Goal: Task Accomplishment & Management: Manage account settings

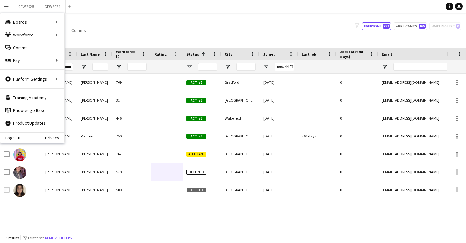
scroll to position [0, 2]
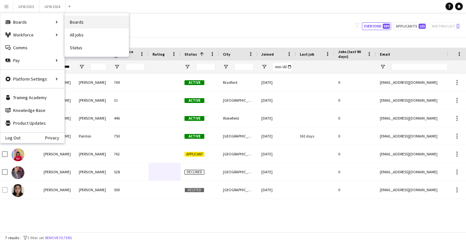
click at [89, 20] on link "Boards" at bounding box center [97, 22] width 64 height 13
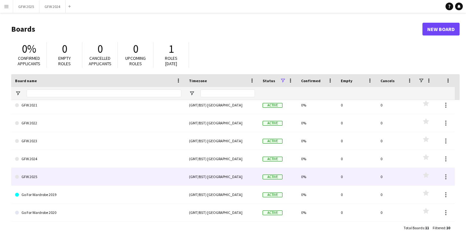
click at [98, 179] on link "GFW 2025" at bounding box center [98, 177] width 166 height 18
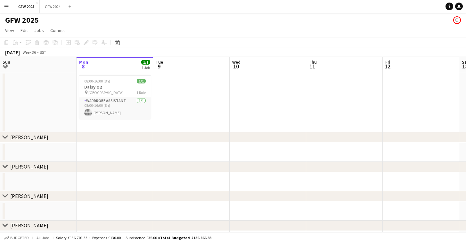
scroll to position [0, 154]
click at [196, 78] on app-date-cell at bounding box center [190, 102] width 77 height 60
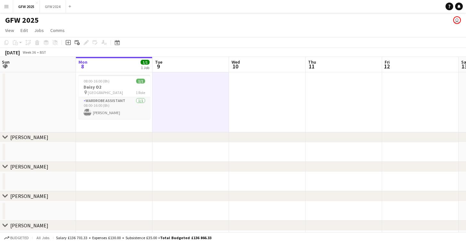
click at [373, 95] on app-date-cell at bounding box center [343, 102] width 77 height 60
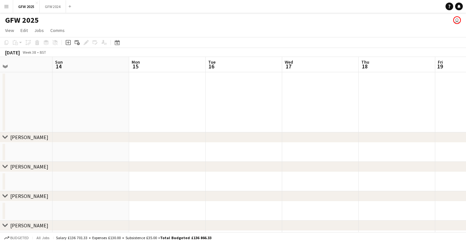
scroll to position [0, 177]
click at [400, 92] on app-date-cell at bounding box center [397, 102] width 77 height 60
click at [388, 92] on app-date-cell at bounding box center [402, 102] width 77 height 60
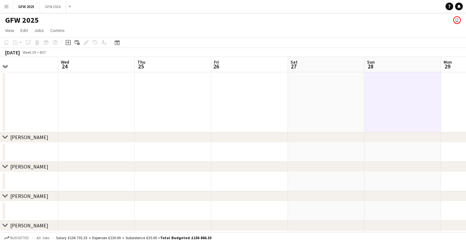
click at [389, 61] on app-board-header-date "Sun 28" at bounding box center [402, 64] width 77 height 15
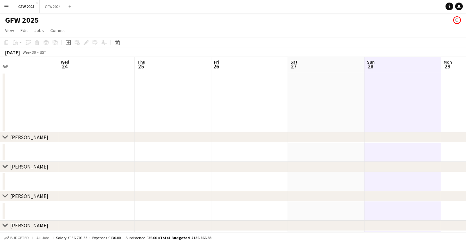
click at [394, 88] on app-date-cell at bounding box center [402, 102] width 77 height 60
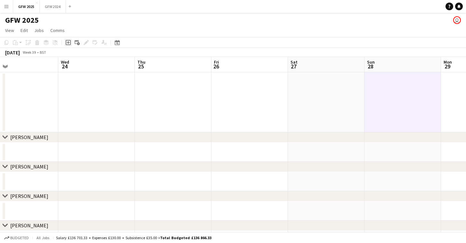
click at [69, 42] on icon "Add job" at bounding box center [68, 42] width 5 height 5
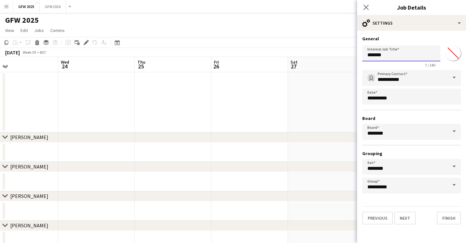
click at [387, 54] on input "*******" at bounding box center [401, 53] width 78 height 16
type input "****"
click at [408, 218] on button "Next" at bounding box center [404, 218] width 21 height 13
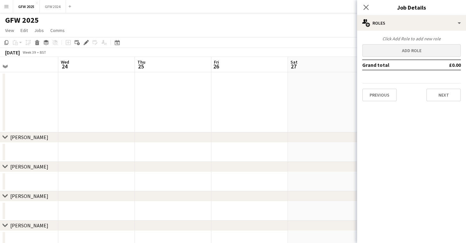
click at [406, 52] on button "Add role" at bounding box center [411, 50] width 99 height 13
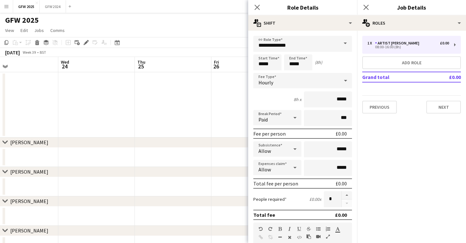
click at [344, 45] on span at bounding box center [344, 43] width 13 height 15
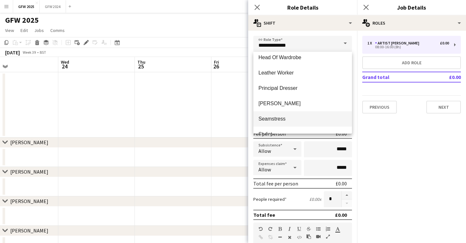
scroll to position [112, 0]
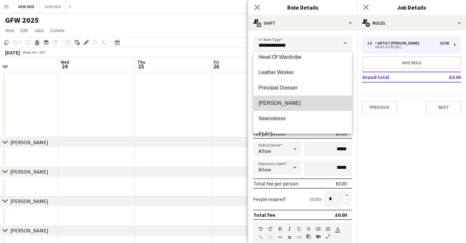
click at [327, 108] on mat-option "[PERSON_NAME]" at bounding box center [302, 103] width 99 height 15
type input "********"
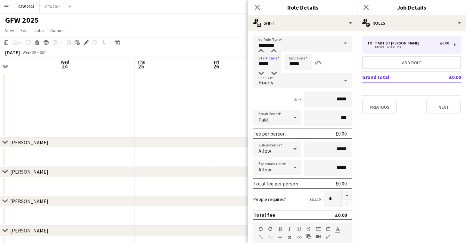
click at [271, 63] on input "*****" at bounding box center [267, 62] width 28 height 16
click at [262, 51] on div at bounding box center [260, 51] width 13 height 6
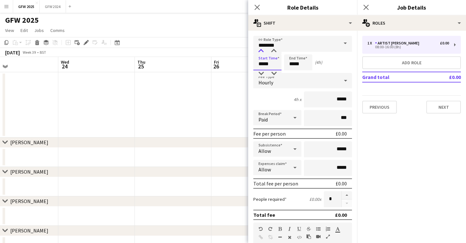
type input "*****"
click at [262, 51] on div at bounding box center [260, 51] width 13 height 6
click at [299, 65] on input "*****" at bounding box center [298, 62] width 28 height 16
click at [291, 49] on div at bounding box center [291, 51] width 13 height 6
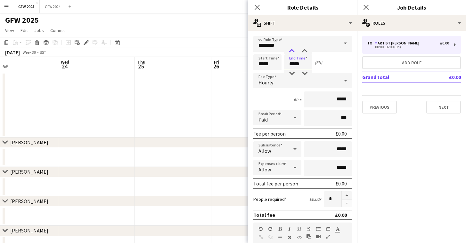
click at [291, 49] on div at bounding box center [291, 51] width 13 height 6
type input "*****"
click at [291, 49] on div at bounding box center [291, 51] width 13 height 6
click at [334, 67] on div "Start Time ***** End Time ***** (7h)" at bounding box center [302, 62] width 99 height 16
click at [338, 99] on input "*****" at bounding box center [328, 100] width 48 height 16
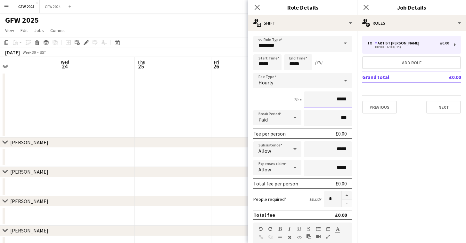
click at [341, 98] on input "*****" at bounding box center [328, 100] width 48 height 16
click at [339, 99] on input "******" at bounding box center [328, 100] width 48 height 16
type input "******"
click at [294, 119] on icon at bounding box center [295, 117] width 8 height 13
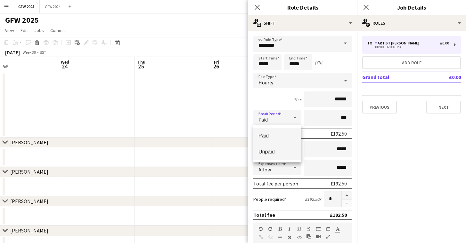
click at [288, 150] on span "Unpaid" at bounding box center [277, 152] width 38 height 6
click at [294, 117] on icon at bounding box center [294, 118] width 3 height 2
click at [287, 132] on mat-option "Paid" at bounding box center [277, 136] width 48 height 16
click at [330, 117] on input "***" at bounding box center [328, 118] width 48 height 16
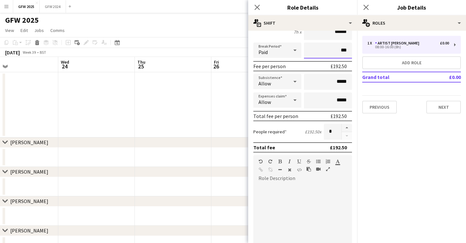
scroll to position [68, 0]
click at [345, 128] on button "button" at bounding box center [347, 127] width 10 height 8
type input "*"
click at [283, 178] on div "default Heading 1 Heading 2 Heading 3 Heading 4 Heading 5 Heading 6 Heading 7 P…" at bounding box center [302, 167] width 99 height 24
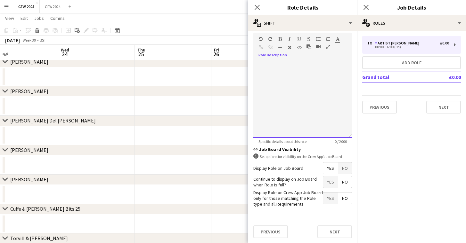
scroll to position [139, 0]
click at [338, 230] on button "Next" at bounding box center [334, 232] width 35 height 13
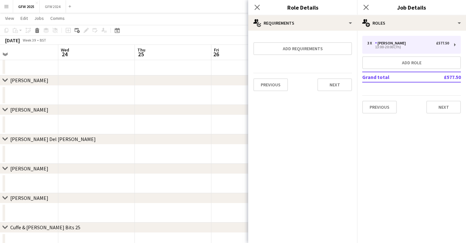
scroll to position [0, 0]
click at [396, 61] on button "Add role" at bounding box center [411, 62] width 99 height 13
type input "**********"
type input "*****"
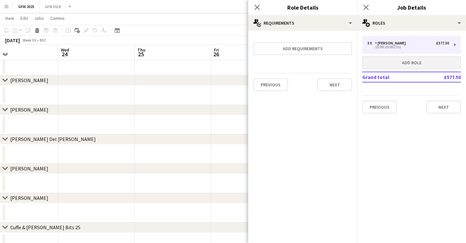
type input "*****"
type input "*"
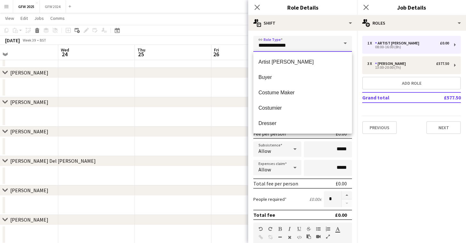
click at [330, 45] on input "**********" at bounding box center [302, 44] width 99 height 16
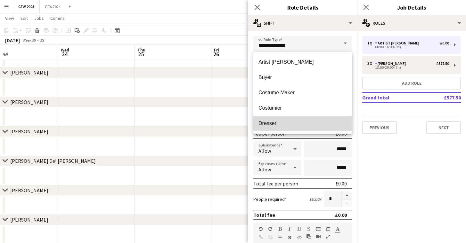
click at [326, 118] on mat-option "Dresser" at bounding box center [302, 123] width 99 height 15
type input "*******"
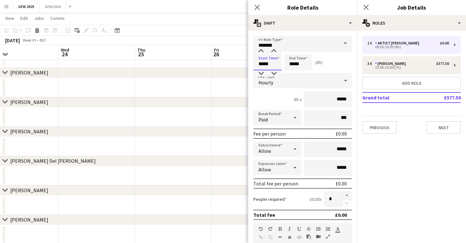
click at [267, 63] on input "*****" at bounding box center [267, 62] width 28 height 16
click at [261, 49] on div at bounding box center [260, 51] width 13 height 6
click at [260, 49] on div at bounding box center [260, 51] width 13 height 6
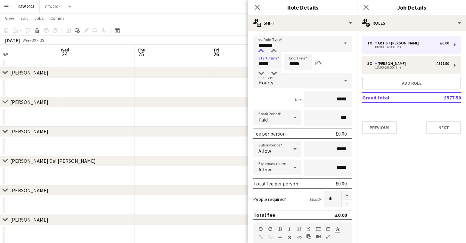
type input "*****"
click at [260, 49] on div at bounding box center [260, 51] width 13 height 6
click at [299, 64] on input "*****" at bounding box center [298, 62] width 28 height 16
click at [291, 48] on div at bounding box center [291, 51] width 13 height 6
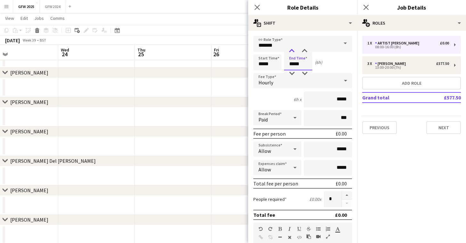
click at [291, 48] on div at bounding box center [291, 51] width 13 height 6
type input "*****"
click at [291, 48] on div at bounding box center [291, 51] width 13 height 6
click at [337, 66] on div "Start Time ***** End Time ***** (7h)" at bounding box center [302, 62] width 99 height 16
click at [339, 99] on input "*****" at bounding box center [328, 100] width 48 height 16
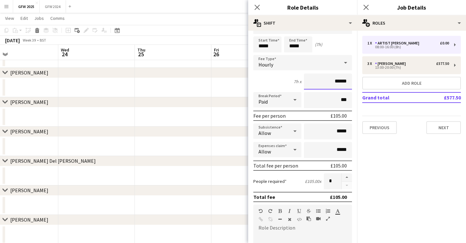
scroll to position [37, 0]
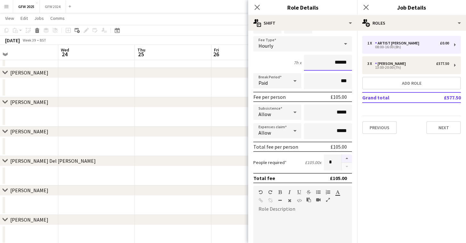
type input "******"
click at [348, 161] on button "button" at bounding box center [347, 159] width 10 height 8
type input "*"
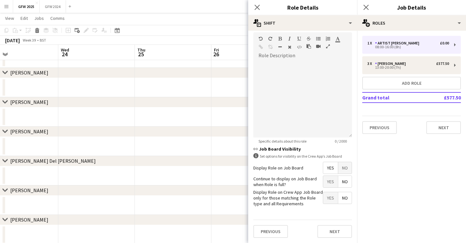
scroll to position [190, 0]
click at [333, 231] on button "Next" at bounding box center [334, 232] width 35 height 13
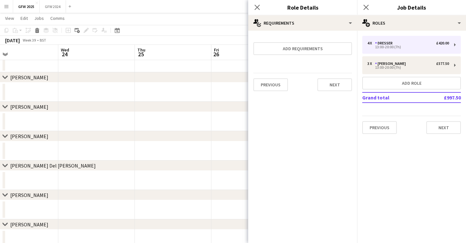
scroll to position [139, 0]
click at [320, 49] on button "Add requirements" at bounding box center [302, 48] width 99 height 13
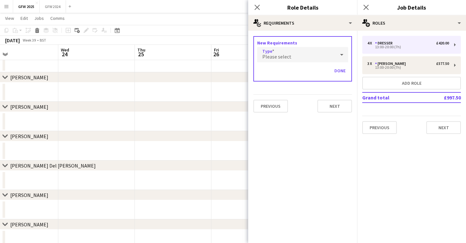
click at [326, 53] on div "Please select" at bounding box center [296, 54] width 78 height 15
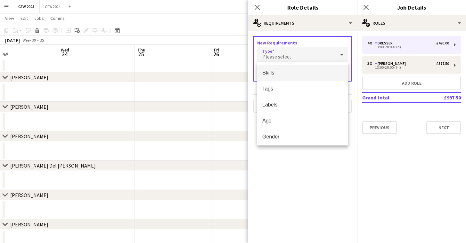
click at [311, 189] on div at bounding box center [233, 121] width 466 height 243
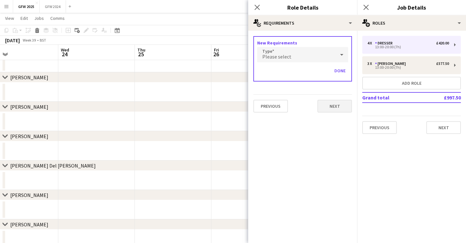
click at [337, 106] on button "Next" at bounding box center [334, 106] width 35 height 13
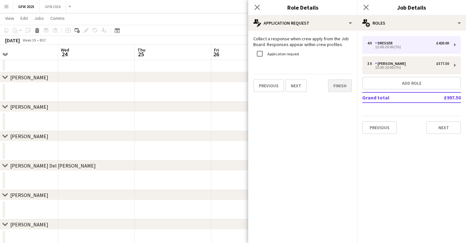
click at [343, 85] on button "Finish" at bounding box center [340, 85] width 24 height 13
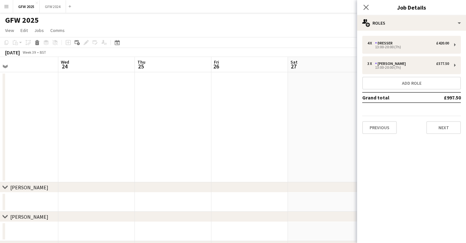
scroll to position [0, 0]
click at [450, 126] on button "Next" at bounding box center [443, 127] width 35 height 13
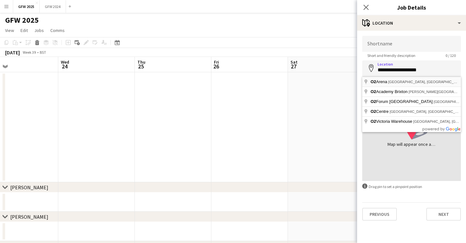
type input "**********"
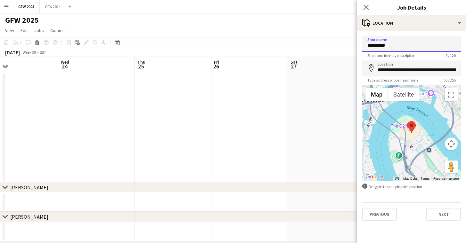
scroll to position [0, 0]
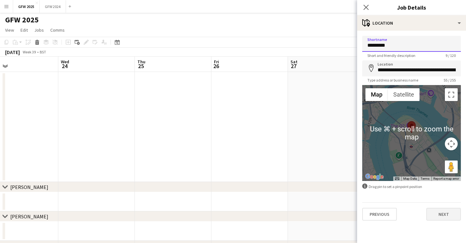
type input "*********"
click at [446, 214] on button "Next" at bounding box center [443, 214] width 35 height 13
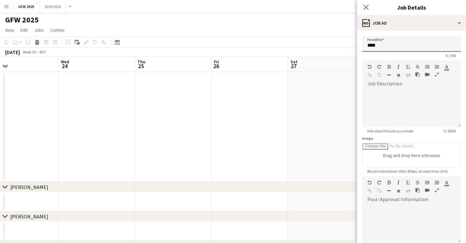
click at [367, 44] on input "****" at bounding box center [411, 44] width 99 height 16
click at [367, 45] on input "****" at bounding box center [411, 44] width 99 height 16
click at [368, 44] on input "****" at bounding box center [411, 44] width 99 height 16
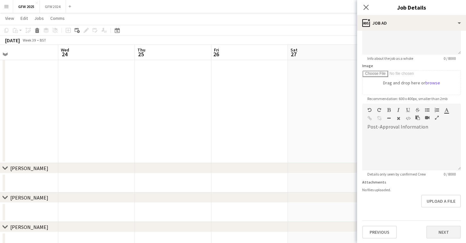
scroll to position [72, 0]
type input "*********"
click at [444, 233] on button "Next" at bounding box center [443, 233] width 35 height 13
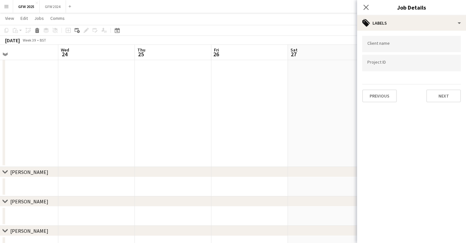
scroll to position [15, 0]
click at [443, 98] on button "Next" at bounding box center [443, 96] width 35 height 13
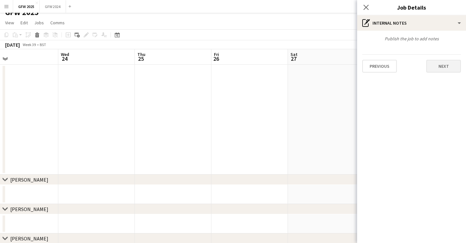
scroll to position [7, 0]
click at [445, 67] on button "Next" at bounding box center [443, 66] width 35 height 13
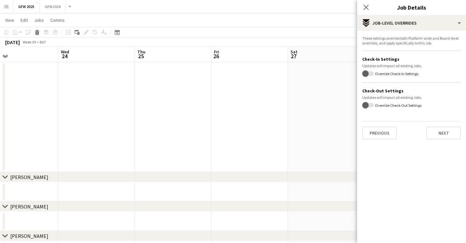
scroll to position [10, 0]
click at [443, 136] on button "Next" at bounding box center [443, 133] width 35 height 13
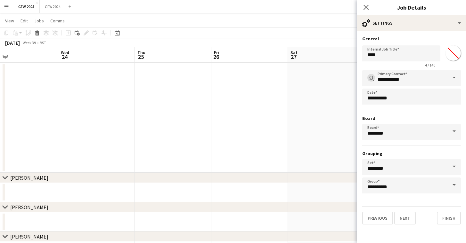
scroll to position [10, 0]
click at [444, 219] on button "Finish" at bounding box center [449, 218] width 24 height 13
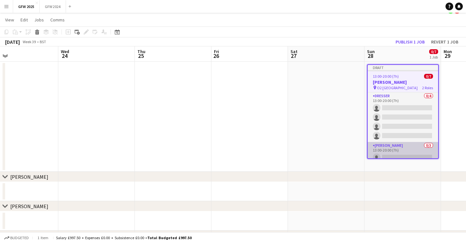
scroll to position [0, 0]
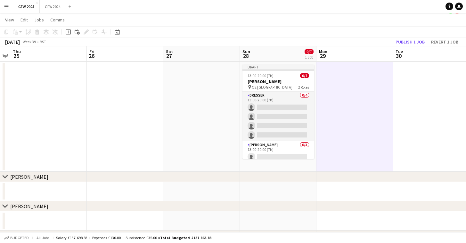
drag, startPoint x: 450, startPoint y: 103, endPoint x: 324, endPoint y: 95, distance: 126.1
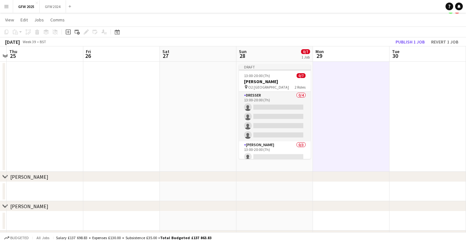
click at [345, 95] on app-date-cell at bounding box center [351, 117] width 77 height 110
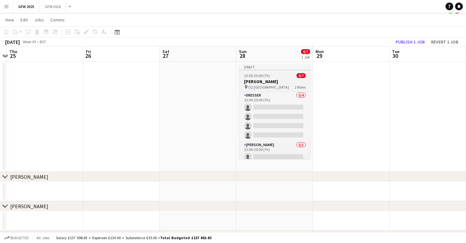
scroll to position [0, 300]
click at [282, 66] on div "Draft" at bounding box center [274, 66] width 72 height 5
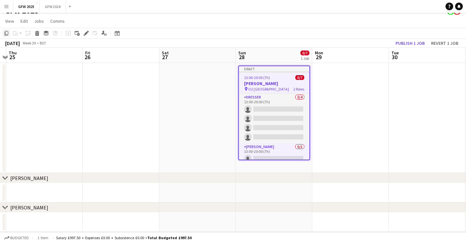
scroll to position [10, 0]
click at [5, 35] on icon "Copy" at bounding box center [6, 32] width 5 height 5
click at [326, 89] on app-date-cell at bounding box center [350, 118] width 77 height 110
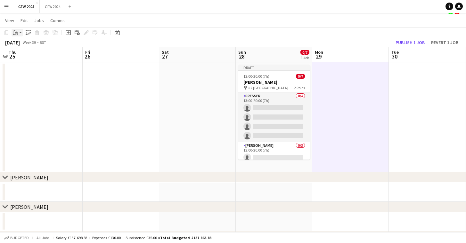
click at [16, 31] on icon at bounding box center [16, 31] width 1 height 1
click at [30, 46] on link "Paste Command V" at bounding box center [42, 46] width 51 height 6
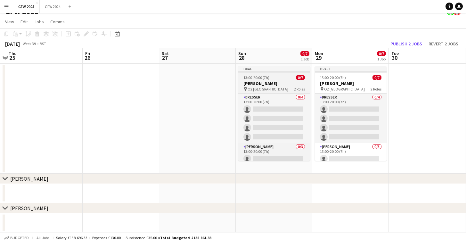
scroll to position [8, 0]
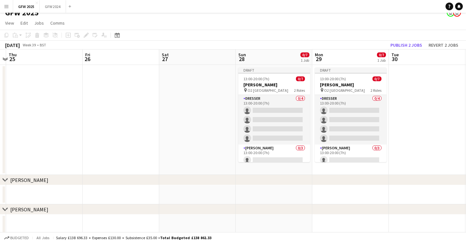
click at [417, 91] on app-date-cell at bounding box center [427, 120] width 77 height 110
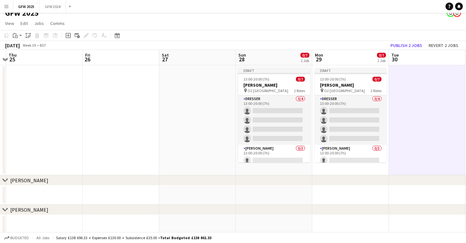
scroll to position [7, 0]
click at [417, 91] on app-date-cell at bounding box center [427, 120] width 77 height 110
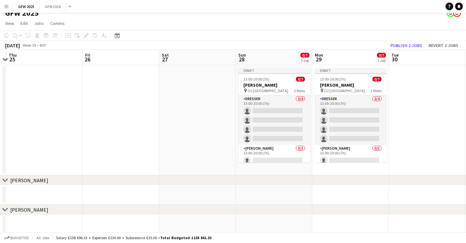
click at [417, 91] on app-date-cell at bounding box center [427, 120] width 77 height 110
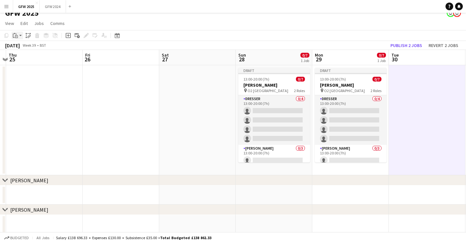
click at [16, 36] on icon at bounding box center [16, 36] width 1 height 0
click at [20, 46] on link "Paste Command V" at bounding box center [42, 48] width 51 height 6
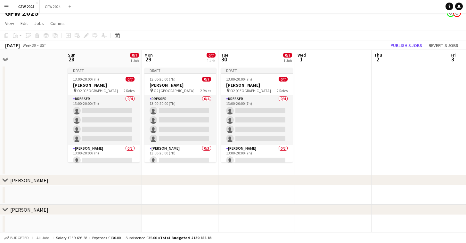
scroll to position [0, 179]
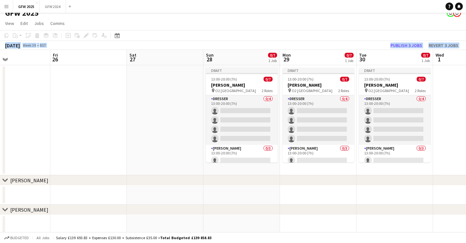
drag, startPoint x: 342, startPoint y: 52, endPoint x: 232, endPoint y: 42, distance: 109.9
click at [399, 61] on app-board-header-date "Tue 30 0/7 1 Job" at bounding box center [394, 57] width 77 height 15
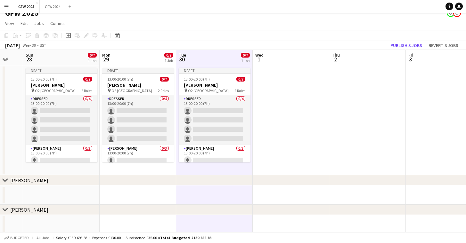
scroll to position [0, 208]
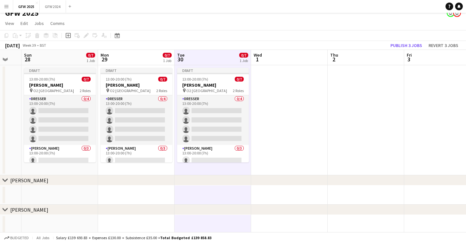
drag, startPoint x: 396, startPoint y: 60, endPoint x: 214, endPoint y: 57, distance: 181.8
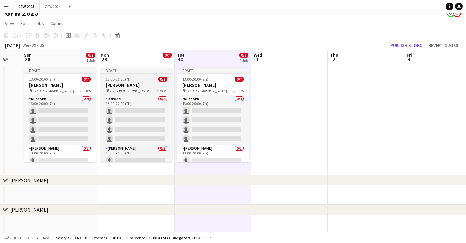
click at [142, 71] on div "Draft" at bounding box center [137, 70] width 72 height 5
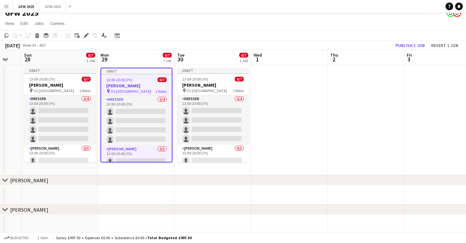
click at [142, 71] on div "Draft" at bounding box center [136, 70] width 70 height 5
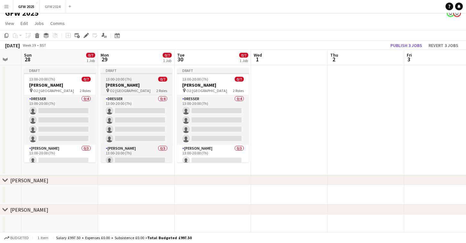
click at [142, 71] on div "Draft" at bounding box center [137, 70] width 72 height 5
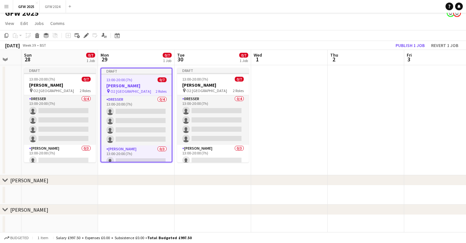
click at [145, 81] on div "13:00-20:00 (7h) 0/7" at bounding box center [136, 79] width 70 height 5
click at [146, 56] on app-board-header-date "Mon 29 0/7 1 Job" at bounding box center [136, 57] width 77 height 15
click at [147, 56] on app-board-header-date "Mon 29 0/7 1 Job" at bounding box center [136, 57] width 77 height 15
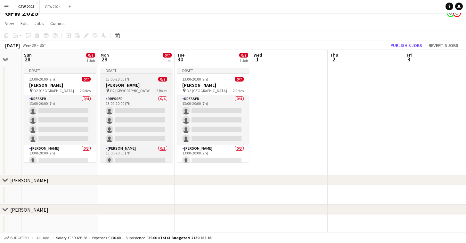
click at [144, 72] on div "Draft" at bounding box center [137, 70] width 72 height 5
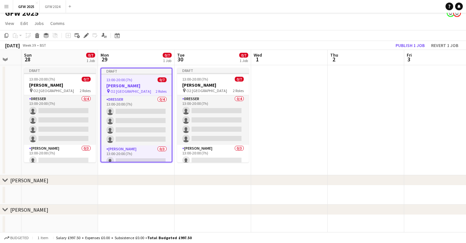
click at [145, 83] on app-job-card "Draft 13:00-20:00 (7h) 0/7 [PERSON_NAME] pin O2 London 2 Roles Dresser 0/4 13:0…" at bounding box center [137, 115] width 72 height 95
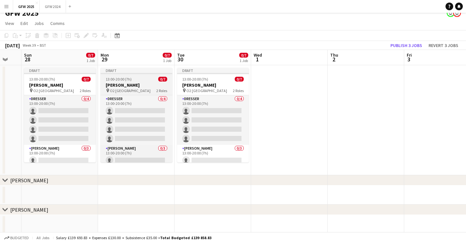
click at [145, 83] on h3 "[PERSON_NAME]" at bounding box center [137, 85] width 72 height 6
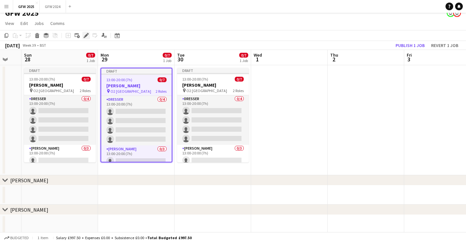
click at [86, 36] on icon at bounding box center [86, 36] width 4 height 4
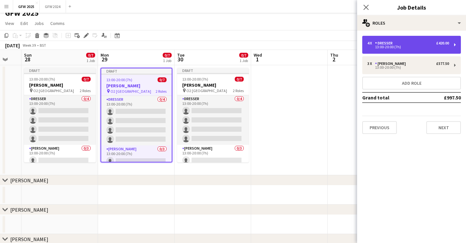
click at [415, 44] on div "4 x Dresser £420.00" at bounding box center [408, 43] width 82 height 4
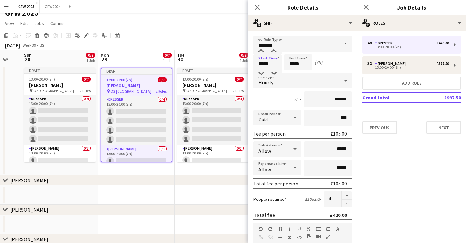
click at [263, 64] on input "*****" at bounding box center [267, 62] width 28 height 16
type input "*****"
click at [308, 66] on input "*****" at bounding box center [298, 62] width 28 height 16
click at [294, 64] on input "*****" at bounding box center [298, 62] width 28 height 16
click at [293, 49] on div at bounding box center [291, 51] width 13 height 6
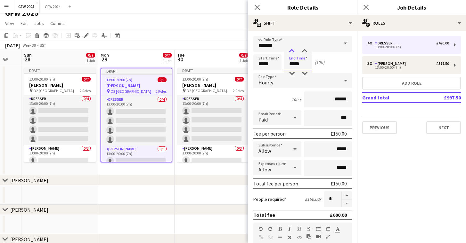
click at [293, 49] on div at bounding box center [291, 51] width 13 height 6
type input "*****"
click at [293, 49] on div at bounding box center [291, 51] width 13 height 6
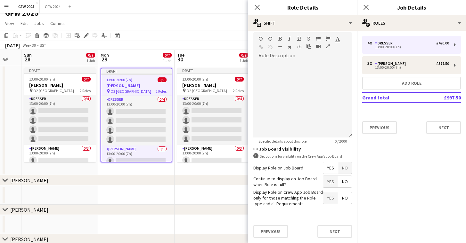
scroll to position [190, 0]
click at [333, 232] on button "Next" at bounding box center [334, 232] width 35 height 13
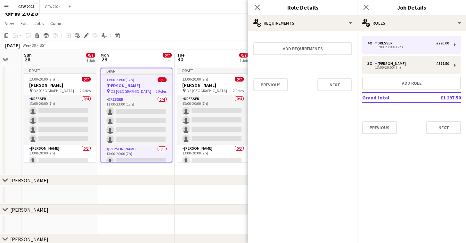
scroll to position [0, 0]
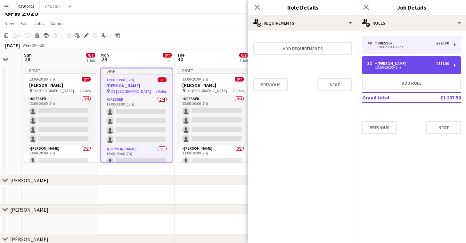
click at [413, 63] on div "3 x [PERSON_NAME] £577.50" at bounding box center [408, 63] width 82 height 4
type input "********"
type input "*****"
type input "******"
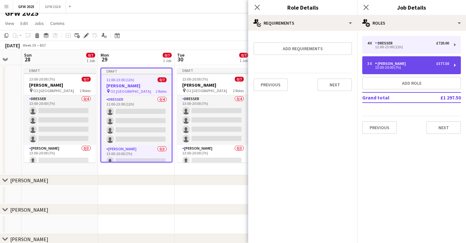
type input "*"
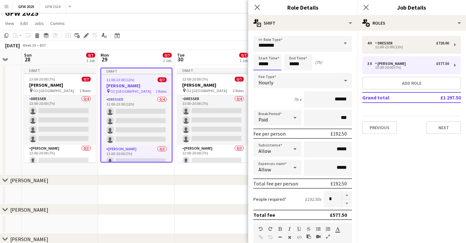
click at [261, 64] on input "*****" at bounding box center [267, 62] width 28 height 16
click at [261, 73] on div at bounding box center [260, 73] width 13 height 6
type input "*****"
click at [261, 73] on div at bounding box center [260, 73] width 13 height 6
click at [292, 64] on input "*****" at bounding box center [298, 62] width 28 height 16
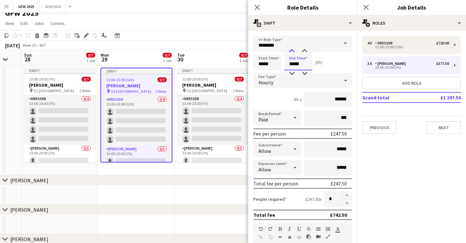
click at [292, 50] on div at bounding box center [291, 51] width 13 height 6
type input "*****"
click at [292, 49] on div at bounding box center [291, 51] width 13 height 6
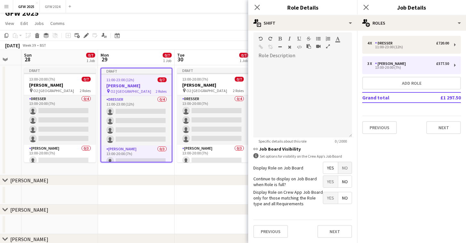
scroll to position [190, 0]
click at [327, 233] on button "Next" at bounding box center [334, 232] width 35 height 13
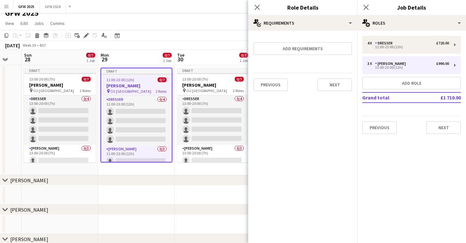
click at [386, 145] on mat-expansion-panel "pencil3 General details 4 x Dresser £720.00 11:00-23:00 (12h) 3 x [PERSON_NAME]…" at bounding box center [411, 137] width 109 height 213
click at [407, 156] on mat-expansion-panel "pencil3 General details 4 x Dresser £720.00 11:00-23:00 (12h) 3 x [PERSON_NAME]…" at bounding box center [411, 137] width 109 height 213
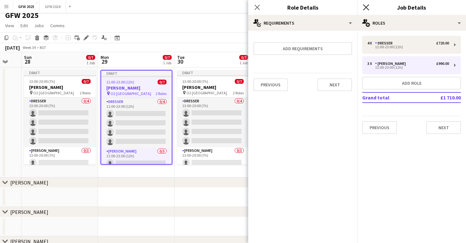
scroll to position [5, 0]
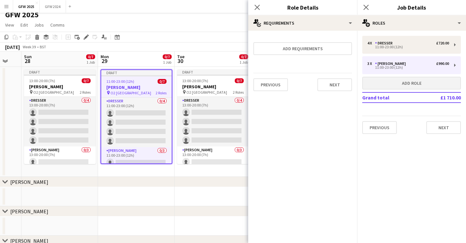
click at [396, 83] on button "Add role" at bounding box center [411, 83] width 99 height 13
type input "**********"
type input "*****"
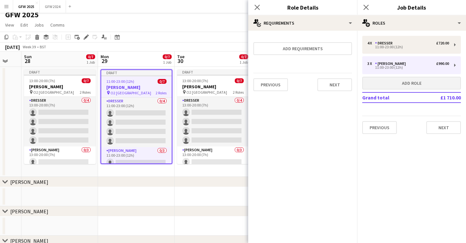
type input "*"
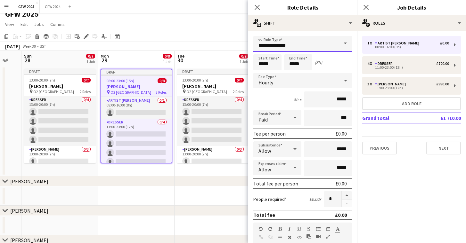
click at [320, 45] on input "**********" at bounding box center [302, 44] width 99 height 16
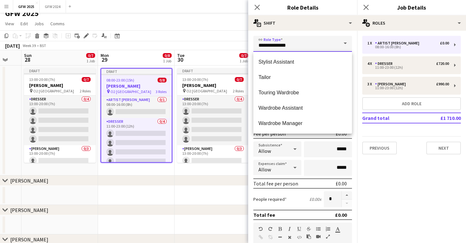
scroll to position [200, 0]
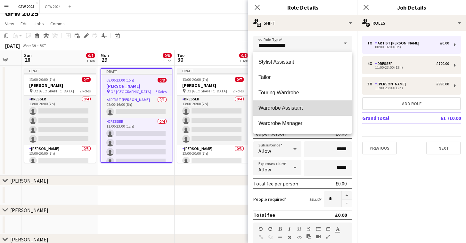
click at [310, 104] on mat-option "Wardrobe Assistant" at bounding box center [302, 108] width 99 height 15
type input "**********"
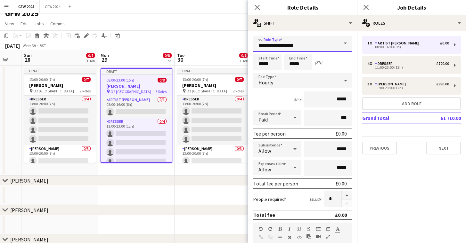
scroll to position [0, 0]
click at [263, 64] on input "*****" at bounding box center [267, 62] width 28 height 16
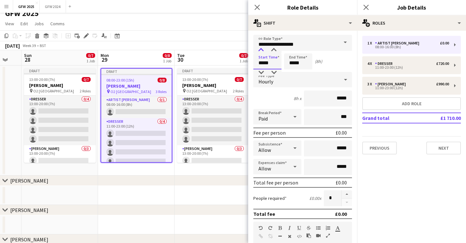
click at [262, 48] on div at bounding box center [260, 50] width 13 height 6
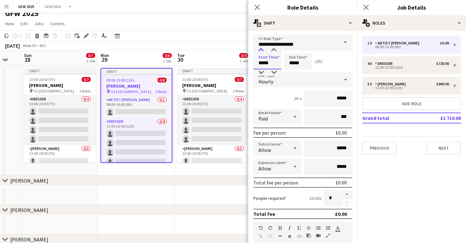
click at [262, 48] on div at bounding box center [260, 50] width 13 height 6
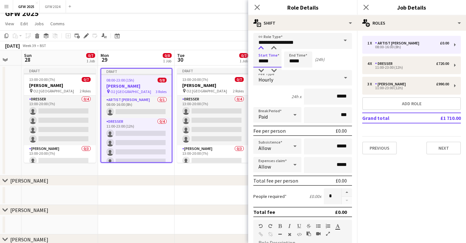
click at [262, 48] on div at bounding box center [260, 48] width 13 height 6
click at [262, 46] on div at bounding box center [260, 48] width 13 height 6
type input "*****"
click at [262, 46] on div at bounding box center [260, 48] width 13 height 6
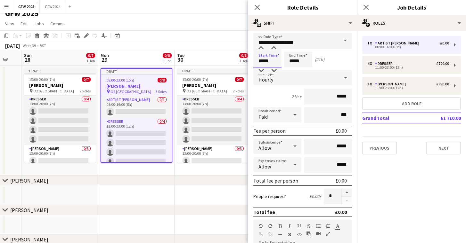
scroll to position [2, 0]
click at [293, 61] on input "*****" at bounding box center [298, 60] width 28 height 16
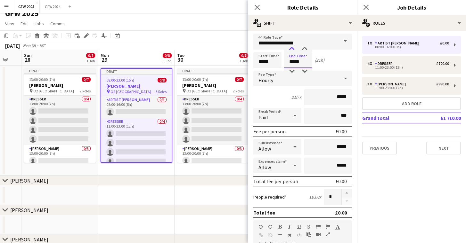
click at [293, 49] on div at bounding box center [291, 49] width 13 height 6
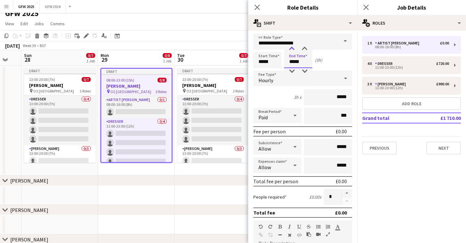
click at [293, 49] on div at bounding box center [291, 49] width 13 height 6
type input "*****"
click at [293, 49] on div at bounding box center [291, 49] width 13 height 6
click at [333, 63] on div "Start Time ***** End Time ***** (4h)" at bounding box center [302, 60] width 99 height 16
click at [339, 98] on input "*****" at bounding box center [328, 97] width 48 height 16
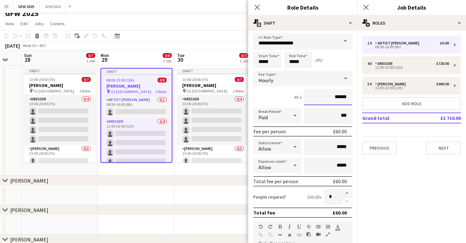
type input "******"
click at [330, 145] on input "*****" at bounding box center [328, 147] width 48 height 16
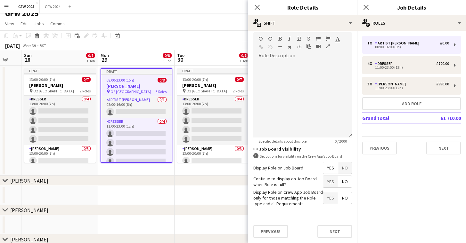
scroll to position [190, 0]
click at [337, 234] on button "Next" at bounding box center [334, 232] width 35 height 13
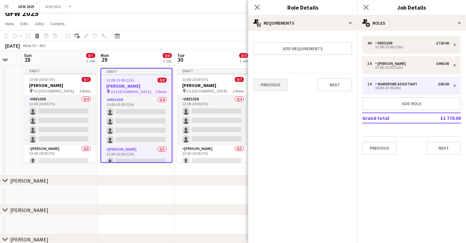
click at [275, 86] on button "Previous" at bounding box center [270, 84] width 35 height 13
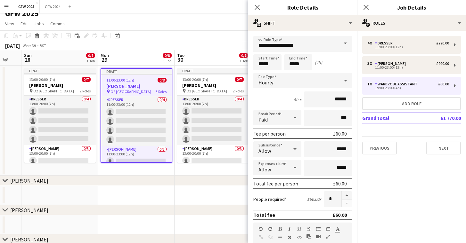
click at [391, 189] on mat-expansion-panel "pencil3 General details 4 x Dresser £720.00 11:00-23:00 (12h) 3 x [PERSON_NAME]…" at bounding box center [411, 137] width 109 height 213
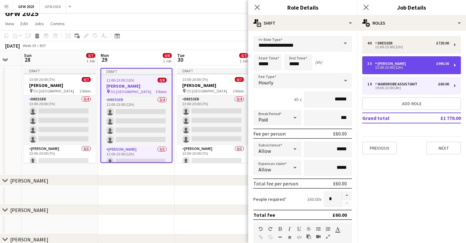
click at [384, 66] on div "[PERSON_NAME]" at bounding box center [391, 63] width 33 height 4
type input "********"
type input "*****"
type input "******"
type input "*"
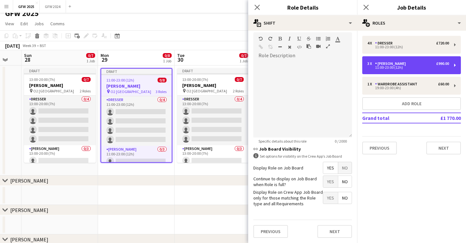
scroll to position [190, 0]
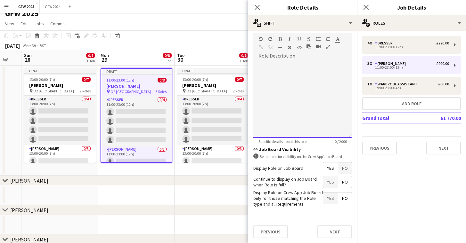
click at [291, 70] on div at bounding box center [302, 99] width 99 height 77
click at [342, 233] on button "Next" at bounding box center [334, 232] width 35 height 13
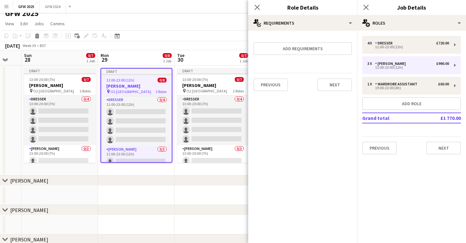
scroll to position [0, 0]
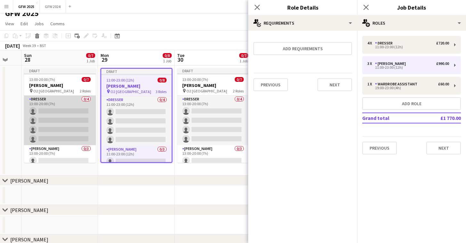
click at [72, 102] on app-card-role "Dresser 0/4 13:00-20:00 (7h) single-neutral-actions single-neutral-actions sing…" at bounding box center [60, 121] width 72 height 50
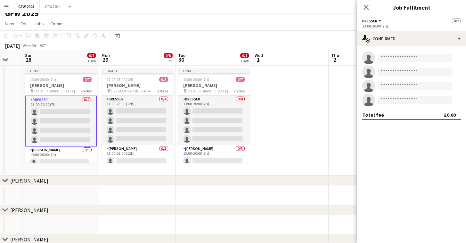
scroll to position [8, 0]
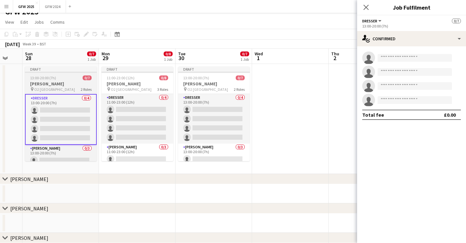
click at [59, 88] on div "pin O2 London 2 Roles" at bounding box center [61, 89] width 72 height 5
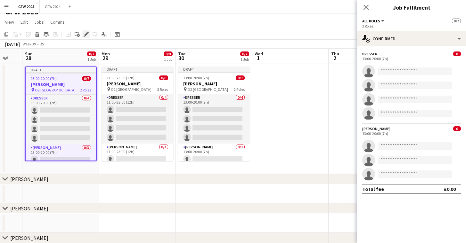
click at [85, 33] on icon "Edit" at bounding box center [86, 34] width 5 height 5
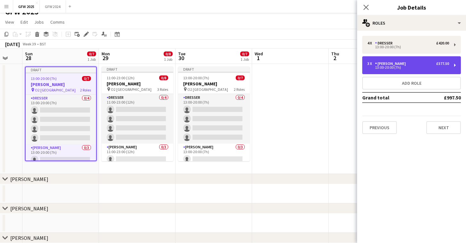
click at [394, 67] on div "13:00-20:00 (7h)" at bounding box center [408, 67] width 82 height 3
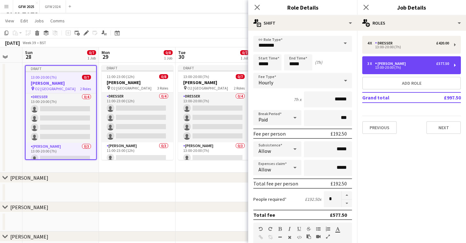
scroll to position [124, 0]
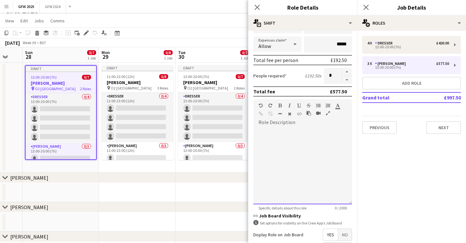
click at [299, 127] on div at bounding box center [302, 163] width 99 height 81
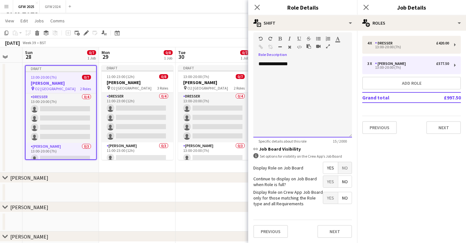
scroll to position [190, 0]
click at [342, 230] on button "Next" at bounding box center [334, 232] width 35 height 13
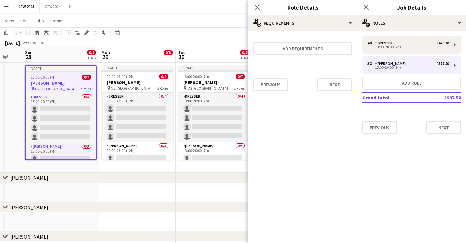
scroll to position [0, 0]
click at [414, 162] on mat-expansion-panel "pencil3 General details 4 x Dresser £420.00 13:00-20:00 (7h) 3 x [PERSON_NAME] …" at bounding box center [411, 137] width 109 height 213
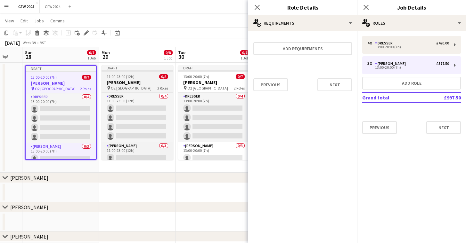
click at [145, 75] on div "11:00-23:00 (12h) 0/8" at bounding box center [137, 76] width 72 height 5
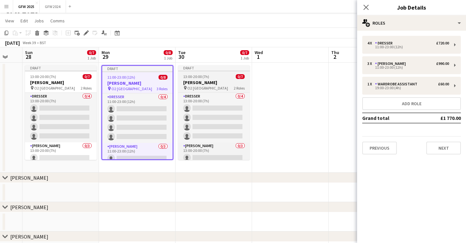
click at [222, 84] on h3 "[PERSON_NAME]" at bounding box center [214, 83] width 72 height 6
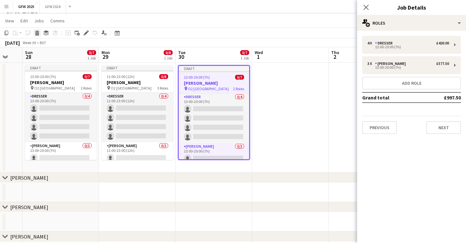
click at [35, 33] on icon "Delete" at bounding box center [37, 32] width 5 height 5
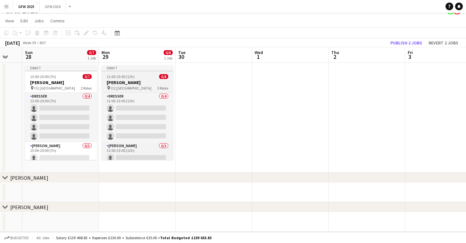
click at [144, 87] on div "pin O2 London 3 Roles" at bounding box center [137, 87] width 72 height 5
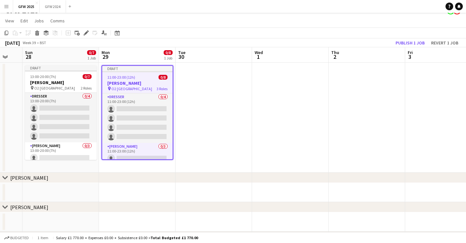
scroll to position [0, 207]
drag, startPoint x: 5, startPoint y: 31, endPoint x: 19, endPoint y: 33, distance: 13.5
click at [5, 32] on icon "Copy" at bounding box center [6, 32] width 5 height 5
click at [204, 78] on app-date-cell at bounding box center [213, 118] width 77 height 110
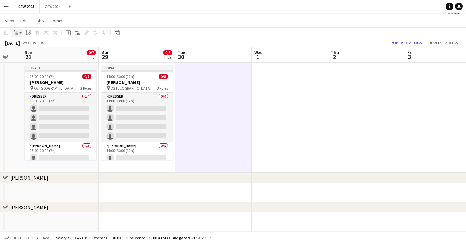
click at [13, 32] on icon "Paste" at bounding box center [15, 32] width 5 height 5
click at [26, 44] on link "Paste Command V" at bounding box center [42, 45] width 51 height 6
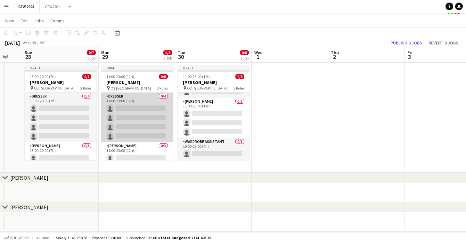
scroll to position [44, 0]
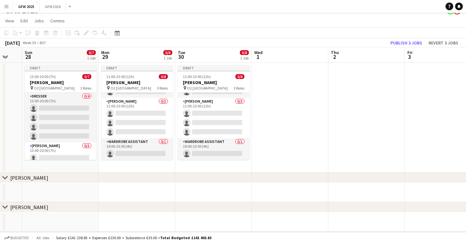
click at [345, 102] on app-date-cell at bounding box center [366, 118] width 77 height 110
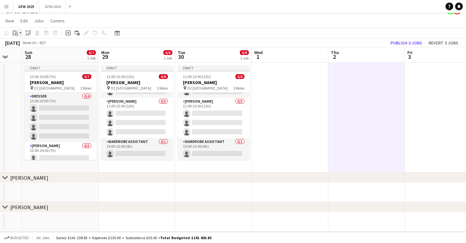
click at [15, 35] on icon "Paste" at bounding box center [15, 32] width 5 height 5
click at [27, 45] on link "Paste Command V" at bounding box center [42, 45] width 51 height 6
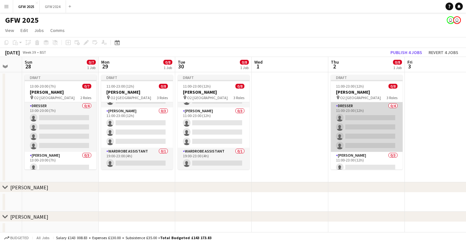
scroll to position [0, 0]
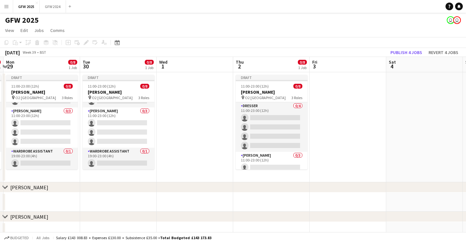
drag, startPoint x: 451, startPoint y: 114, endPoint x: 389, endPoint y: 109, distance: 62.3
click at [419, 109] on app-date-cell at bounding box center [424, 127] width 77 height 110
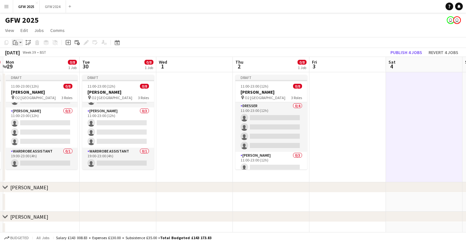
click at [15, 41] on icon at bounding box center [15, 40] width 2 height 1
click at [23, 52] on link "Paste Command V" at bounding box center [42, 55] width 51 height 6
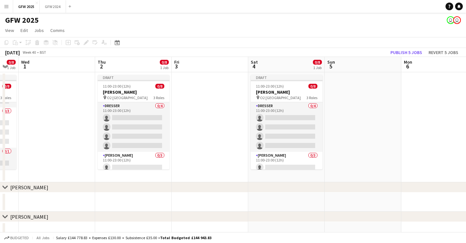
scroll to position [0, 288]
drag, startPoint x: 360, startPoint y: 111, endPoint x: 222, endPoint y: 95, distance: 138.9
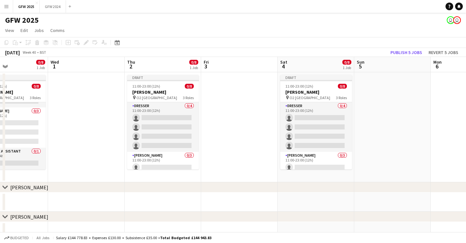
drag, startPoint x: 232, startPoint y: 113, endPoint x: 446, endPoint y: 116, distance: 213.8
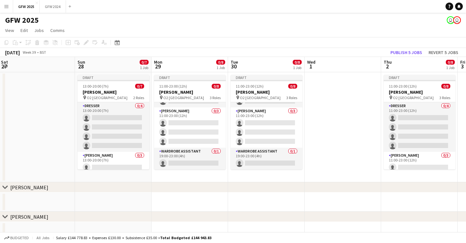
drag, startPoint x: 146, startPoint y: 104, endPoint x: 319, endPoint y: 104, distance: 172.8
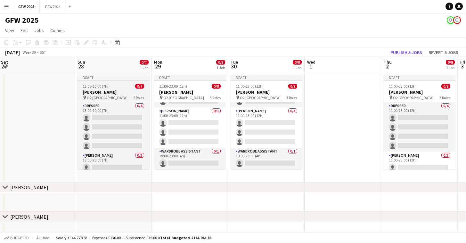
click at [116, 78] on div "Draft" at bounding box center [113, 77] width 72 height 5
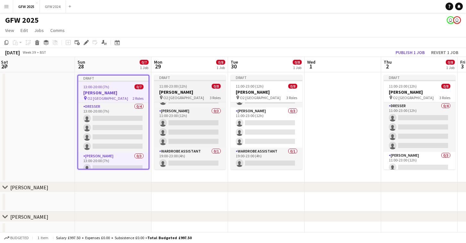
click at [187, 77] on div "Draft" at bounding box center [190, 77] width 72 height 5
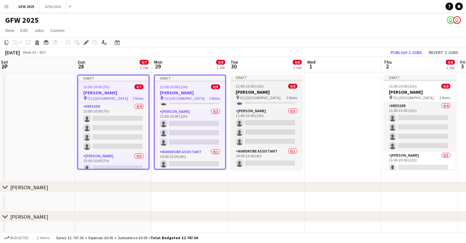
click at [246, 78] on div "Draft" at bounding box center [266, 77] width 72 height 5
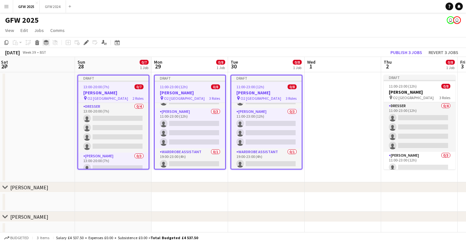
click at [46, 43] on icon "Group" at bounding box center [46, 42] width 5 height 5
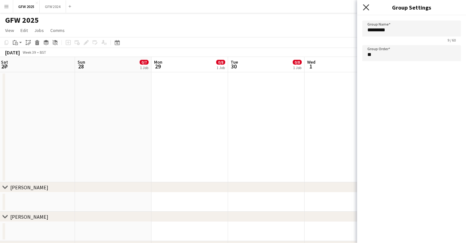
click at [364, 6] on icon at bounding box center [366, 7] width 6 height 6
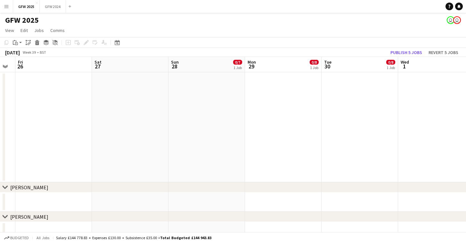
scroll to position [0, 214]
drag, startPoint x: 252, startPoint y: 108, endPoint x: 328, endPoint y: 108, distance: 76.5
click at [284, 94] on app-date-cell at bounding box center [283, 127] width 77 height 110
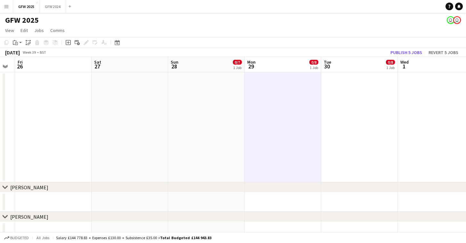
click at [231, 84] on app-date-cell at bounding box center [206, 127] width 77 height 110
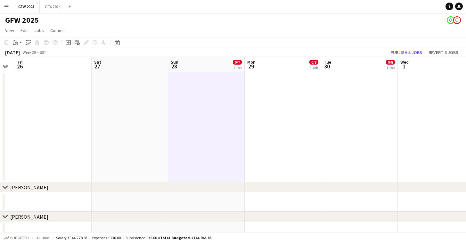
click at [199, 65] on app-board-header-date "Sun 28 0/7 1 Job" at bounding box center [206, 64] width 77 height 15
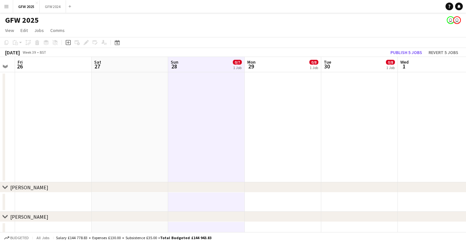
click at [207, 108] on app-date-cell at bounding box center [206, 127] width 77 height 110
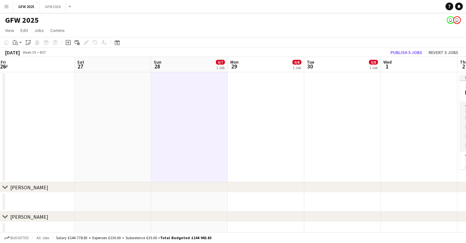
scroll to position [0, 232]
drag, startPoint x: 141, startPoint y: 98, endPoint x: 121, endPoint y: 89, distance: 22.1
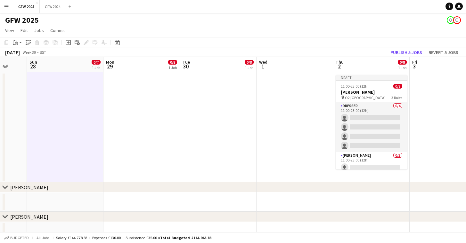
scroll to position [0, 251]
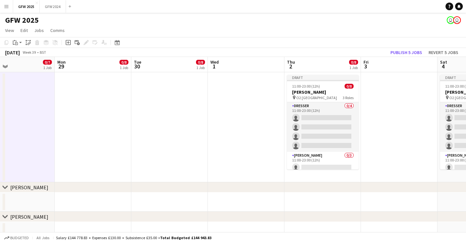
drag, startPoint x: 254, startPoint y: 93, endPoint x: 108, endPoint y: 89, distance: 146.7
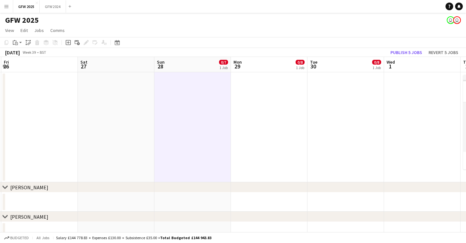
scroll to position [0, 149]
drag, startPoint x: 96, startPoint y: 93, endPoint x: 255, endPoint y: 79, distance: 159.4
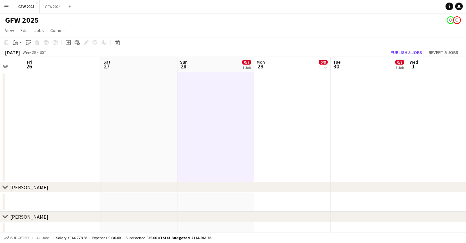
scroll to position [0, 294]
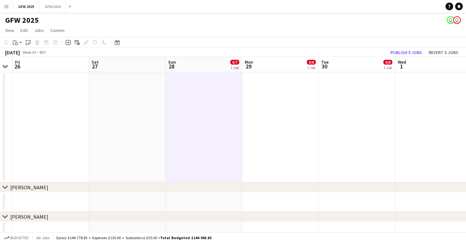
drag, startPoint x: 125, startPoint y: 91, endPoint x: 131, endPoint y: 87, distance: 6.9
click at [5, 66] on app-icon "Expand/collapse" at bounding box center [5, 66] width 5 height 6
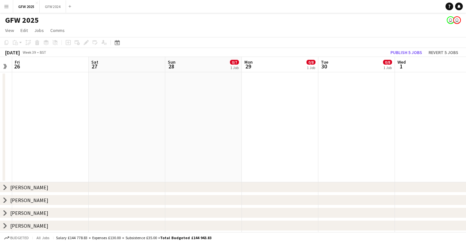
click at [5, 66] on app-icon "Expand/collapse" at bounding box center [5, 66] width 6 height 5
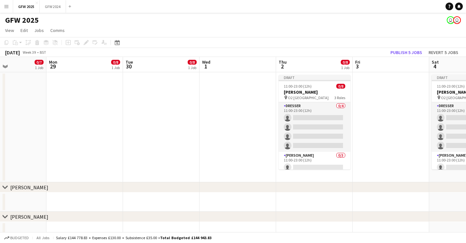
scroll to position [0, 184]
drag, startPoint x: 310, startPoint y: 97, endPoint x: 179, endPoint y: 96, distance: 131.9
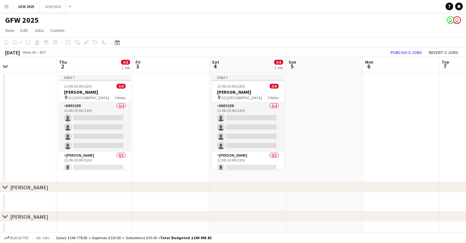
drag, startPoint x: 391, startPoint y: 100, endPoint x: 171, endPoint y: 108, distance: 220.1
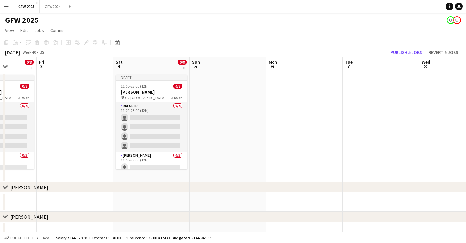
drag, startPoint x: 356, startPoint y: 112, endPoint x: 291, endPoint y: 109, distance: 65.1
drag, startPoint x: 209, startPoint y: 99, endPoint x: 203, endPoint y: 94, distance: 8.5
click at [209, 98] on app-date-cell at bounding box center [227, 127] width 77 height 110
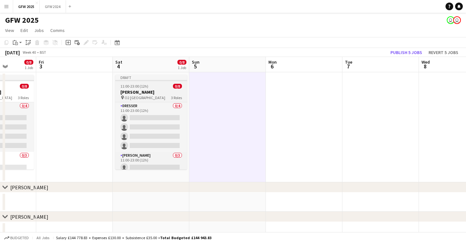
click at [163, 76] on div "Draft" at bounding box center [151, 77] width 72 height 5
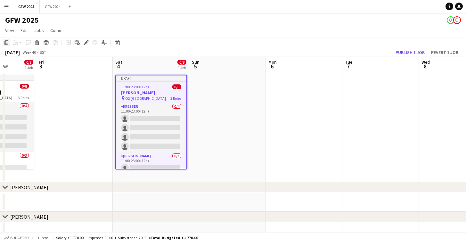
click at [7, 43] on icon "Copy" at bounding box center [6, 42] width 5 height 5
click at [375, 102] on app-date-cell at bounding box center [380, 127] width 77 height 110
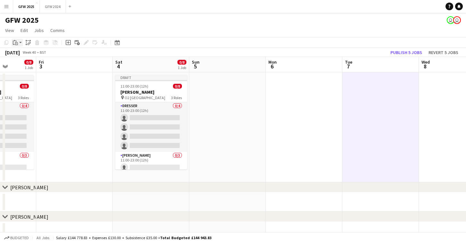
click at [16, 44] on icon at bounding box center [16, 44] width 1 height 0
click at [48, 56] on link "Paste Command V" at bounding box center [42, 55] width 51 height 6
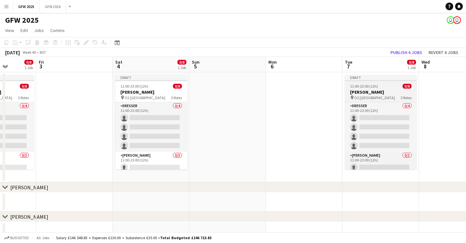
click at [377, 77] on div "Draft" at bounding box center [381, 77] width 72 height 5
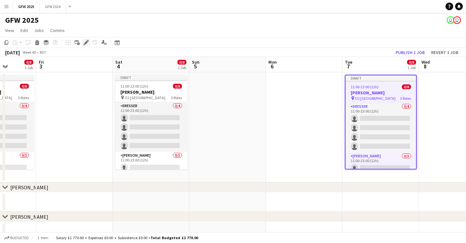
click at [85, 44] on icon at bounding box center [86, 43] width 4 height 4
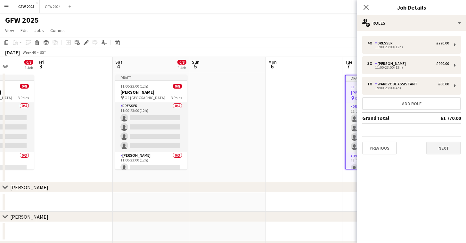
click at [437, 151] on button "Next" at bounding box center [443, 148] width 35 height 13
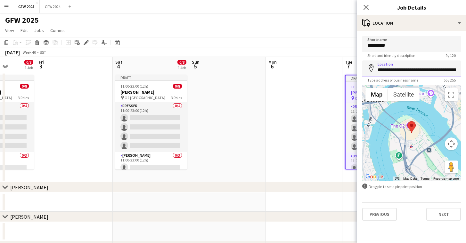
click at [408, 67] on input "**********" at bounding box center [411, 68] width 99 height 16
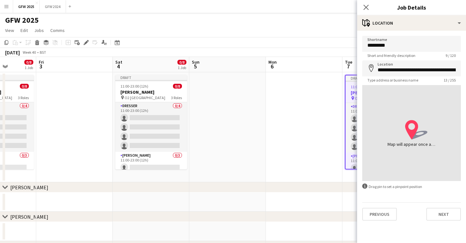
type input "**********"
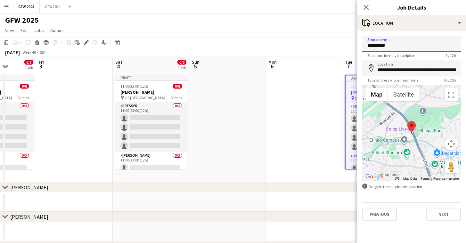
click at [411, 44] on input "*********" at bounding box center [411, 44] width 99 height 16
type input "**********"
click at [441, 212] on button "Next" at bounding box center [443, 214] width 35 height 13
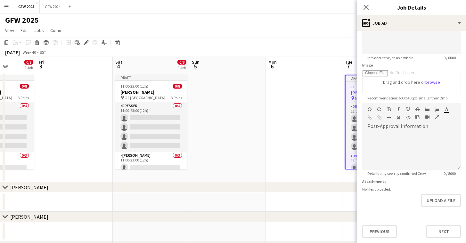
scroll to position [73, 0]
click at [444, 230] on button "Next" at bounding box center [443, 231] width 35 height 13
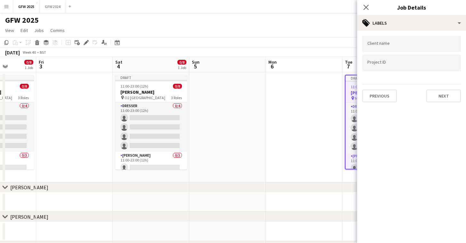
scroll to position [0, 0]
click at [439, 97] on button "Next" at bounding box center [443, 96] width 35 height 13
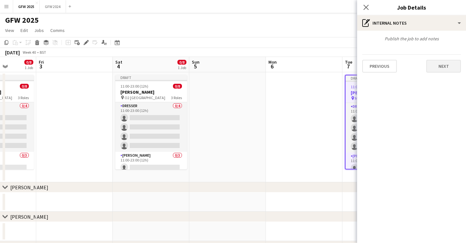
click at [439, 68] on button "Next" at bounding box center [443, 66] width 35 height 13
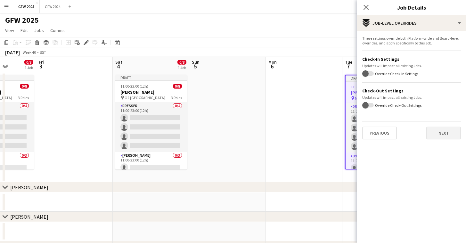
click at [454, 132] on button "Next" at bounding box center [443, 133] width 35 height 13
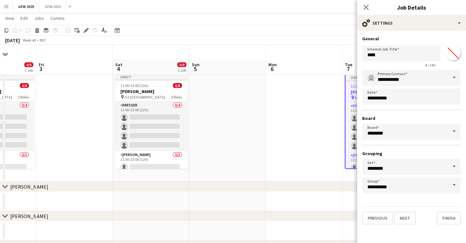
scroll to position [15, 0]
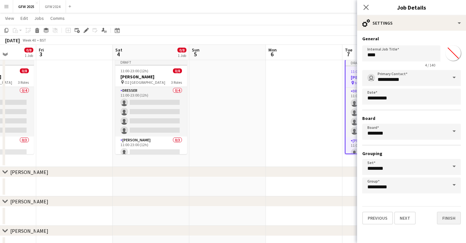
click at [447, 219] on button "Finish" at bounding box center [449, 218] width 24 height 13
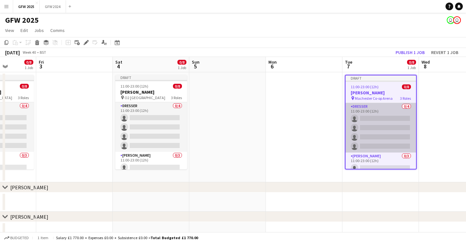
scroll to position [0, 0]
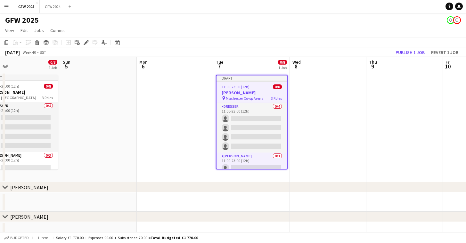
drag, startPoint x: 437, startPoint y: 114, endPoint x: 308, endPoint y: 102, distance: 129.8
drag, startPoint x: 5, startPoint y: 44, endPoint x: 9, endPoint y: 45, distance: 4.0
click at [6, 44] on icon "Copy" at bounding box center [6, 42] width 5 height 5
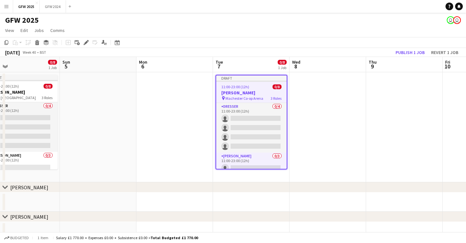
drag, startPoint x: 302, startPoint y: 103, endPoint x: 207, endPoint y: 97, distance: 95.6
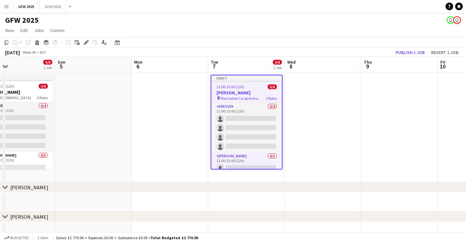
click at [303, 102] on app-date-cell at bounding box center [323, 127] width 77 height 110
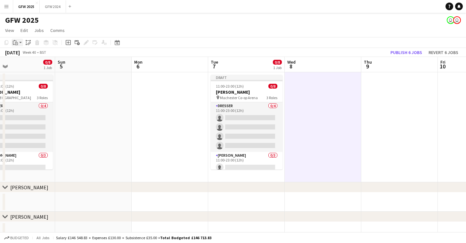
click at [14, 44] on icon "Paste" at bounding box center [15, 42] width 5 height 5
click at [24, 56] on link "Paste Command V" at bounding box center [42, 55] width 51 height 6
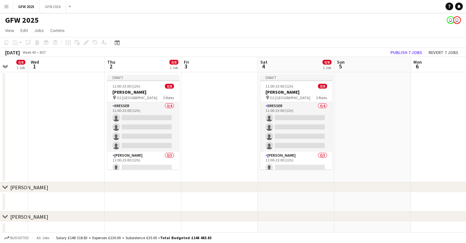
drag, startPoint x: 181, startPoint y: 116, endPoint x: 464, endPoint y: 128, distance: 283.6
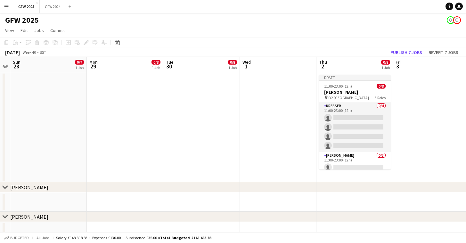
scroll to position [0, 138]
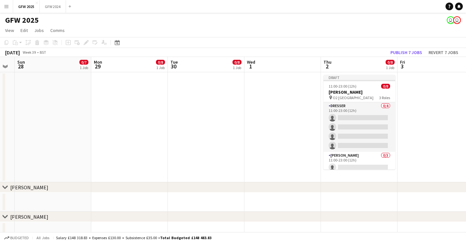
drag, startPoint x: 193, startPoint y: 114, endPoint x: 415, endPoint y: 125, distance: 221.7
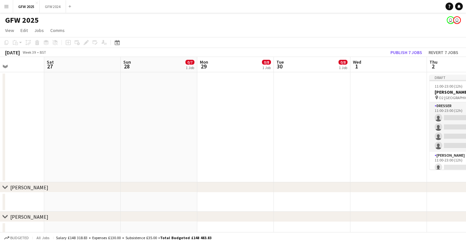
scroll to position [0, 185]
drag, startPoint x: 168, startPoint y: 111, endPoint x: 262, endPoint y: 120, distance: 94.9
click at [192, 62] on span "0/7" at bounding box center [190, 62] width 9 height 5
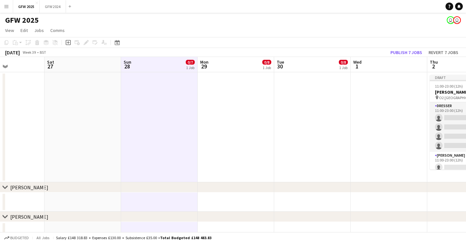
drag, startPoint x: 192, startPoint y: 68, endPoint x: 195, endPoint y: 72, distance: 5.1
click at [192, 68] on div "1 Job" at bounding box center [190, 67] width 8 height 5
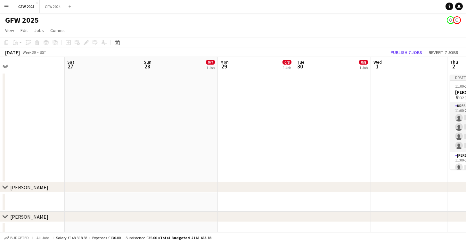
scroll to position [0, 318]
drag, startPoint x: 249, startPoint y: 124, endPoint x: 269, endPoint y: 127, distance: 19.7
click at [7, 31] on span "View" at bounding box center [9, 31] width 9 height 6
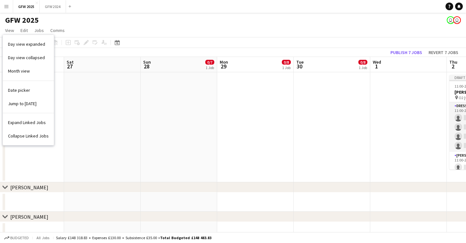
click at [169, 120] on app-date-cell at bounding box center [179, 127] width 77 height 110
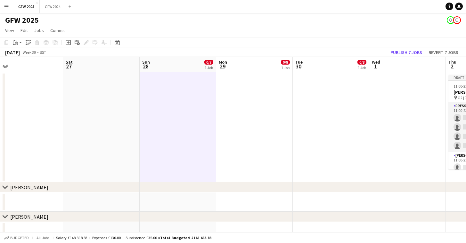
scroll to position [0, 165]
drag, startPoint x: 392, startPoint y: 105, endPoint x: 408, endPoint y: 108, distance: 15.6
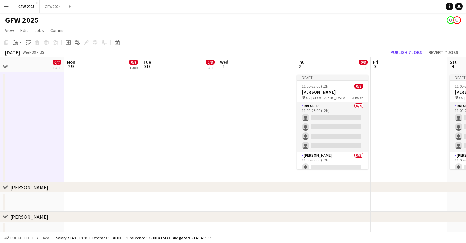
scroll to position [0, 321]
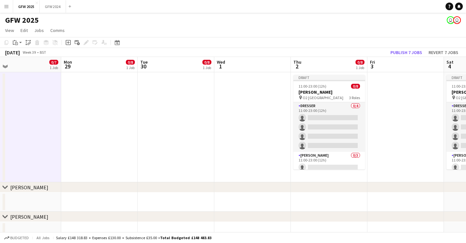
drag, startPoint x: 319, startPoint y: 97, endPoint x: 169, endPoint y: 85, distance: 150.6
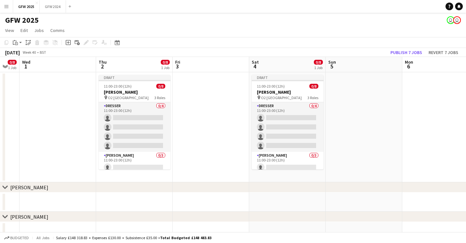
scroll to position [0, 211]
drag, startPoint x: 383, startPoint y: 103, endPoint x: 236, endPoint y: 87, distance: 148.4
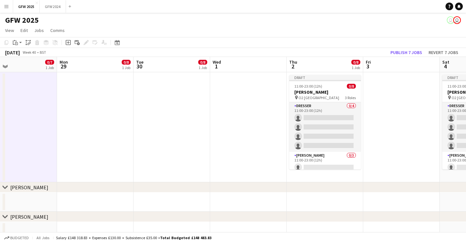
scroll to position [0, 171]
drag, startPoint x: 98, startPoint y: 96, endPoint x: 271, endPoint y: 93, distance: 173.2
click at [161, 84] on app-date-cell at bounding box center [173, 127] width 77 height 110
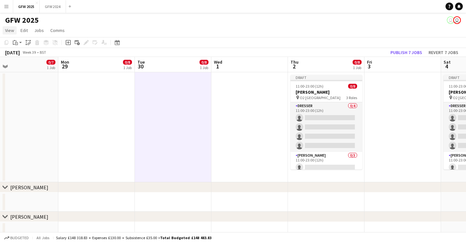
click at [11, 32] on span "View" at bounding box center [9, 31] width 9 height 6
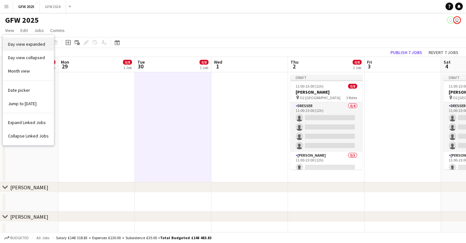
click at [19, 44] on span "Day view expanded" at bounding box center [26, 44] width 37 height 6
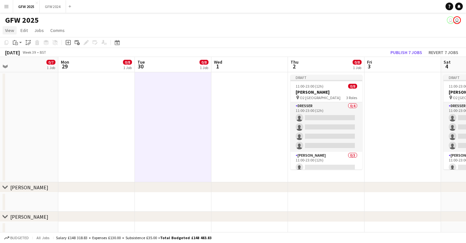
click at [13, 30] on span "View" at bounding box center [9, 31] width 9 height 6
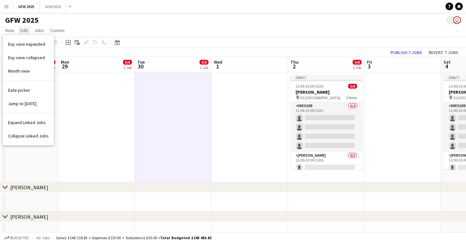
click at [24, 30] on span "Edit" at bounding box center [23, 31] width 7 height 6
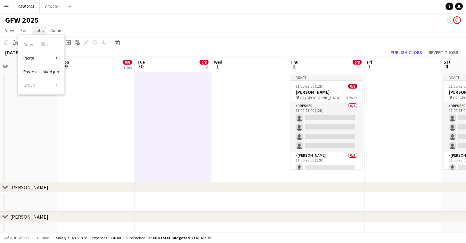
click at [38, 29] on span "Jobs" at bounding box center [39, 31] width 10 height 6
click at [65, 27] on link "Comms" at bounding box center [58, 30] width 20 height 8
click at [87, 23] on div "GFW 2025 user user" at bounding box center [233, 19] width 466 height 12
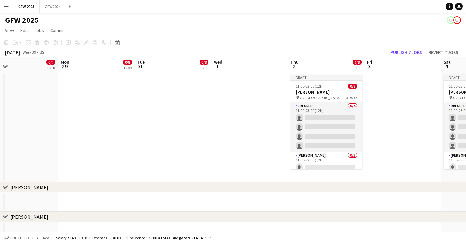
click at [46, 43] on div "Copy Paste Paste Command V Paste with crew Command Shift V Paste linked Job [GE…" at bounding box center [31, 43] width 56 height 8
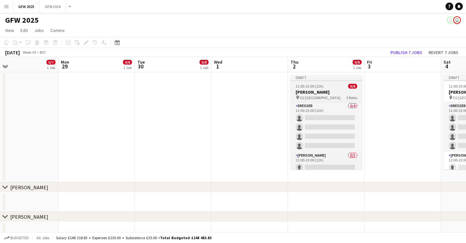
click at [311, 78] on div "Draft" at bounding box center [326, 77] width 72 height 5
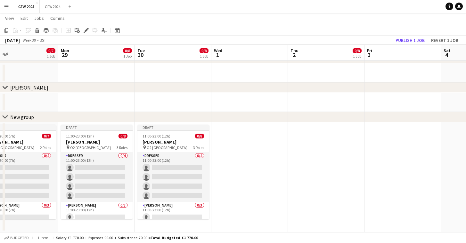
scroll to position [600, 0]
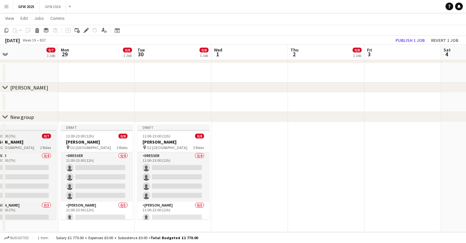
click at [28, 127] on div "Draft" at bounding box center [20, 127] width 72 height 5
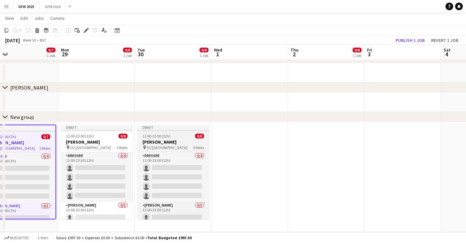
click at [154, 129] on div "Draft" at bounding box center [173, 127] width 72 height 5
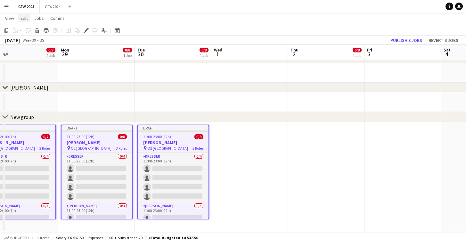
click at [23, 20] on span "Edit" at bounding box center [23, 18] width 7 height 6
click at [258, 145] on app-date-cell at bounding box center [249, 177] width 77 height 110
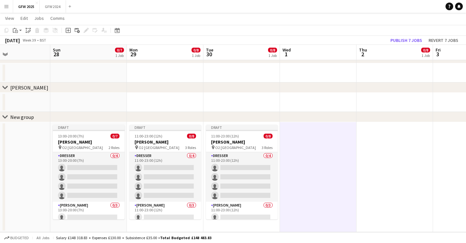
scroll to position [0, 159]
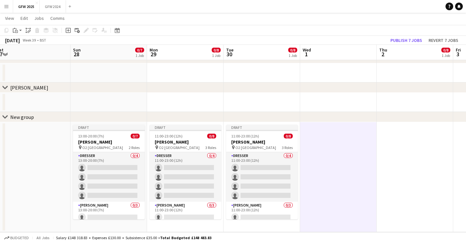
drag, startPoint x: 46, startPoint y: 128, endPoint x: 165, endPoint y: 121, distance: 119.3
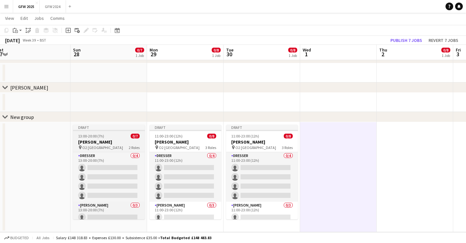
click at [112, 127] on div "Draft" at bounding box center [109, 127] width 72 height 5
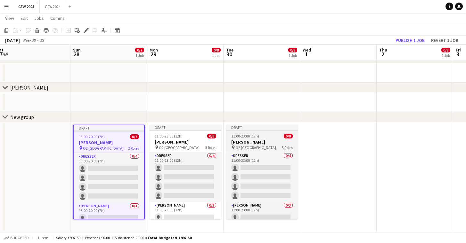
click at [246, 127] on div "Draft" at bounding box center [262, 127] width 72 height 5
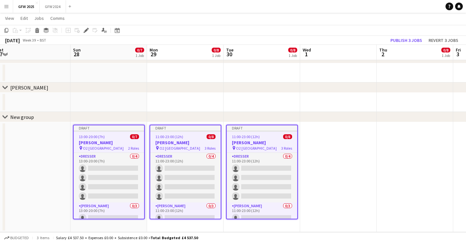
click at [54, 29] on div "Copy Paste Paste Command V Paste with crew Command Shift V Paste linked Job [GE…" at bounding box center [31, 31] width 56 height 8
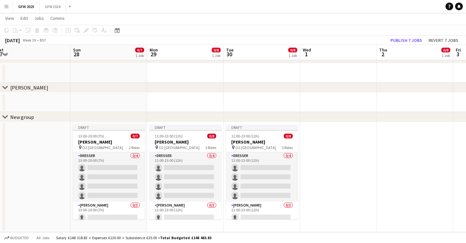
click at [54, 29] on div "Copy Paste Paste Command V Paste with crew Command Shift V Paste linked Job [GE…" at bounding box center [31, 31] width 56 height 8
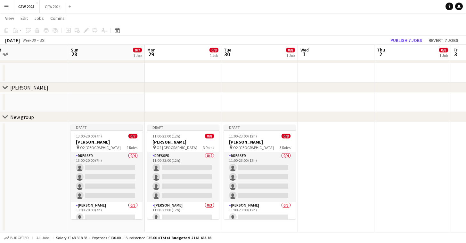
drag, startPoint x: 117, startPoint y: 127, endPoint x: 115, endPoint y: 101, distance: 26.1
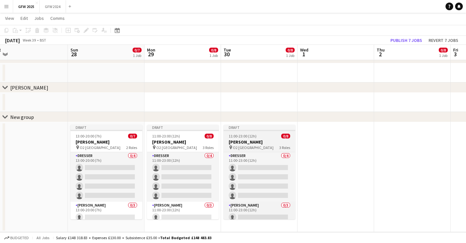
click at [245, 129] on div "Draft" at bounding box center [259, 127] width 72 height 5
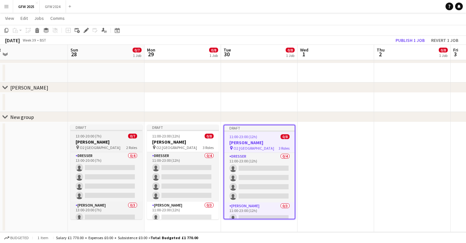
click at [112, 127] on div "Draft" at bounding box center [106, 127] width 72 height 5
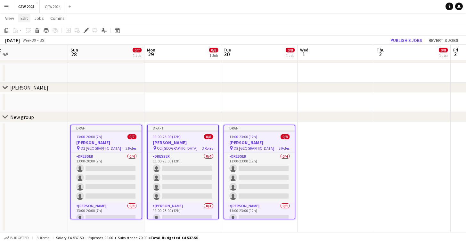
click at [24, 17] on span "Edit" at bounding box center [23, 18] width 7 height 6
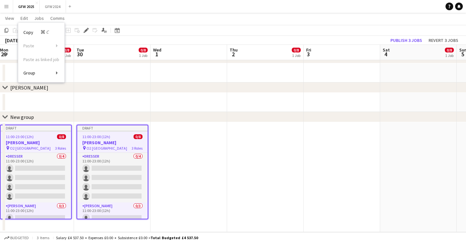
drag, startPoint x: 388, startPoint y: 134, endPoint x: 449, endPoint y: 150, distance: 63.4
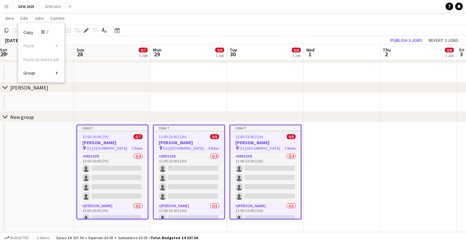
scroll to position [0, 138]
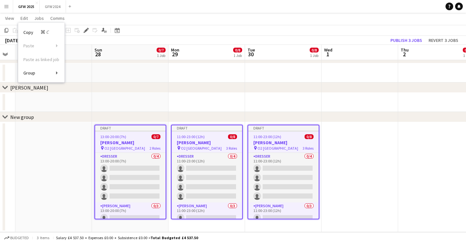
drag, startPoint x: 387, startPoint y: 148, endPoint x: 383, endPoint y: 148, distance: 3.9
click at [387, 148] on app-date-cell at bounding box center [359, 177] width 77 height 110
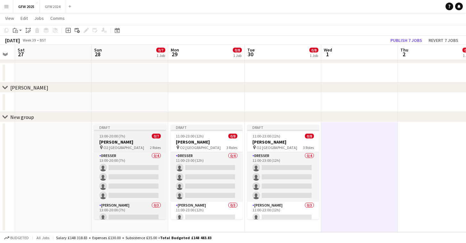
click at [126, 128] on div "Draft" at bounding box center [130, 127] width 72 height 5
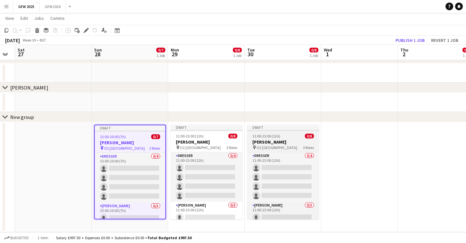
click at [296, 125] on div "Draft" at bounding box center [283, 127] width 72 height 5
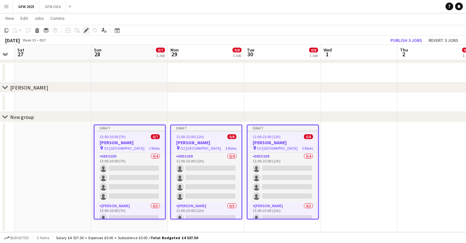
click at [85, 29] on icon "Edit" at bounding box center [86, 30] width 5 height 5
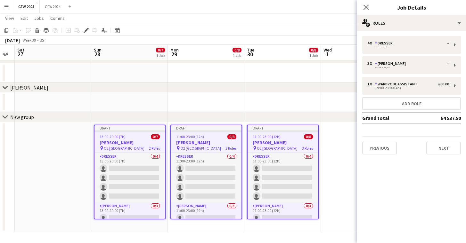
click at [51, 148] on app-date-cell at bounding box center [53, 177] width 77 height 110
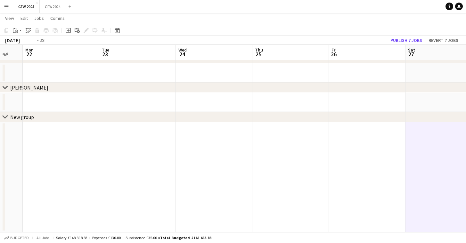
drag, startPoint x: 51, startPoint y: 148, endPoint x: -51, endPoint y: 158, distance: 101.6
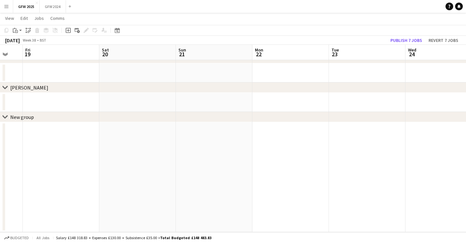
scroll to position [0, 156]
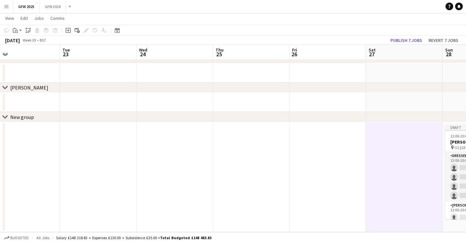
drag, startPoint x: 377, startPoint y: 171, endPoint x: 133, endPoint y: 180, distance: 244.7
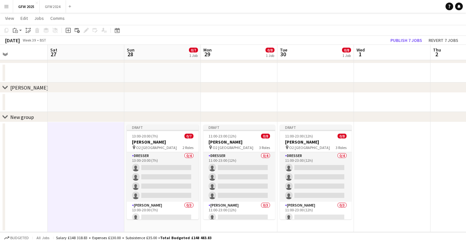
drag, startPoint x: 315, startPoint y: 165, endPoint x: -14, endPoint y: 144, distance: 329.1
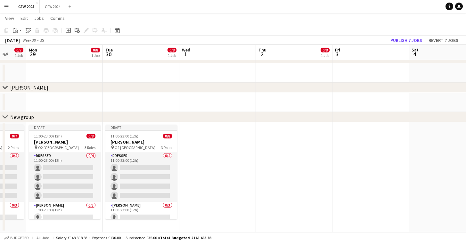
scroll to position [0, 286]
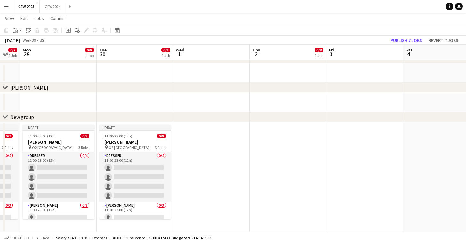
drag, startPoint x: 413, startPoint y: 155, endPoint x: 224, endPoint y: 168, distance: 189.3
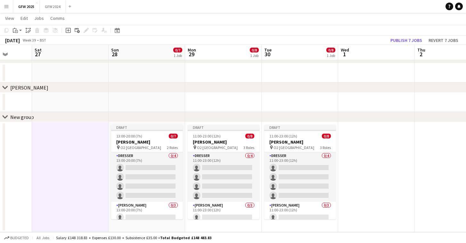
scroll to position [0, 197]
drag, startPoint x: 229, startPoint y: 162, endPoint x: 383, endPoint y: 147, distance: 155.7
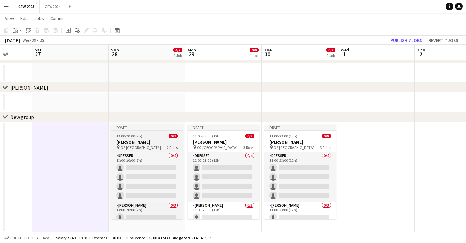
click at [157, 125] on div "Draft" at bounding box center [147, 127] width 72 height 5
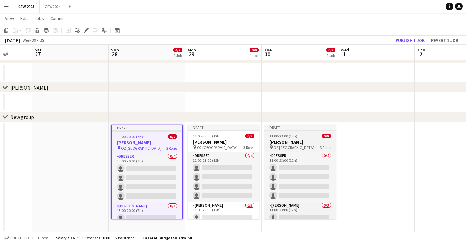
click at [290, 128] on div "Draft" at bounding box center [300, 127] width 72 height 5
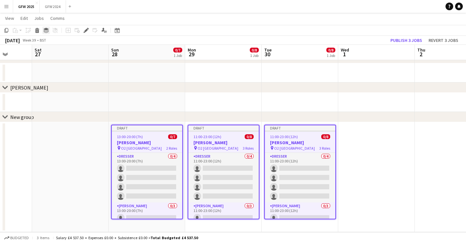
click at [46, 33] on icon at bounding box center [46, 32] width 5 height 2
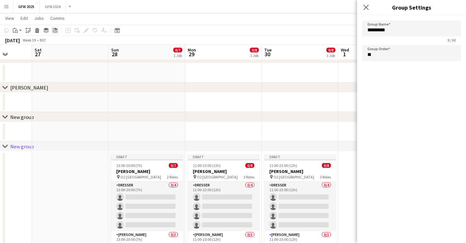
click at [56, 31] on icon "Ungroup" at bounding box center [54, 30] width 5 height 5
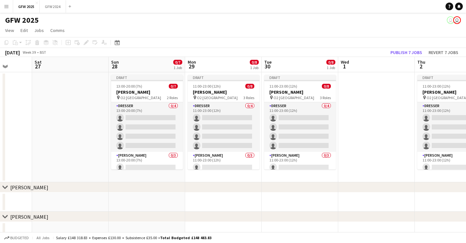
scroll to position [0, 0]
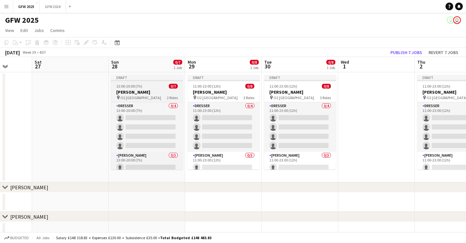
click at [152, 77] on div "Draft" at bounding box center [147, 77] width 72 height 5
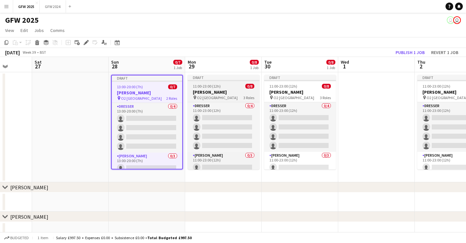
click at [210, 77] on div "Draft" at bounding box center [224, 77] width 72 height 5
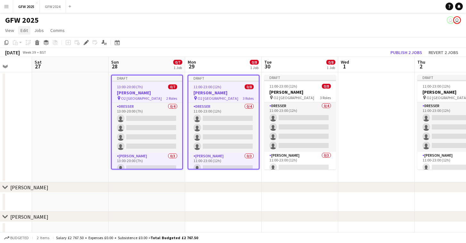
click at [26, 31] on span "Edit" at bounding box center [23, 31] width 7 height 6
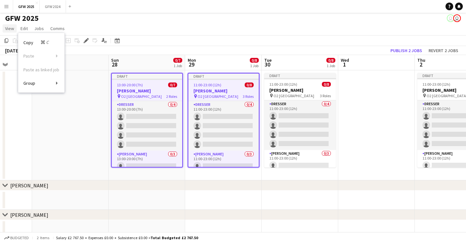
scroll to position [1, 0]
click at [7, 28] on span "View" at bounding box center [9, 29] width 9 height 6
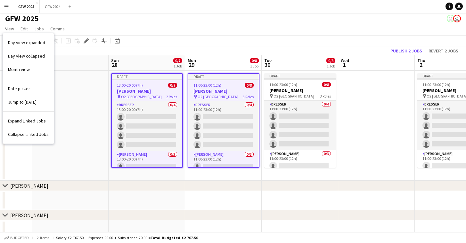
scroll to position [3, 0]
click at [85, 21] on div "GFW 2025 user user" at bounding box center [233, 17] width 466 height 12
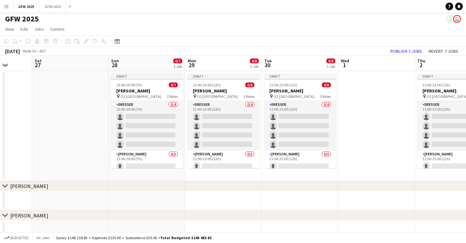
scroll to position [1, 0]
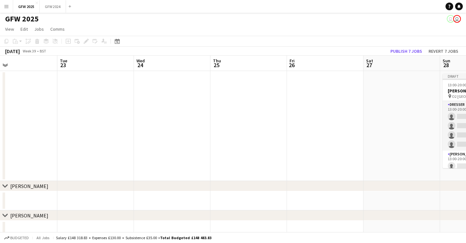
drag, startPoint x: 71, startPoint y: 85, endPoint x: 401, endPoint y: 85, distance: 330.0
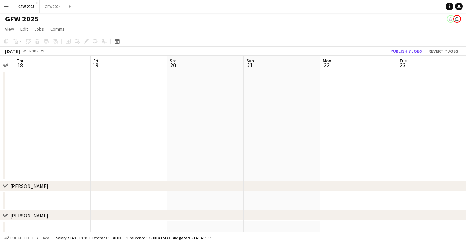
drag, startPoint x: 95, startPoint y: 91, endPoint x: 435, endPoint y: 96, distance: 340.3
drag, startPoint x: 64, startPoint y: 93, endPoint x: 359, endPoint y: 90, distance: 295.5
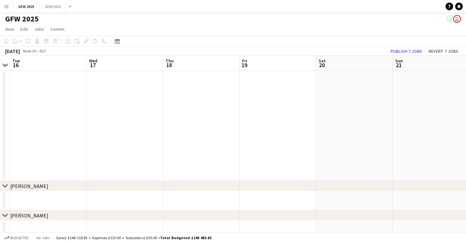
scroll to position [0, 322]
drag, startPoint x: 129, startPoint y: 102, endPoint x: 524, endPoint y: 92, distance: 395.8
drag, startPoint x: 196, startPoint y: 102, endPoint x: 551, endPoint y: 99, distance: 354.7
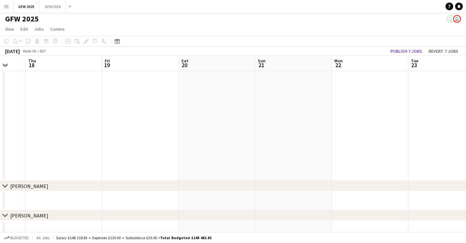
drag, startPoint x: 169, startPoint y: 112, endPoint x: 439, endPoint y: 113, distance: 270.2
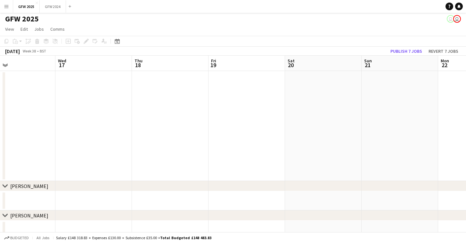
click at [4, 185] on icon "chevron-right" at bounding box center [5, 186] width 5 height 5
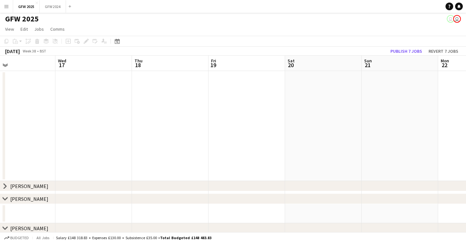
click at [4, 185] on icon "chevron-right" at bounding box center [5, 186] width 5 height 5
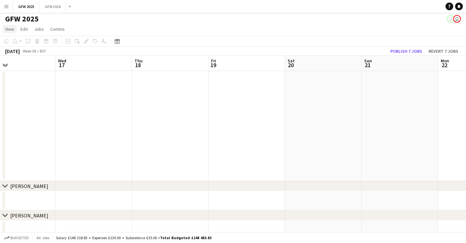
click at [10, 30] on span "View" at bounding box center [9, 29] width 9 height 6
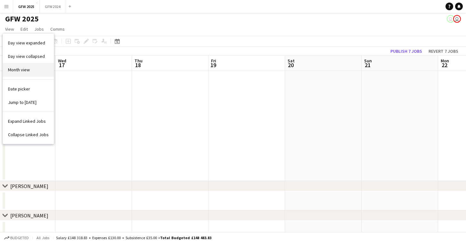
click at [24, 75] on link "Month view" at bounding box center [28, 69] width 51 height 13
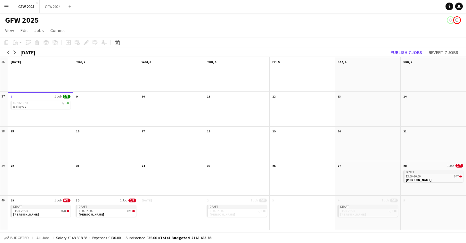
scroll to position [0, 0]
click at [9, 51] on app-icon "arrow-left" at bounding box center [8, 53] width 4 height 4
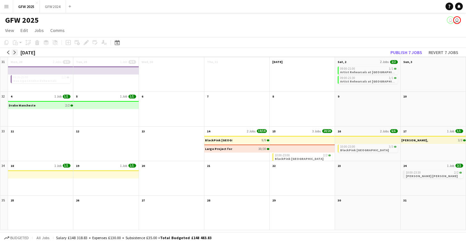
click at [14, 52] on app-icon "arrow-right" at bounding box center [15, 53] width 4 height 4
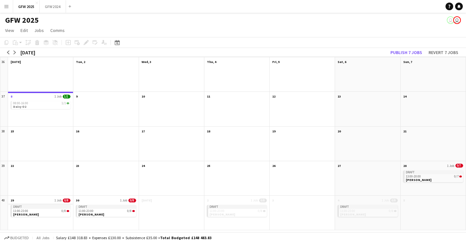
click at [38, 197] on app-month-view-date-header "29 1 Job 0/8" at bounding box center [40, 200] width 65 height 8
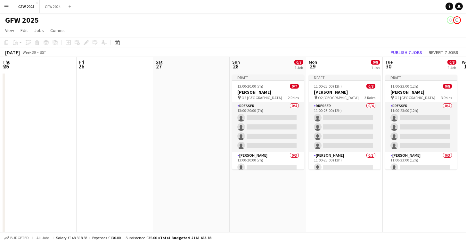
click at [230, 197] on app-date-cell "Draft 13:00-20:00 (7h) 0/7 [PERSON_NAME] pin O2 London 2 Roles Dresser 0/4 13:0…" at bounding box center [268, 222] width 77 height 301
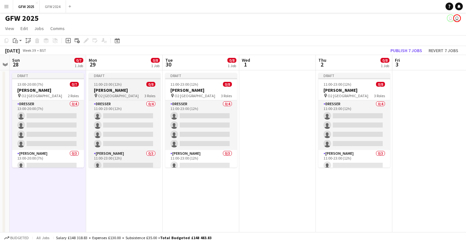
click at [116, 77] on div "Draft" at bounding box center [125, 75] width 72 height 5
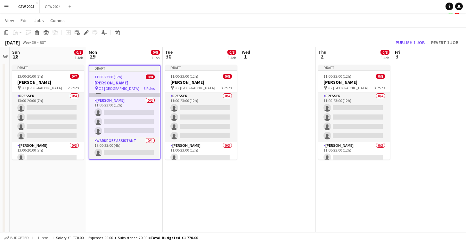
scroll to position [46, 0]
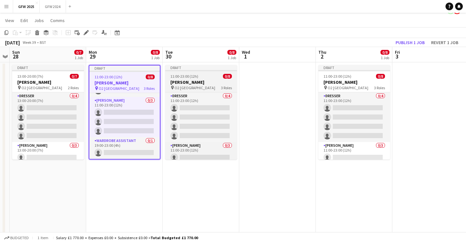
click at [186, 68] on div "Draft" at bounding box center [201, 67] width 72 height 5
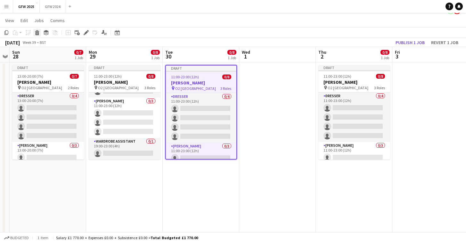
click at [37, 32] on icon at bounding box center [38, 33] width 4 height 3
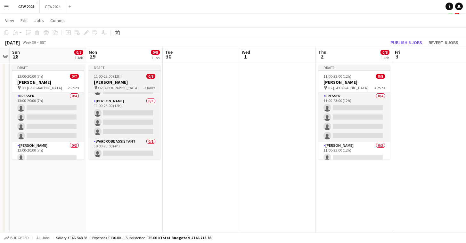
click at [108, 66] on div "Draft" at bounding box center [125, 67] width 72 height 5
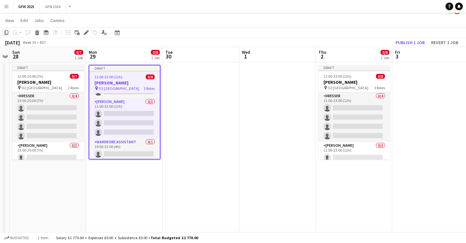
click at [6, 33] on icon "Copy" at bounding box center [6, 32] width 5 height 5
click at [189, 82] on app-date-cell at bounding box center [201, 212] width 77 height 301
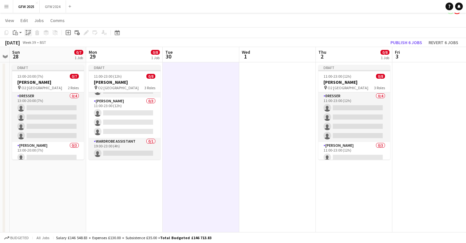
click at [29, 34] on icon "Paste linked Job" at bounding box center [28, 32] width 5 height 5
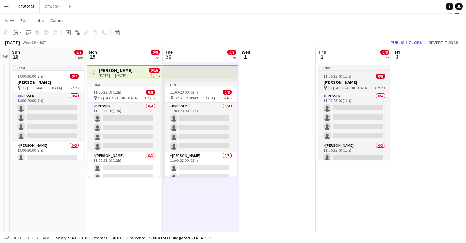
click at [348, 83] on h3 "[PERSON_NAME]" at bounding box center [354, 82] width 72 height 6
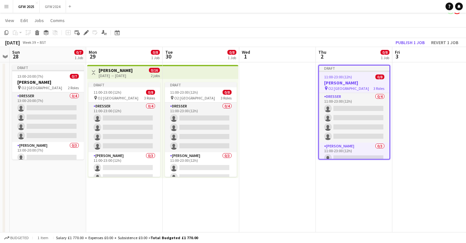
scroll to position [0, 222]
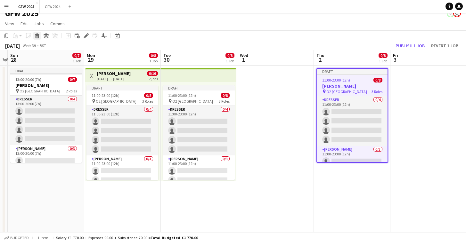
click at [39, 32] on div "Delete" at bounding box center [37, 36] width 8 height 8
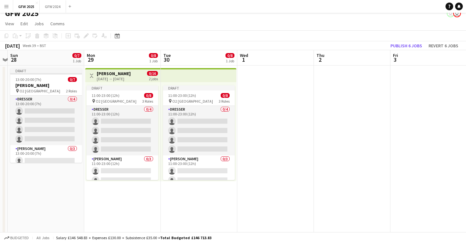
scroll to position [8, 0]
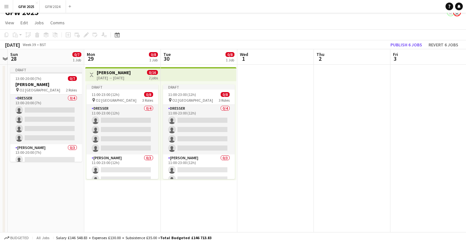
click at [347, 95] on app-date-cell at bounding box center [352, 215] width 77 height 301
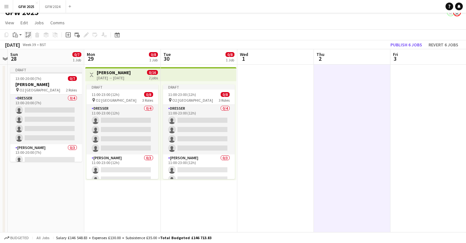
click at [28, 35] on icon "Paste linked Job" at bounding box center [28, 34] width 5 height 5
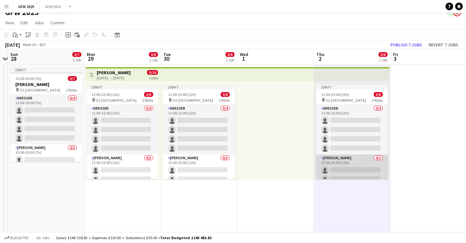
scroll to position [0, 0]
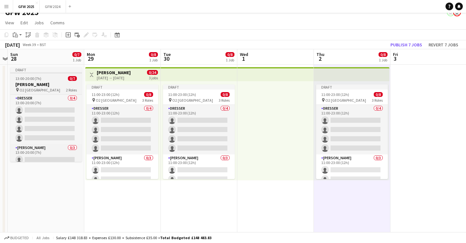
click at [44, 68] on div "Draft" at bounding box center [46, 69] width 72 height 5
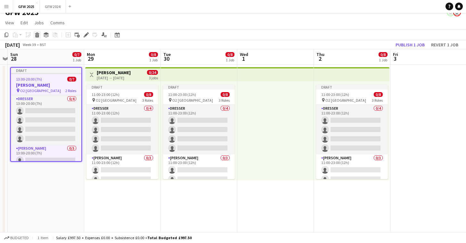
click at [38, 35] on icon "Delete" at bounding box center [37, 34] width 5 height 5
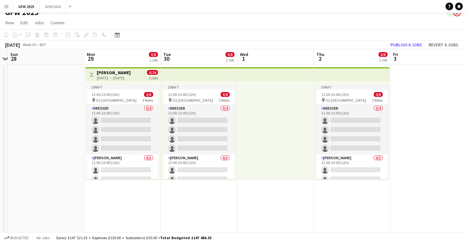
click at [42, 79] on app-date-cell at bounding box center [46, 215] width 77 height 301
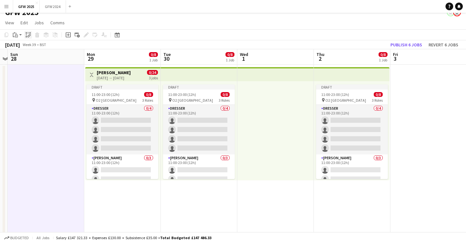
click at [29, 34] on icon "Paste linked Job" at bounding box center [28, 34] width 5 height 5
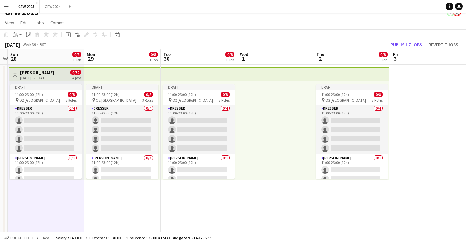
click at [51, 74] on h3 "[PERSON_NAME]" at bounding box center [37, 73] width 34 height 6
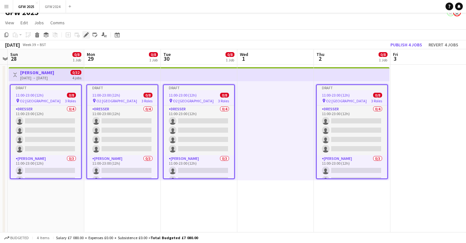
click at [88, 35] on icon "Edit" at bounding box center [86, 34] width 5 height 5
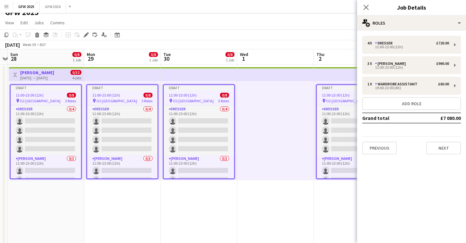
click at [59, 86] on div "Draft" at bounding box center [46, 87] width 70 height 5
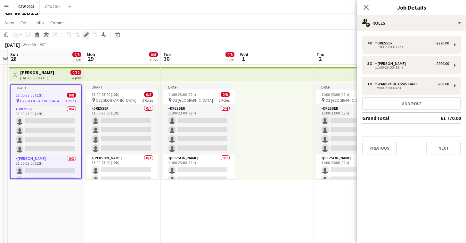
click at [86, 35] on icon at bounding box center [86, 35] width 4 height 4
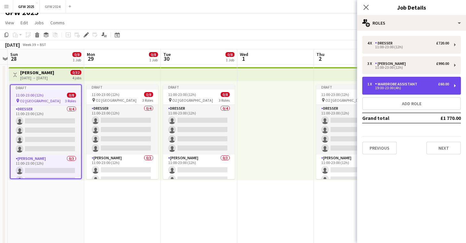
click at [402, 86] on div "Wardrobe Assistant" at bounding box center [397, 84] width 45 height 4
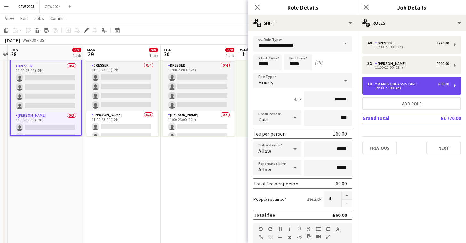
click at [454, 86] on div "1 x Wardrobe Assistant £60.00 19:00-23:00 (4h)" at bounding box center [411, 86] width 99 height 18
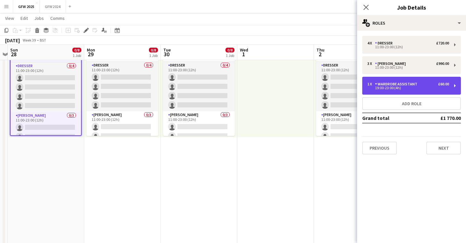
click at [454, 86] on div "1 x Wardrobe Assistant £60.00 19:00-23:00 (4h)" at bounding box center [411, 86] width 99 height 18
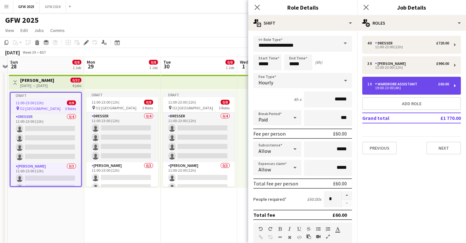
click at [427, 84] on div "1 x Wardrobe Assistant £60.00" at bounding box center [408, 84] width 82 height 4
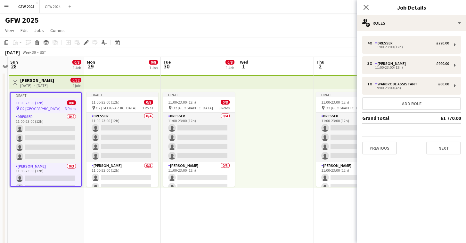
click at [35, 81] on h3 "[PERSON_NAME]" at bounding box center [37, 80] width 34 height 6
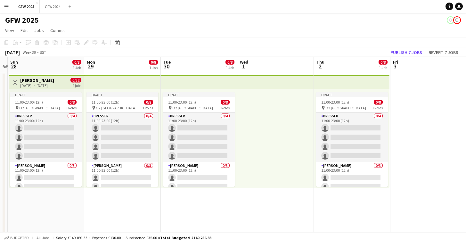
click at [35, 81] on h3 "[PERSON_NAME]" at bounding box center [37, 80] width 34 height 6
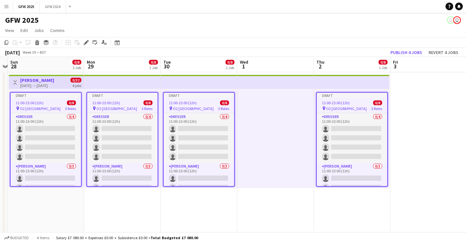
click at [43, 98] on app-job-card "Draft 11:00-23:00 (12h) 0/8 pin O2 London 3 Roles Dresser 0/4 11:00-23:00 (12h)…" at bounding box center [46, 139] width 72 height 95
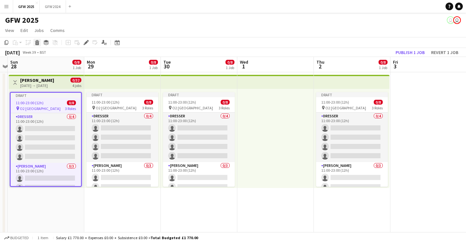
click at [36, 42] on icon at bounding box center [38, 43] width 4 height 3
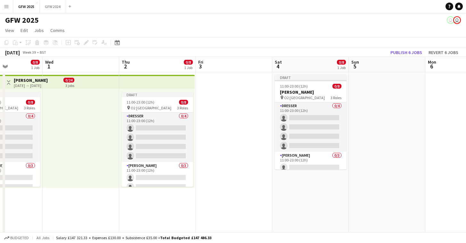
scroll to position [0, 298]
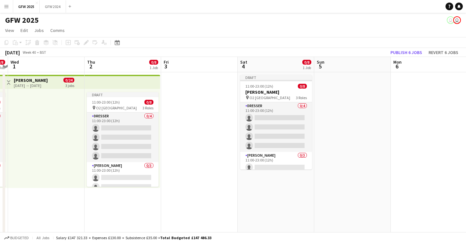
drag, startPoint x: 415, startPoint y: 107, endPoint x: 188, endPoint y: 116, distance: 226.8
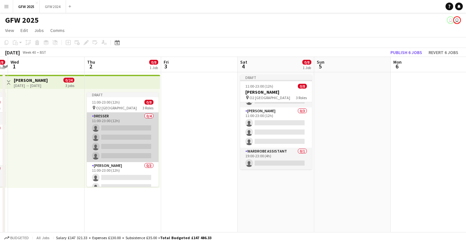
scroll to position [0, 0]
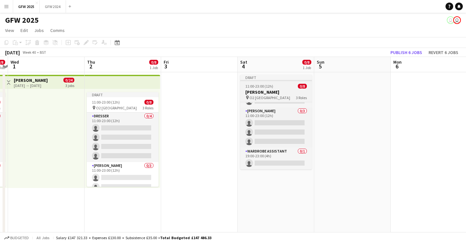
click at [267, 77] on div "Draft" at bounding box center [276, 77] width 72 height 5
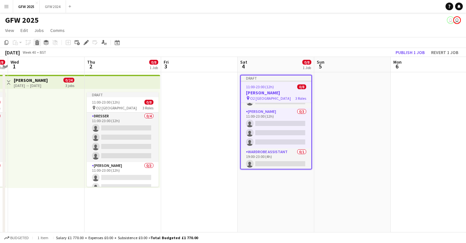
click at [36, 41] on icon at bounding box center [37, 41] width 4 height 2
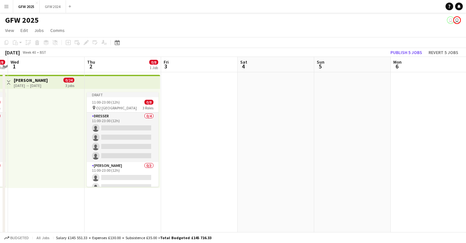
click at [126, 83] on app-top-bar at bounding box center [123, 82] width 76 height 14
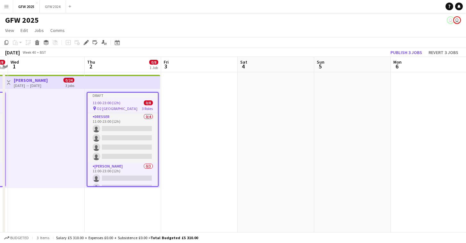
click at [123, 98] on app-job-card "Draft 11:00-23:00 (12h) 0/8 pin O2 London 3 Roles Dresser 0/4 11:00-23:00 (12h)…" at bounding box center [123, 139] width 72 height 95
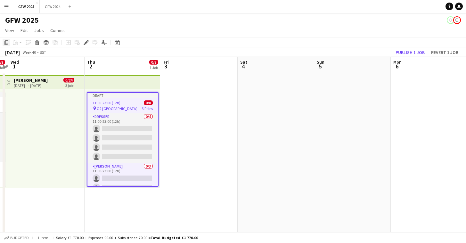
click at [5, 42] on icon at bounding box center [6, 42] width 4 height 4
click at [273, 85] on app-date-cell at bounding box center [276, 222] width 77 height 301
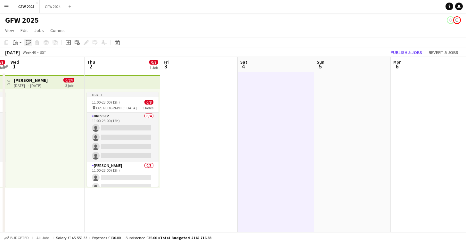
click at [29, 43] on icon "Paste linked Job" at bounding box center [28, 42] width 5 height 5
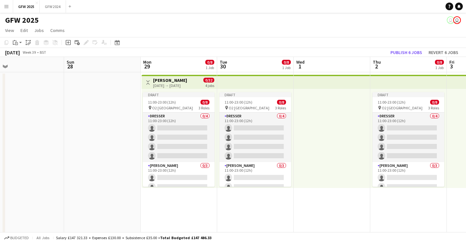
scroll to position [0, 165]
drag, startPoint x: 57, startPoint y: 98, endPoint x: 342, endPoint y: 120, distance: 286.7
click at [267, 91] on div "Draft 11:00-23:00 (12h) 0/8 pin O2 London 3 Roles Dresser 0/4 11:00-23:00 (12h)…" at bounding box center [255, 138] width 77 height 99
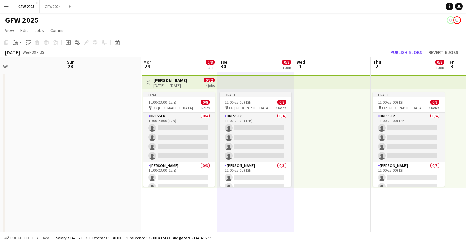
click at [355, 117] on div at bounding box center [332, 138] width 77 height 99
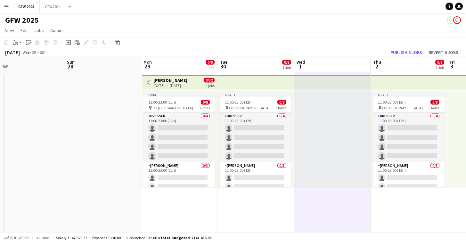
scroll to position [0, 0]
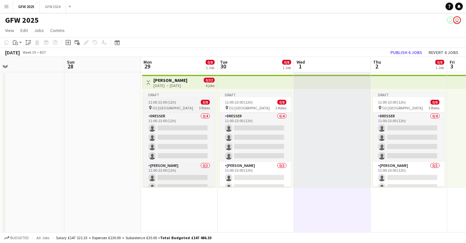
click at [176, 95] on div "Draft" at bounding box center [179, 94] width 72 height 5
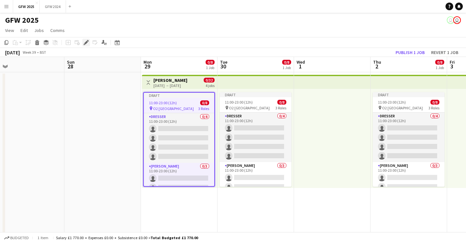
click at [85, 40] on div "Edit" at bounding box center [86, 43] width 8 height 8
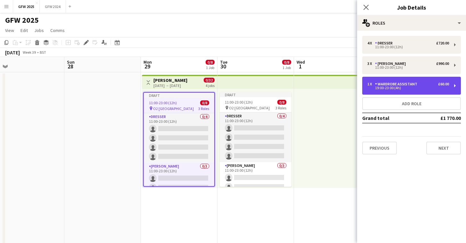
click at [405, 87] on div "19:00-23:00 (4h)" at bounding box center [408, 87] width 82 height 3
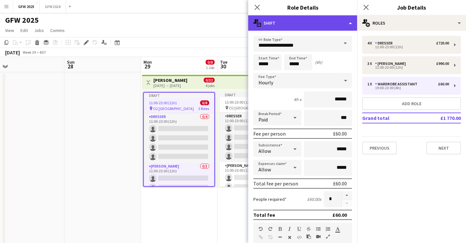
click at [350, 21] on div "multiple-actions-text Shift" at bounding box center [302, 22] width 109 height 15
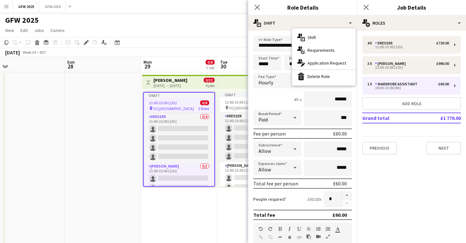
click at [337, 9] on h3 "Role Details" at bounding box center [302, 7] width 109 height 8
click at [257, 6] on icon "Close pop-in" at bounding box center [257, 7] width 6 height 6
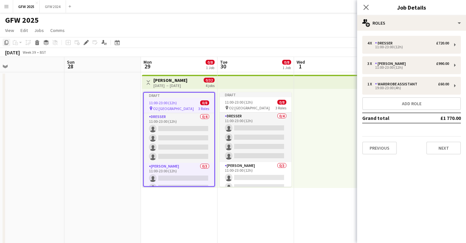
click at [5, 43] on icon at bounding box center [6, 42] width 4 height 4
click at [120, 97] on app-date-cell at bounding box center [102, 222] width 77 height 301
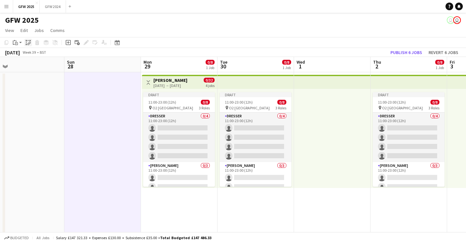
click at [28, 42] on icon "Paste linked Job" at bounding box center [28, 42] width 5 height 5
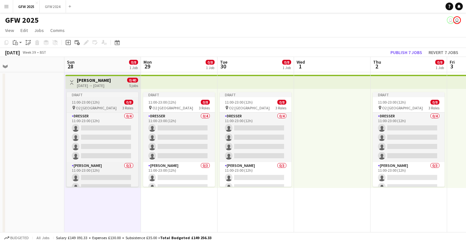
click at [103, 94] on div "Draft" at bounding box center [103, 94] width 72 height 5
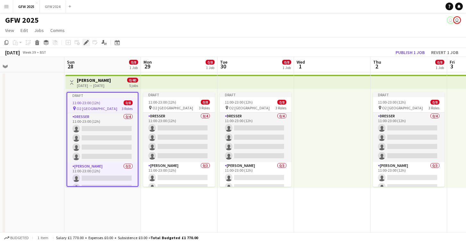
click at [83, 40] on div "Edit" at bounding box center [86, 43] width 8 height 8
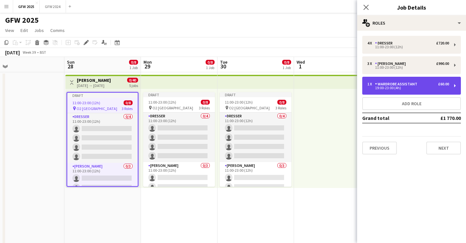
click at [408, 84] on div "Wardrobe Assistant" at bounding box center [397, 84] width 45 height 4
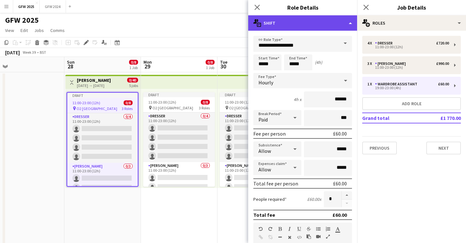
click at [312, 20] on div "multiple-actions-text Shift" at bounding box center [302, 22] width 109 height 15
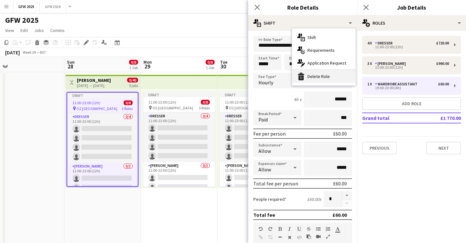
click at [332, 74] on div "bin-2 Delete Role" at bounding box center [323, 76] width 63 height 13
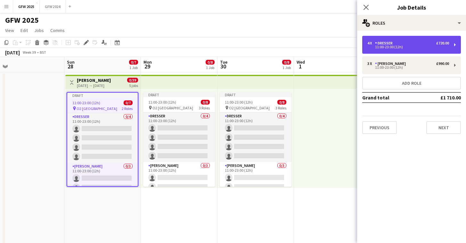
click at [391, 41] on div "Dresser" at bounding box center [385, 43] width 20 height 4
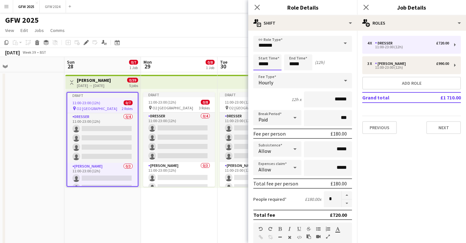
click at [261, 61] on input "*****" at bounding box center [267, 62] width 28 height 16
click at [261, 49] on div at bounding box center [260, 51] width 13 height 6
click at [261, 65] on input "*****" at bounding box center [267, 62] width 28 height 16
click at [263, 65] on input "*****" at bounding box center [267, 62] width 28 height 16
type input "*****"
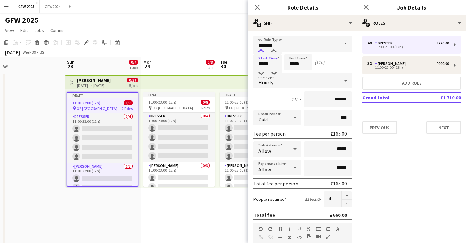
click at [260, 52] on div at bounding box center [260, 51] width 13 height 6
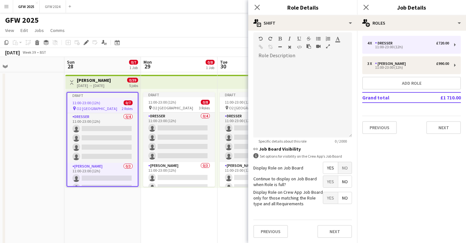
scroll to position [190, 0]
click at [336, 233] on button "Next" at bounding box center [334, 232] width 35 height 13
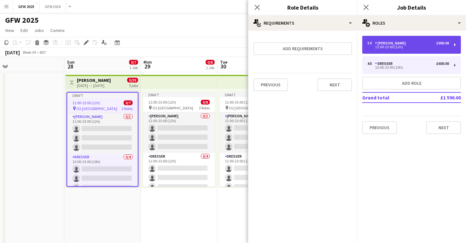
click at [388, 44] on div "[PERSON_NAME]" at bounding box center [391, 43] width 33 height 4
type input "********"
type input "*****"
type input "******"
type input "*"
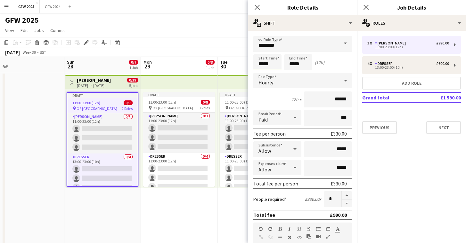
click at [261, 64] on input "*****" at bounding box center [267, 62] width 28 height 16
click at [261, 48] on div at bounding box center [260, 51] width 13 height 6
type input "*****"
click at [261, 48] on div at bounding box center [260, 51] width 13 height 6
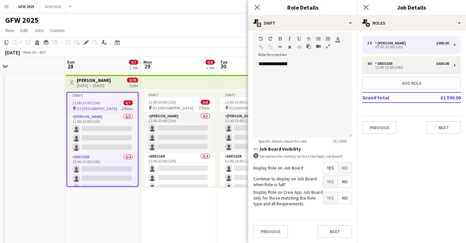
scroll to position [190, 0]
click at [336, 232] on button "Next" at bounding box center [334, 232] width 35 height 13
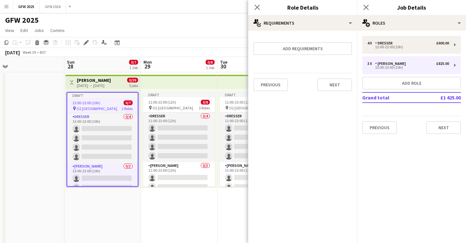
click at [387, 163] on mat-expansion-panel "pencil3 General details 4 x Dresser £600.00 13:00-23:00 (10h) 3 x [PERSON_NAME]…" at bounding box center [411, 137] width 109 height 213
click at [256, 5] on icon "Close pop-in" at bounding box center [257, 7] width 6 height 6
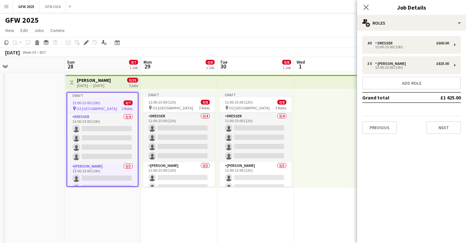
click at [332, 128] on div at bounding box center [332, 138] width 77 height 99
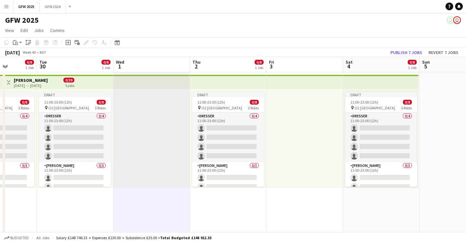
drag, startPoint x: 330, startPoint y: 128, endPoint x: 152, endPoint y: 115, distance: 178.5
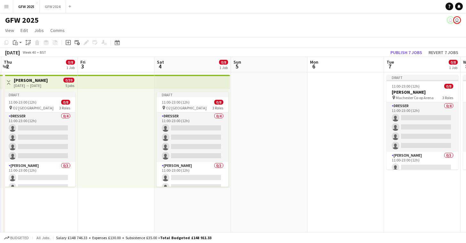
drag, startPoint x: 451, startPoint y: 154, endPoint x: 269, endPoint y: 141, distance: 182.7
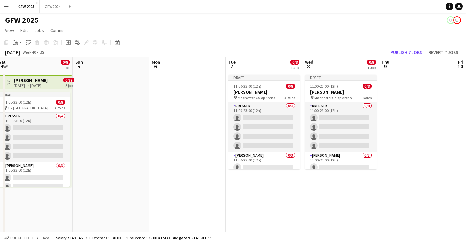
scroll to position [0, 236]
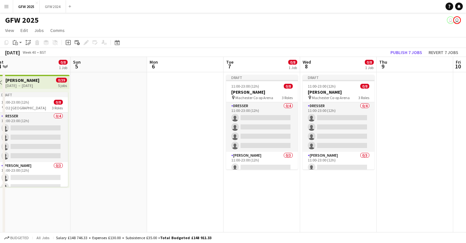
drag, startPoint x: 365, startPoint y: 145, endPoint x: 205, endPoint y: 133, distance: 159.9
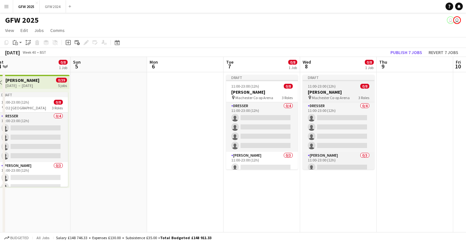
click at [335, 78] on div "Draft" at bounding box center [338, 77] width 72 height 5
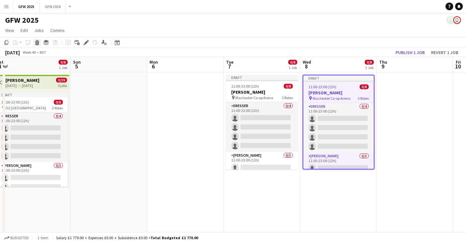
click at [36, 41] on icon at bounding box center [37, 41] width 4 height 2
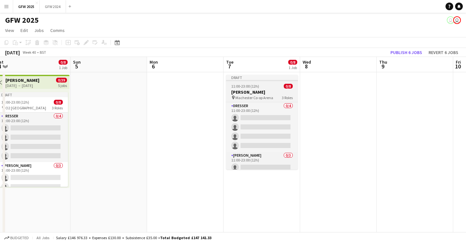
click at [244, 78] on div "Draft" at bounding box center [262, 77] width 72 height 5
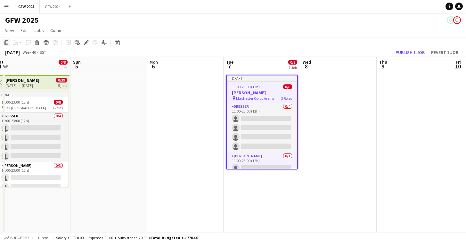
click at [5, 43] on icon at bounding box center [6, 42] width 4 height 4
click at [312, 95] on app-date-cell at bounding box center [338, 222] width 77 height 301
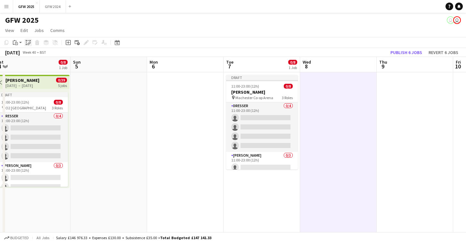
click at [28, 41] on icon at bounding box center [28, 41] width 2 height 0
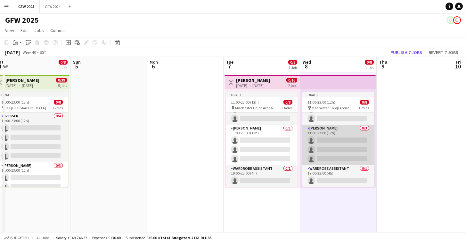
scroll to position [37, 0]
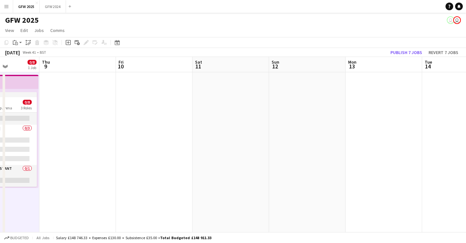
drag, startPoint x: 194, startPoint y: 113, endPoint x: 525, endPoint y: 141, distance: 331.9
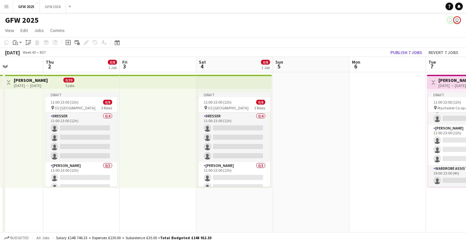
scroll to position [0, 186]
click at [379, 135] on app-date-cell at bounding box center [388, 222] width 77 height 301
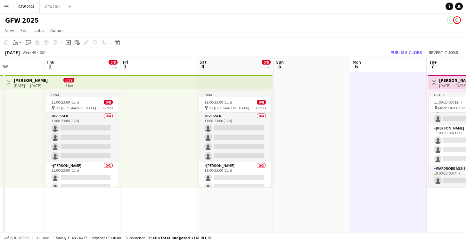
click at [439, 194] on app-date-cell "Toggle View Gaga [DATE] → [DATE] 0/16 2 jobs Draft 11:00-23:00 (12h) 0/8 pin Ma…" at bounding box center [464, 222] width 77 height 301
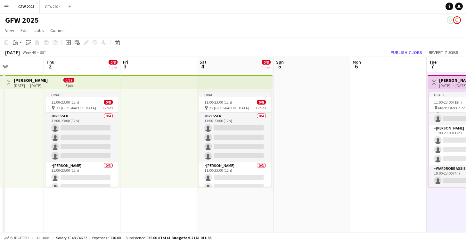
scroll to position [1, 0]
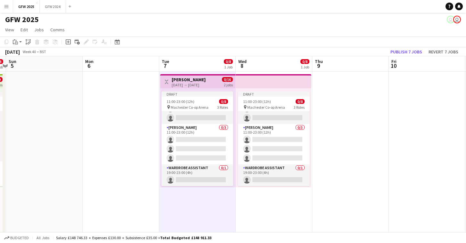
drag, startPoint x: 364, startPoint y: 150, endPoint x: 96, endPoint y: 112, distance: 270.6
click at [359, 118] on app-date-cell at bounding box center [349, 222] width 77 height 301
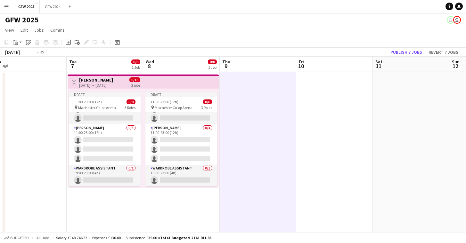
drag, startPoint x: 132, startPoint y: 108, endPoint x: 564, endPoint y: 162, distance: 435.2
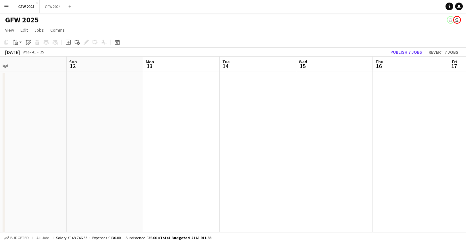
scroll to position [0, 185]
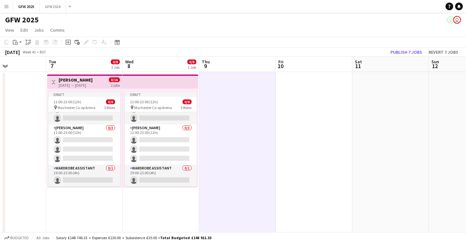
drag, startPoint x: 180, startPoint y: 116, endPoint x: 384, endPoint y: 137, distance: 204.7
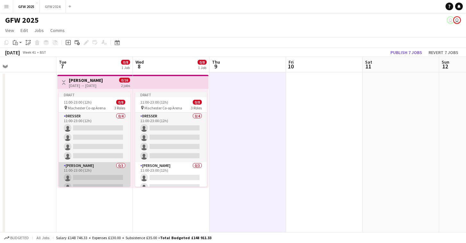
scroll to position [0, 0]
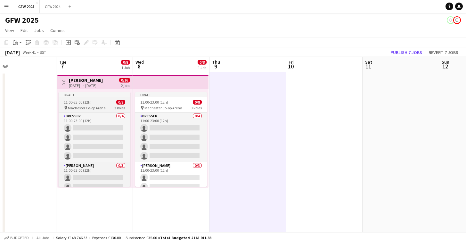
click at [80, 104] on span "11:00-23:00 (12h)" at bounding box center [78, 102] width 28 height 5
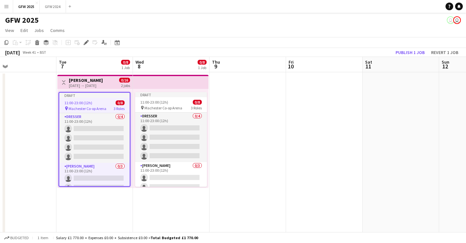
click at [80, 104] on span "11:00-23:00 (12h)" at bounding box center [78, 103] width 28 height 5
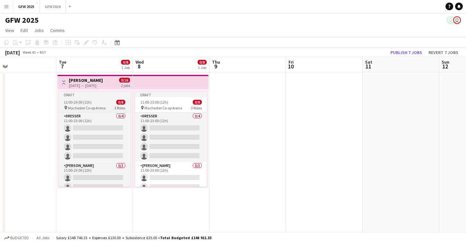
click at [80, 104] on span "11:00-23:00 (12h)" at bounding box center [78, 102] width 28 height 5
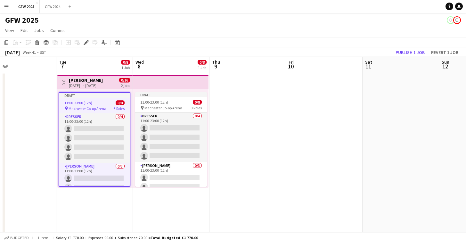
click at [94, 103] on div "11:00-23:00 (12h) 0/8" at bounding box center [94, 103] width 70 height 5
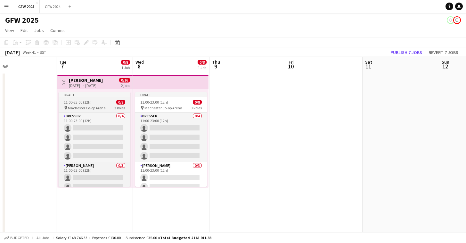
click at [94, 103] on div "11:00-23:00 (12h) 0/8" at bounding box center [95, 102] width 72 height 5
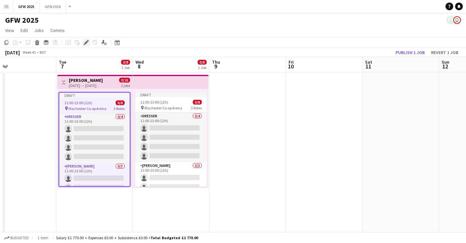
click at [88, 40] on icon at bounding box center [88, 41] width 2 height 2
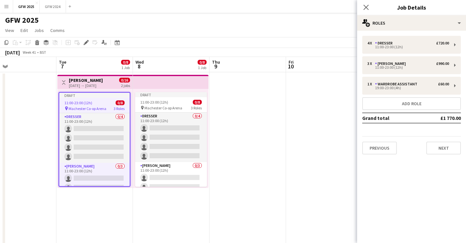
click at [439, 150] on button "Next" at bounding box center [443, 148] width 35 height 13
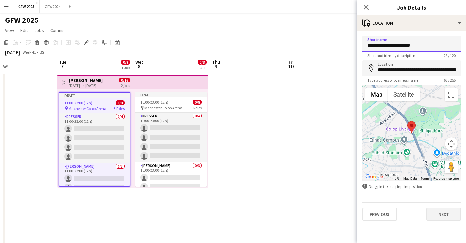
type input "**********"
click at [450, 211] on button "Next" at bounding box center [443, 214] width 35 height 13
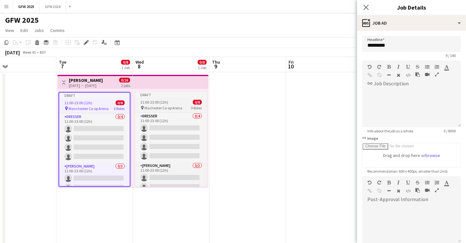
click at [169, 101] on div "11:00-23:00 (12h) 0/8" at bounding box center [171, 102] width 72 height 5
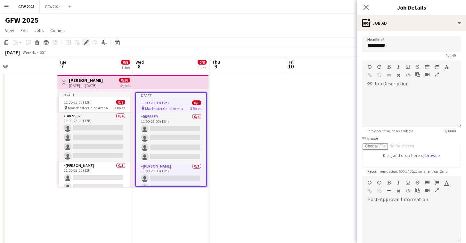
click at [85, 43] on icon at bounding box center [86, 43] width 4 height 4
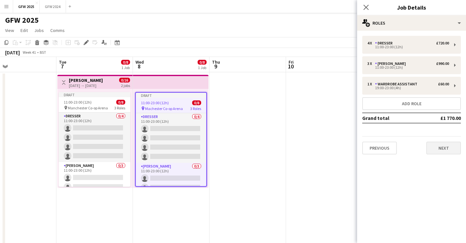
click at [450, 148] on button "Next" at bounding box center [443, 148] width 35 height 13
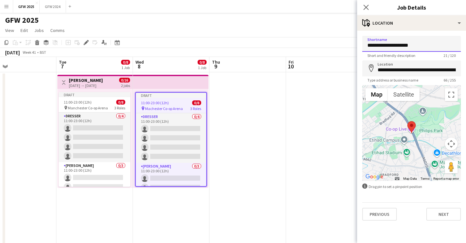
type input "**********"
click at [440, 212] on button "Next" at bounding box center [443, 214] width 35 height 13
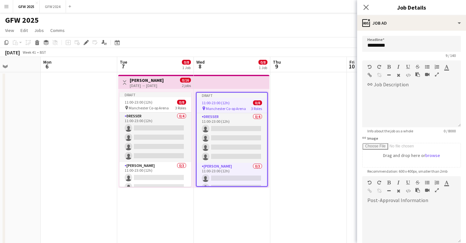
drag, startPoint x: 269, startPoint y: 115, endPoint x: 485, endPoint y: 121, distance: 216.1
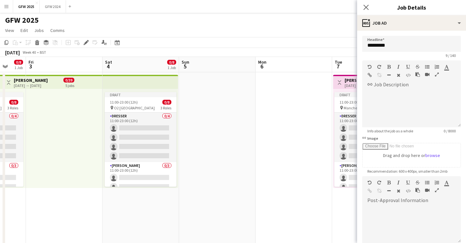
scroll to position [0, 164]
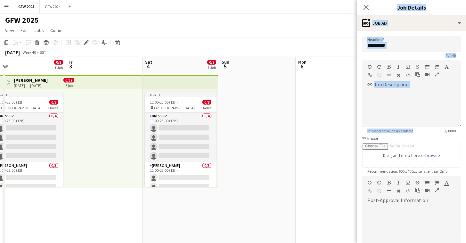
drag, startPoint x: 62, startPoint y: 99, endPoint x: 422, endPoint y: 131, distance: 360.5
click at [301, 121] on app-date-cell at bounding box center [333, 222] width 77 height 301
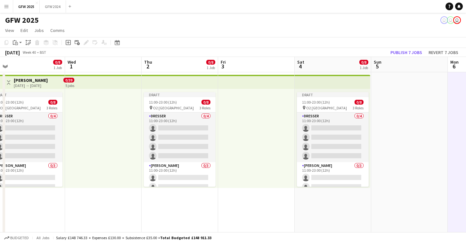
drag, startPoint x: 251, startPoint y: 106, endPoint x: 478, endPoint y: 129, distance: 228.1
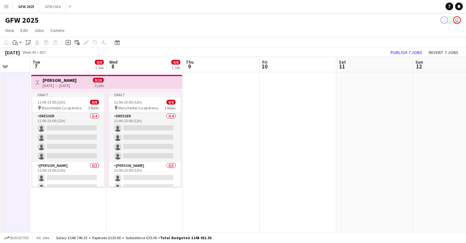
drag, startPoint x: 381, startPoint y: 126, endPoint x: 529, endPoint y: 136, distance: 148.9
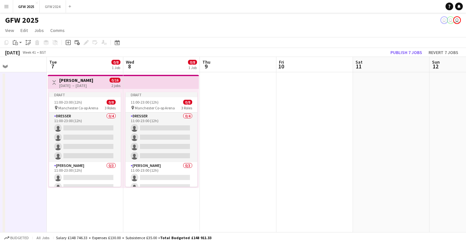
click at [301, 114] on app-date-cell at bounding box center [314, 222] width 77 height 301
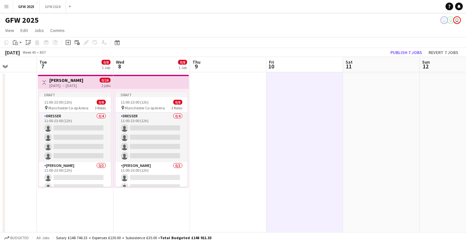
drag, startPoint x: 251, startPoint y: 108, endPoint x: 432, endPoint y: 136, distance: 183.4
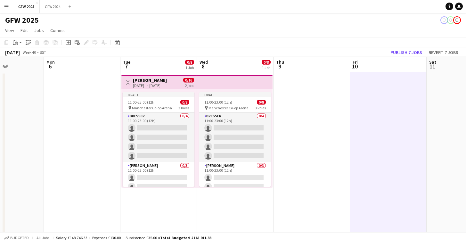
click at [101, 96] on app-date-cell at bounding box center [82, 222] width 77 height 301
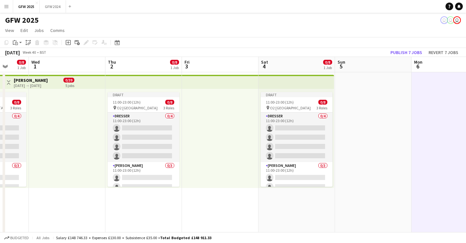
scroll to position [0, 193]
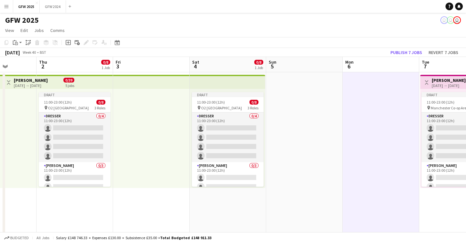
drag, startPoint x: 102, startPoint y: 98, endPoint x: 383, endPoint y: 118, distance: 281.8
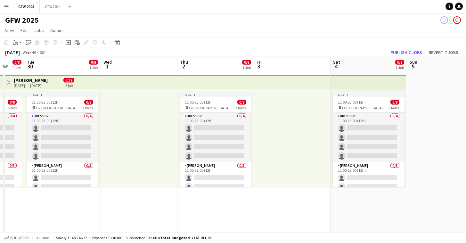
scroll to position [0, 300]
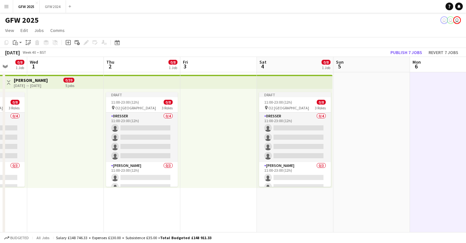
drag, startPoint x: 291, startPoint y: 116, endPoint x: 508, endPoint y: 128, distance: 217.7
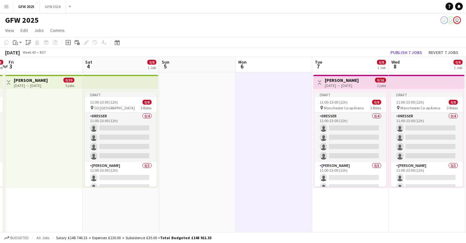
click at [264, 111] on app-date-cell at bounding box center [274, 222] width 77 height 301
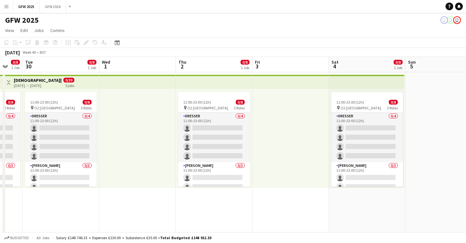
drag, startPoint x: 206, startPoint y: 122, endPoint x: 474, endPoint y: 138, distance: 268.4
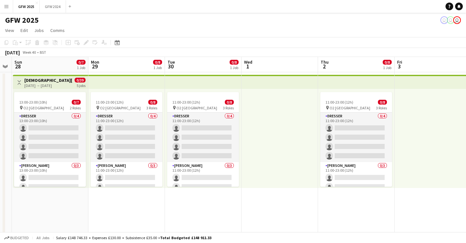
scroll to position [0, 139]
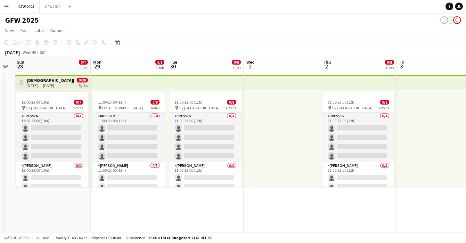
drag, startPoint x: 261, startPoint y: 128, endPoint x: 430, endPoint y: 133, distance: 169.4
click at [280, 124] on div at bounding box center [282, 138] width 77 height 99
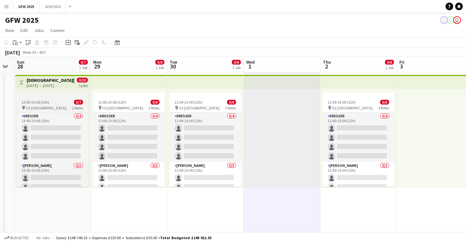
click at [56, 96] on div at bounding box center [52, 94] width 72 height 5
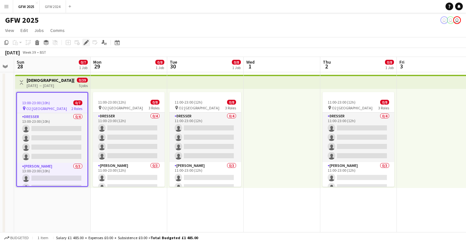
click at [86, 44] on icon at bounding box center [86, 43] width 4 height 4
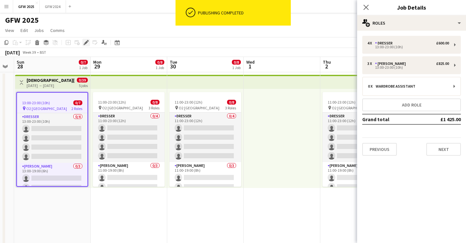
click at [85, 43] on icon at bounding box center [86, 43] width 4 height 4
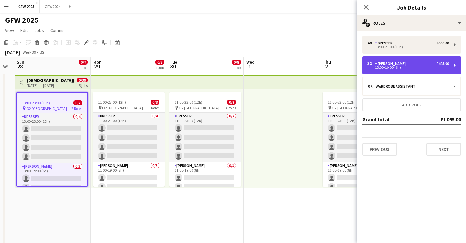
click at [405, 68] on div "13:00-19:00 (6h)" at bounding box center [408, 67] width 82 height 3
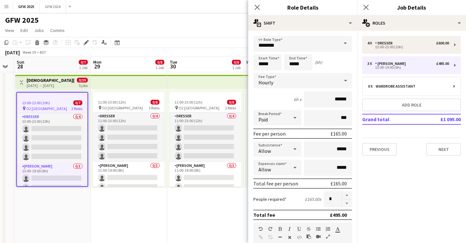
click at [255, 7] on icon "Close pop-in" at bounding box center [256, 7] width 5 height 5
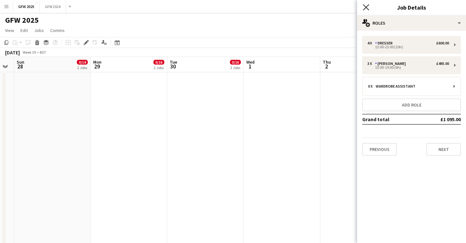
click at [367, 6] on icon "Close pop-in" at bounding box center [366, 7] width 6 height 6
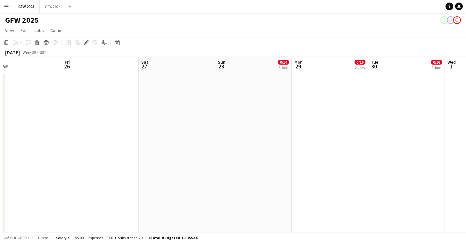
drag, startPoint x: 264, startPoint y: 101, endPoint x: 486, endPoint y: 126, distance: 222.6
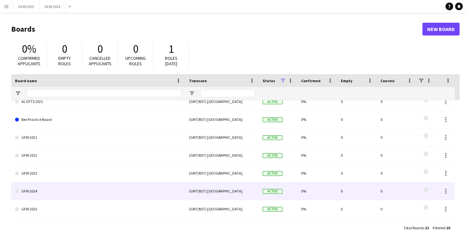
scroll to position [26, 0]
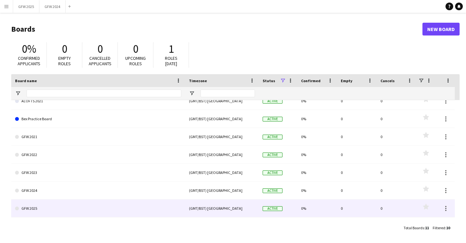
click at [122, 211] on link "GFW 2025" at bounding box center [98, 209] width 166 height 18
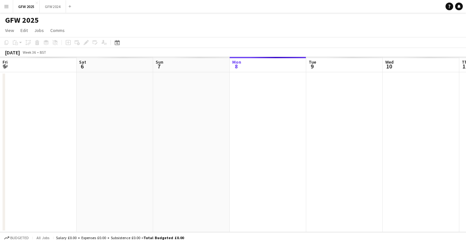
scroll to position [0, 153]
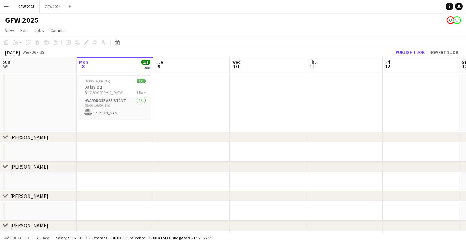
click at [115, 158] on app-date-cell at bounding box center [115, 152] width 77 height 19
click at [8, 137] on icon "chevron-right" at bounding box center [5, 137] width 5 height 5
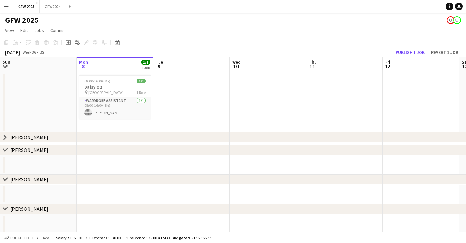
click at [5, 138] on icon "chevron-right" at bounding box center [5, 137] width 5 height 5
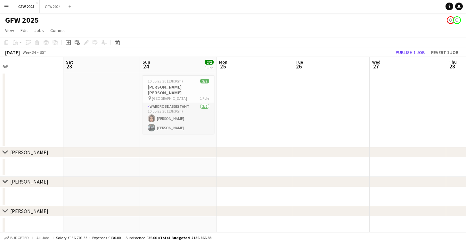
scroll to position [0, 166]
click at [172, 88] on h3 "[PERSON_NAME] [PERSON_NAME]" at bounding box center [179, 90] width 72 height 12
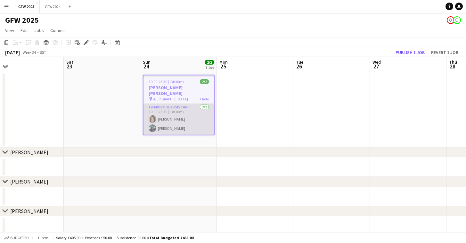
click at [187, 110] on app-card-role "Wardrobe Assistant 2/2 10:00-23:30 (13h30m) Shannon Pye Amy Gibson" at bounding box center [178, 119] width 70 height 31
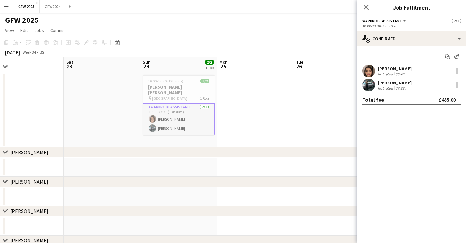
click at [238, 110] on app-date-cell at bounding box center [255, 109] width 77 height 75
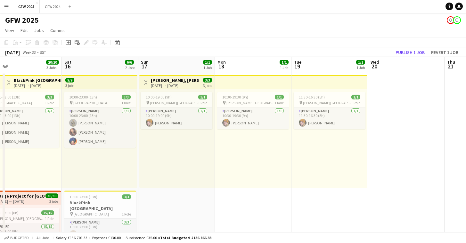
scroll to position [0, 166]
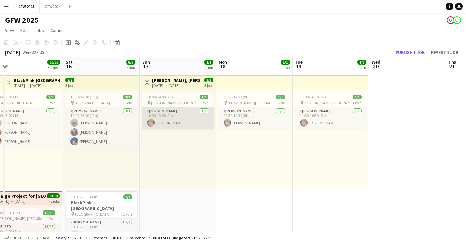
click at [178, 116] on app-card-role "Seamster 1/1 10:00-19:00 (9h) Emma Hassall" at bounding box center [178, 119] width 72 height 22
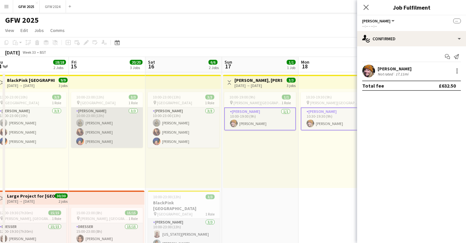
scroll to position [2, 0]
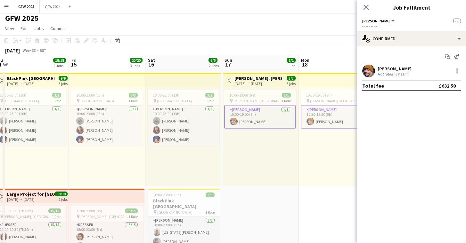
click at [251, 82] on div "17-08-2025 → 19-08-2025" at bounding box center [258, 83] width 48 height 5
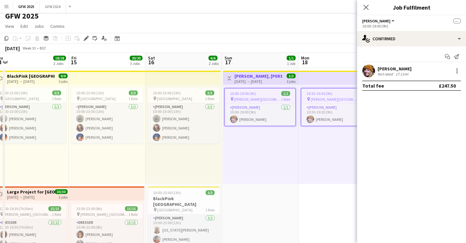
scroll to position [0, 161]
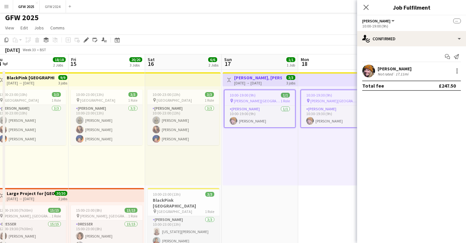
click at [383, 22] on button "[PERSON_NAME]" at bounding box center [378, 21] width 33 height 5
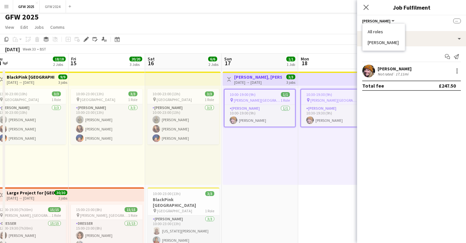
click at [399, 22] on div "Seamster All roles Seamster --" at bounding box center [411, 21] width 99 height 6
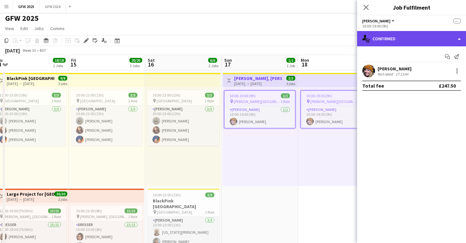
click at [445, 38] on div "single-neutral-actions-check-2 Confirmed" at bounding box center [411, 38] width 109 height 15
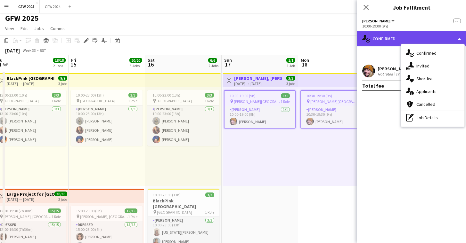
scroll to position [3, 0]
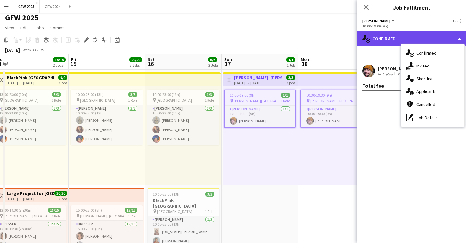
click at [445, 38] on div "single-neutral-actions-check-2 Confirmed" at bounding box center [411, 38] width 109 height 15
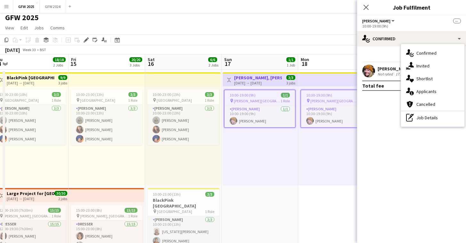
click at [400, 19] on div "Seamster All roles Seamster --" at bounding box center [411, 21] width 99 height 6
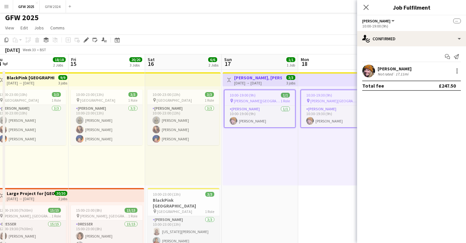
scroll to position [0, 162]
click at [265, 79] on h3 "[PERSON_NAME], [PERSON_NAME]" at bounding box center [257, 78] width 48 height 6
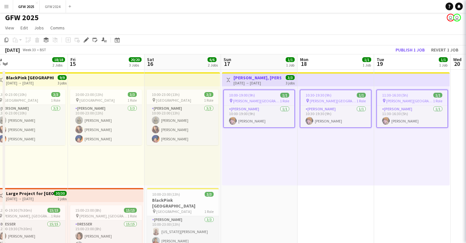
click at [265, 79] on h3 "[PERSON_NAME], [PERSON_NAME]" at bounding box center [257, 78] width 48 height 6
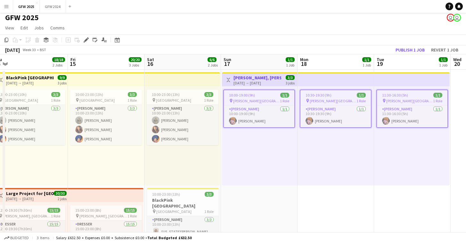
click at [264, 74] on app-top-bar "Toggle View Coldplay, Hull 17-08-2025 → 19-08-2025 3/3 3 jobs" at bounding box center [259, 79] width 75 height 14
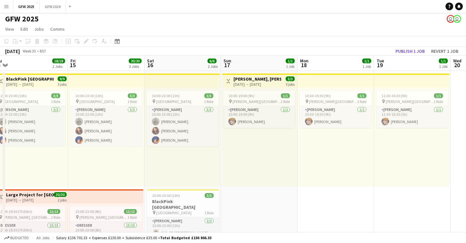
click at [256, 66] on app-board-header-date "Sun 17 1/1 1 Job" at bounding box center [259, 63] width 77 height 15
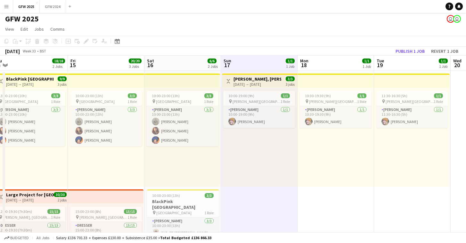
scroll to position [1, 0]
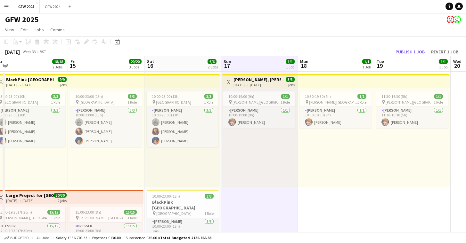
click at [256, 66] on app-board-header-date "Sun 17 1/1 1 Job" at bounding box center [259, 63] width 77 height 15
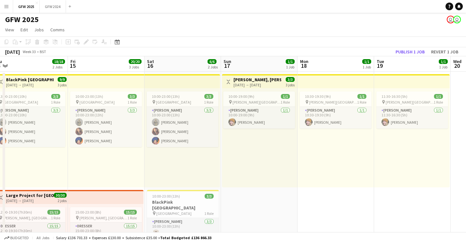
scroll to position [0, 160]
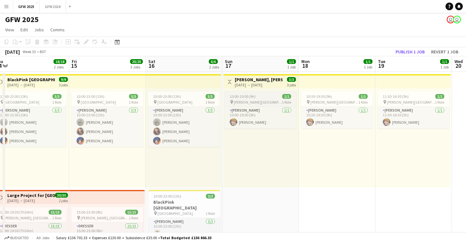
click at [250, 102] on span "Craven Park Hull" at bounding box center [258, 102] width 48 height 5
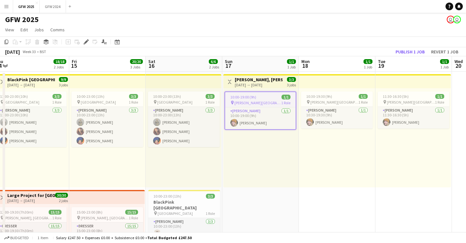
click at [250, 102] on span "Craven Park Hull" at bounding box center [257, 103] width 47 height 5
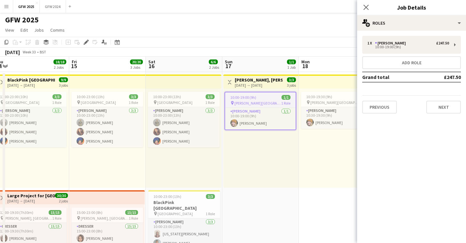
scroll to position [1, 0]
click at [254, 173] on div "10:00-19:00 (9h) 1/1 pin Craven Park Hull 1 Role Seamster 1/1 10:00-19:00 (9h) …" at bounding box center [260, 137] width 75 height 99
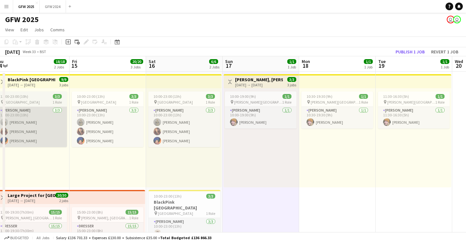
scroll to position [1, 0]
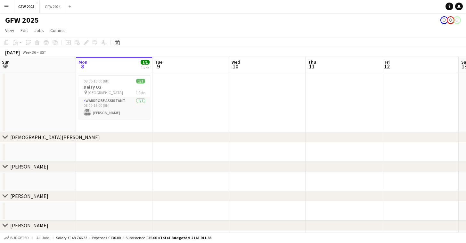
scroll to position [0, 0]
click at [4, 135] on icon "chevron-right" at bounding box center [5, 136] width 5 height 5
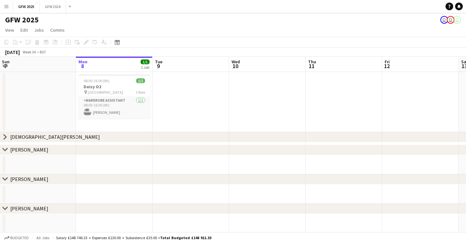
click at [3, 137] on icon "chevron-right" at bounding box center [5, 136] width 5 height 5
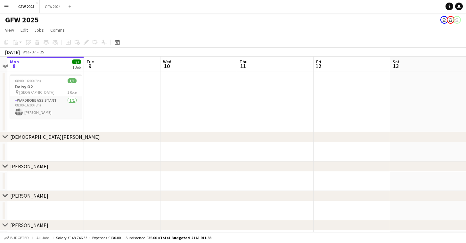
scroll to position [0, 321]
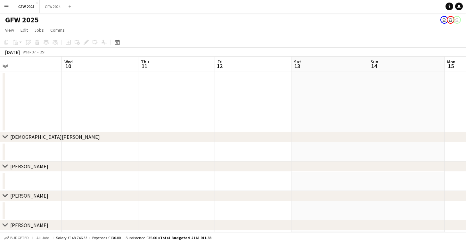
drag, startPoint x: 260, startPoint y: 150, endPoint x: 18, endPoint y: 141, distance: 241.8
click at [369, 148] on app-date-cell at bounding box center [406, 151] width 77 height 19
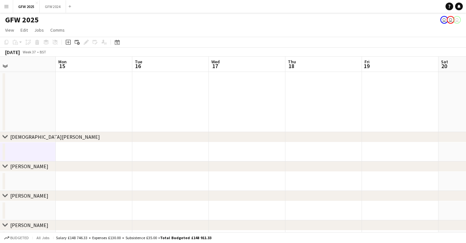
drag, startPoint x: 399, startPoint y: 151, endPoint x: 58, endPoint y: 151, distance: 341.5
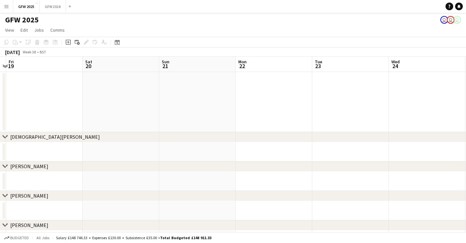
drag, startPoint x: 365, startPoint y: 149, endPoint x: 109, endPoint y: 164, distance: 256.2
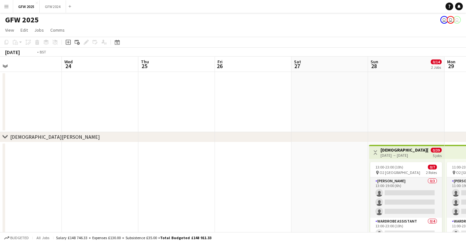
drag, startPoint x: 354, startPoint y: 155, endPoint x: 42, endPoint y: 163, distance: 311.9
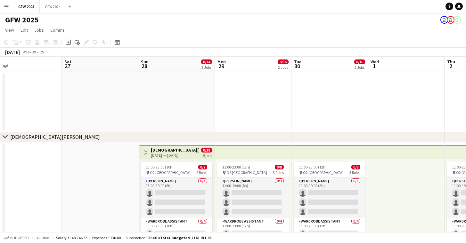
drag, startPoint x: 322, startPoint y: 178, endPoint x: 93, endPoint y: 158, distance: 229.7
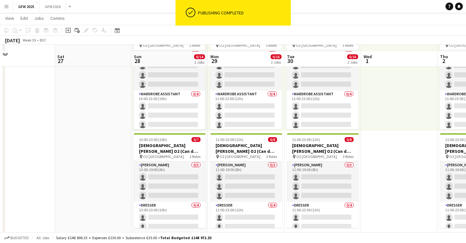
scroll to position [125, 0]
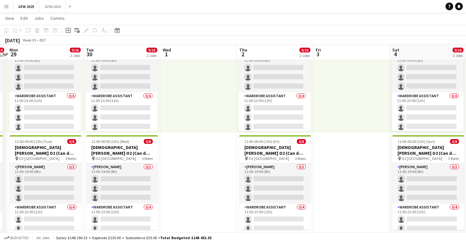
drag, startPoint x: 367, startPoint y: 85, endPoint x: 215, endPoint y: 83, distance: 152.1
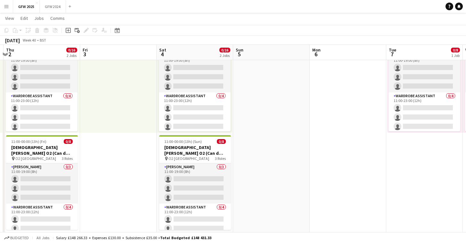
scroll to position [0, 278]
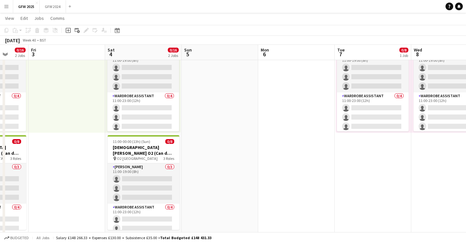
drag, startPoint x: 356, startPoint y: 88, endPoint x: 74, endPoint y: 95, distance: 281.8
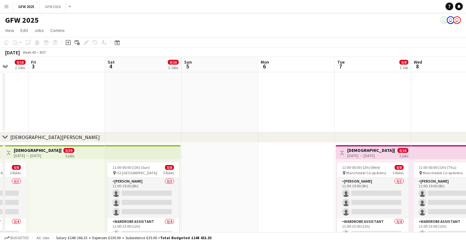
scroll to position [0, 0]
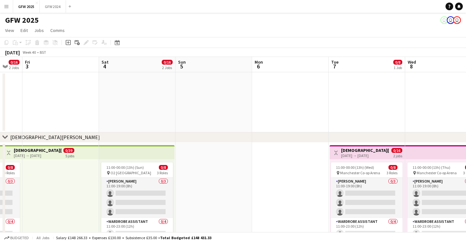
drag, startPoint x: 376, startPoint y: 113, endPoint x: 370, endPoint y: 59, distance: 55.0
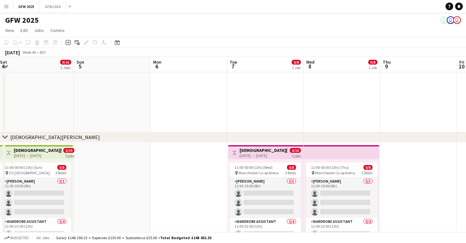
scroll to position [0, 232]
drag, startPoint x: 385, startPoint y: 116, endPoint x: 297, endPoint y: 106, distance: 87.9
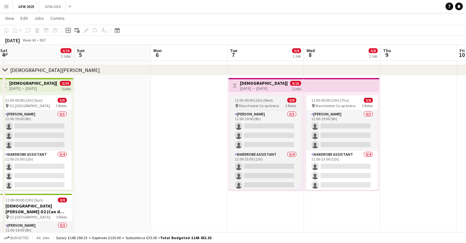
scroll to position [67, 0]
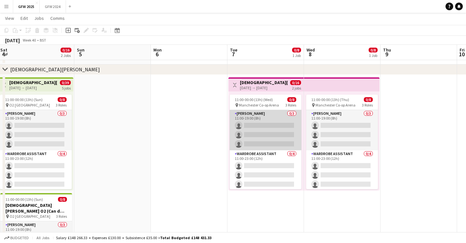
click at [253, 126] on app-card-role "Seamster 0/3 11:00-19:00 (8h) single-neutral-actions single-neutral-actions sin…" at bounding box center [266, 130] width 72 height 40
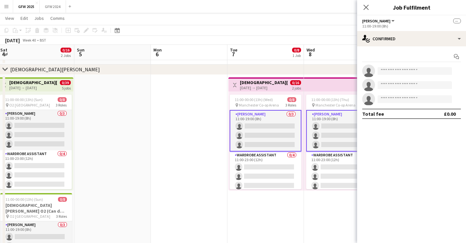
click at [271, 129] on app-card-role "Seamster 0/3 11:00-19:00 (8h) single-neutral-actions single-neutral-actions sin…" at bounding box center [266, 131] width 72 height 42
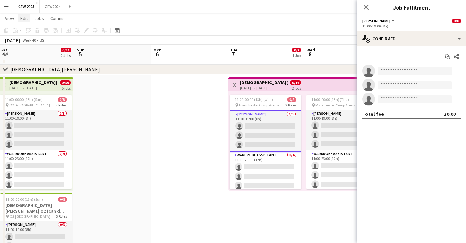
click at [28, 18] on span "Edit" at bounding box center [23, 18] width 7 height 6
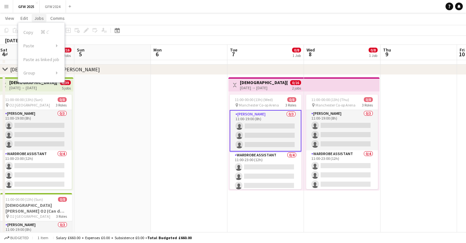
click at [39, 17] on span "Jobs" at bounding box center [39, 18] width 10 height 6
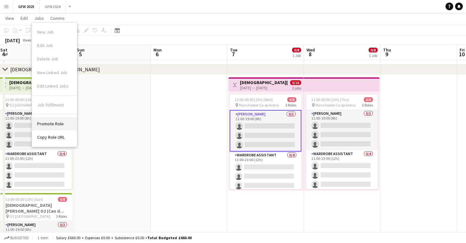
click at [52, 121] on span "Promote Role" at bounding box center [50, 124] width 27 height 6
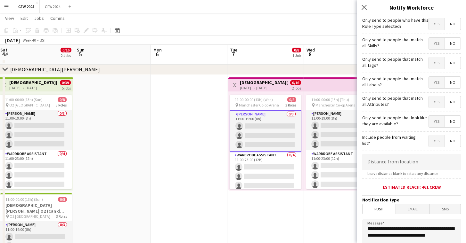
scroll to position [89, 0]
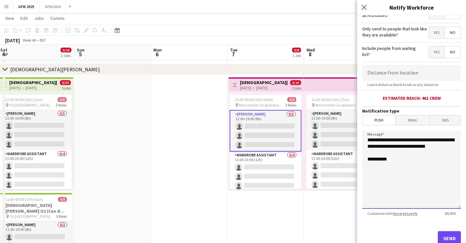
click at [430, 147] on textarea "**********" at bounding box center [411, 170] width 99 height 78
click at [429, 147] on textarea "**********" at bounding box center [411, 170] width 99 height 78
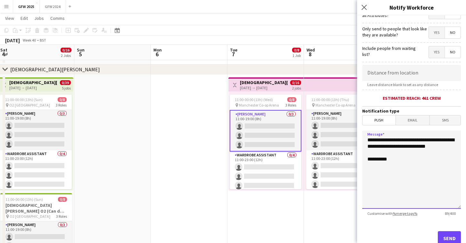
click at [445, 148] on textarea "**********" at bounding box center [411, 170] width 99 height 78
click at [441, 170] on textarea "**********" at bounding box center [411, 170] width 99 height 78
drag, startPoint x: 450, startPoint y: 147, endPoint x: 418, endPoint y: 147, distance: 32.3
click at [418, 147] on textarea "**********" at bounding box center [411, 170] width 99 height 78
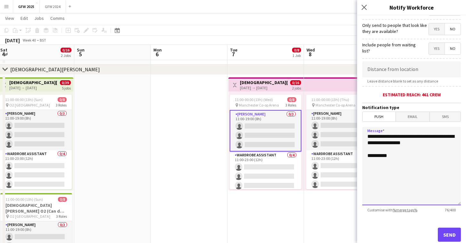
scroll to position [92, 0]
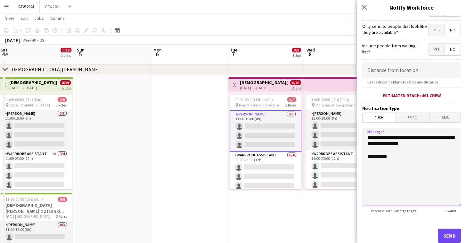
drag, startPoint x: 392, startPoint y: 144, endPoint x: 407, endPoint y: 138, distance: 16.1
click at [407, 138] on textarea "**********" at bounding box center [411, 167] width 99 height 78
paste textarea "**********"
type textarea "**********"
click at [364, 7] on icon at bounding box center [364, 7] width 6 height 6
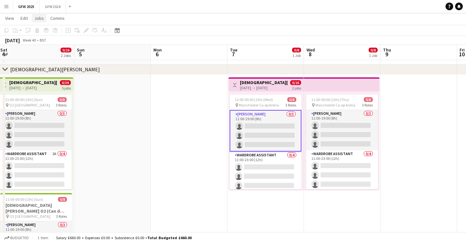
click at [36, 18] on span "Jobs" at bounding box center [39, 18] width 10 height 6
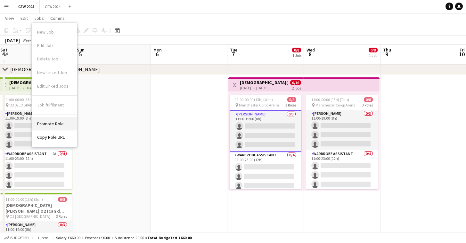
click at [53, 122] on span "Promote Role" at bounding box center [50, 124] width 27 height 6
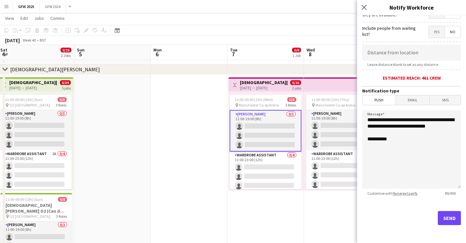
scroll to position [109, 0]
drag, startPoint x: 420, startPoint y: 125, endPoint x: 457, endPoint y: 125, distance: 37.1
click at [457, 125] on textarea "**********" at bounding box center [411, 149] width 99 height 78
drag, startPoint x: 392, startPoint y: 127, endPoint x: 407, endPoint y: 120, distance: 16.8
click at [407, 120] on textarea "**********" at bounding box center [411, 149] width 99 height 78
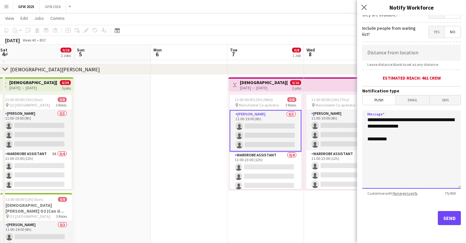
paste textarea
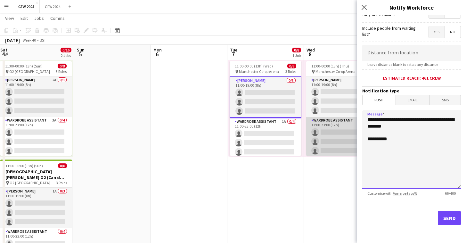
scroll to position [101, 0]
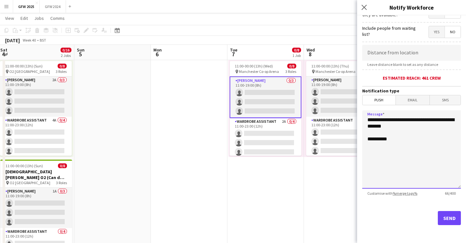
type textarea "**********"
click at [450, 218] on button "Send" at bounding box center [449, 218] width 23 height 14
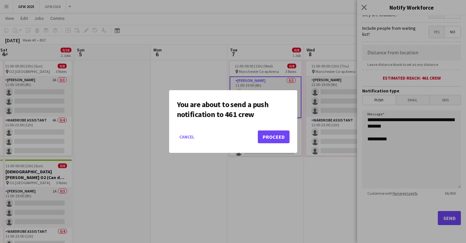
click at [279, 137] on button "Proceed" at bounding box center [274, 137] width 32 height 13
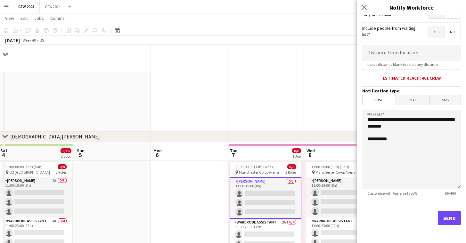
scroll to position [101, 0]
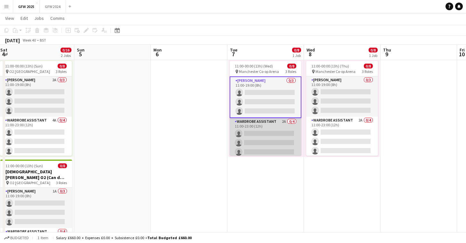
click at [262, 138] on app-card-role "Wardrobe Assistant 2A 0/4 11:00-23:00 (12h) single-neutral-actions single-neutr…" at bounding box center [266, 143] width 72 height 50
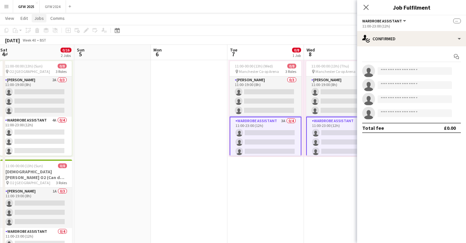
click at [36, 19] on span "Jobs" at bounding box center [39, 18] width 10 height 6
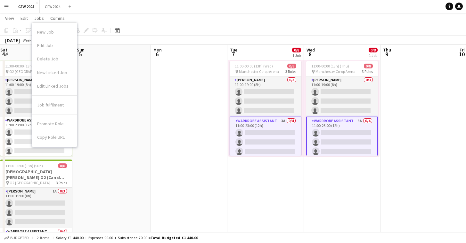
click at [164, 109] on app-date-cell at bounding box center [189, 154] width 77 height 226
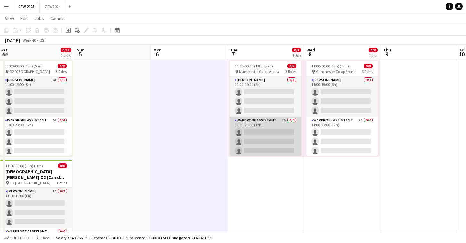
click at [252, 126] on app-card-role "Wardrobe Assistant 3A 0/4 11:00-23:00 (12h) single-neutral-actions single-neutr…" at bounding box center [266, 142] width 72 height 50
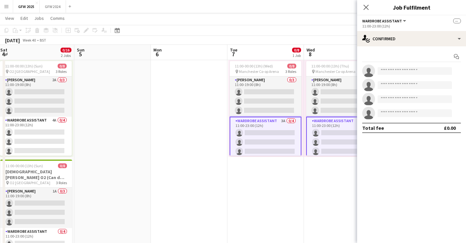
click at [252, 125] on app-card-role "Wardrobe Assistant 3A 0/4 11:00-23:00 (12h) single-neutral-actions single-neutr…" at bounding box center [266, 142] width 72 height 51
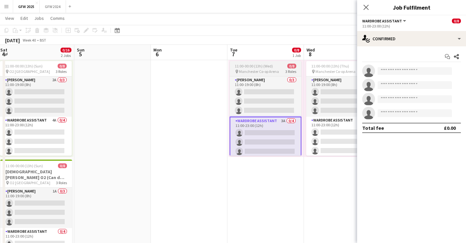
click at [252, 67] on span "11:00-00:00 (13h) (Wed)" at bounding box center [254, 66] width 38 height 5
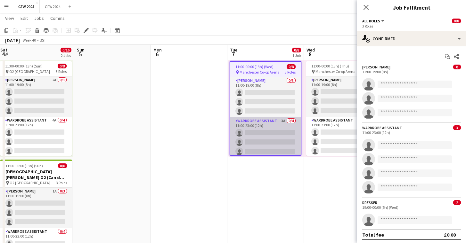
click at [261, 142] on app-card-role "Wardrobe Assistant 3A 0/4 11:00-23:00 (12h) single-neutral-actions single-neutr…" at bounding box center [265, 142] width 70 height 50
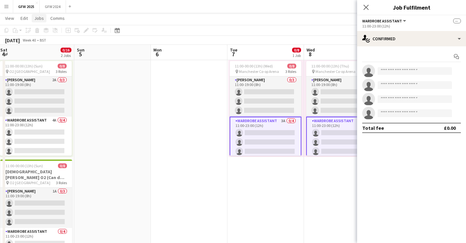
click at [40, 20] on span "Jobs" at bounding box center [39, 18] width 10 height 6
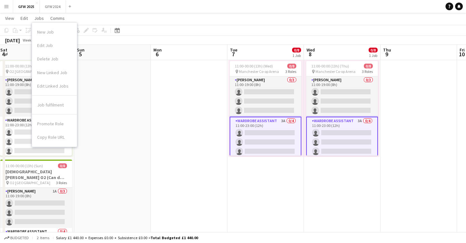
click at [188, 104] on app-date-cell at bounding box center [189, 154] width 77 height 226
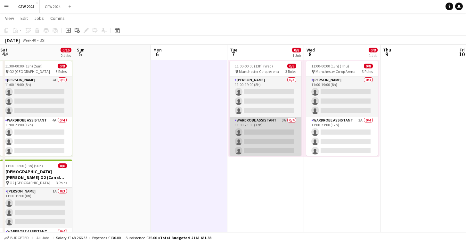
click at [263, 126] on app-card-role "Wardrobe Assistant 3A 0/4 11:00-23:00 (12h) single-neutral-actions single-neutr…" at bounding box center [266, 142] width 72 height 50
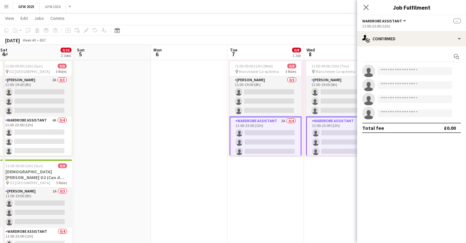
click at [263, 125] on app-card-role "Wardrobe Assistant 3A 0/4 11:00-23:00 (12h) single-neutral-actions single-neutr…" at bounding box center [266, 142] width 72 height 51
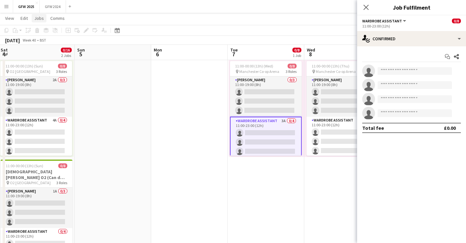
click at [37, 17] on span "Jobs" at bounding box center [39, 18] width 10 height 6
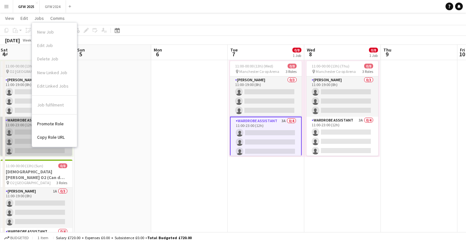
click at [59, 123] on span "Promote Role" at bounding box center [50, 124] width 27 height 6
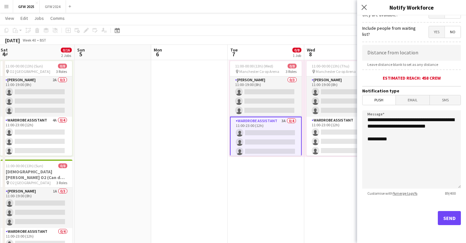
scroll to position [109, 0]
drag, startPoint x: 407, startPoint y: 120, endPoint x: 439, endPoint y: 121, distance: 31.4
click at [439, 121] on textarea "**********" at bounding box center [411, 149] width 99 height 78
drag, startPoint x: 440, startPoint y: 135, endPoint x: 427, endPoint y: 134, distance: 12.8
click at [440, 135] on textarea "**********" at bounding box center [411, 149] width 99 height 78
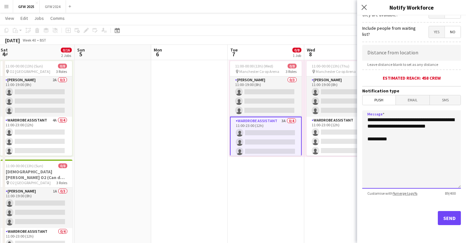
drag, startPoint x: 418, startPoint y: 126, endPoint x: 451, endPoint y: 126, distance: 33.0
click at [451, 126] on textarea "**********" at bounding box center [411, 149] width 99 height 78
drag, startPoint x: 407, startPoint y: 119, endPoint x: 392, endPoint y: 126, distance: 16.2
click at [392, 126] on textarea "**********" at bounding box center [411, 149] width 99 height 78
paste textarea
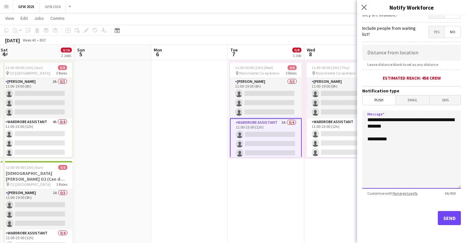
scroll to position [109, 0]
type textarea "**********"
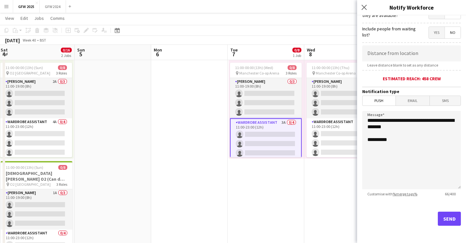
click at [450, 222] on button "Send" at bounding box center [449, 219] width 23 height 14
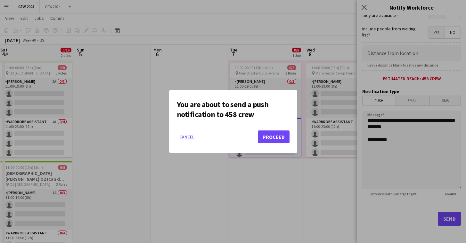
scroll to position [109, 0]
click at [278, 138] on button "Proceed" at bounding box center [274, 137] width 32 height 13
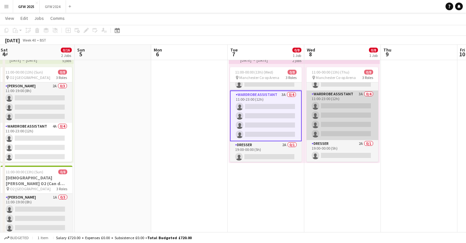
scroll to position [0, 0]
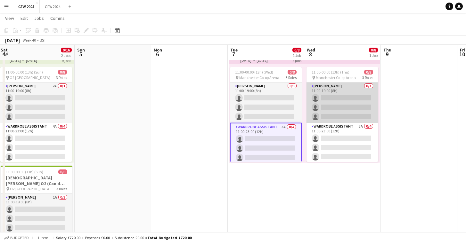
click at [340, 105] on app-card-role "Seamster 0/3 11:00-19:00 (8h) single-neutral-actions single-neutral-actions sin…" at bounding box center [342, 103] width 72 height 40
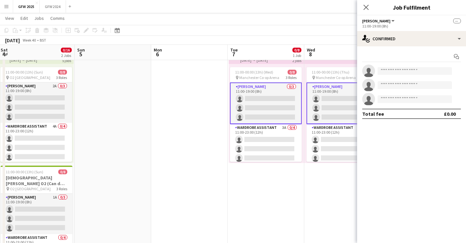
click at [340, 105] on app-card-role "Seamster 0/3 11:00-19:00 (8h) single-neutral-actions single-neutral-actions sin…" at bounding box center [342, 104] width 72 height 42
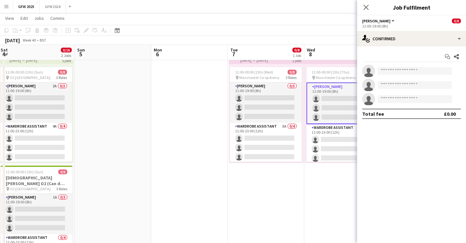
click at [330, 180] on app-date-cell "11:00-00:00 (13h) (Thu) 0/8 pin Manchester Co-op Arena 3 Roles Seamster 0/3 11:…" at bounding box center [342, 160] width 77 height 226
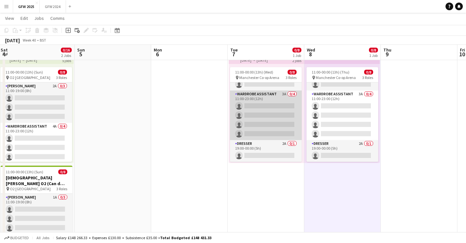
scroll to position [32, 0]
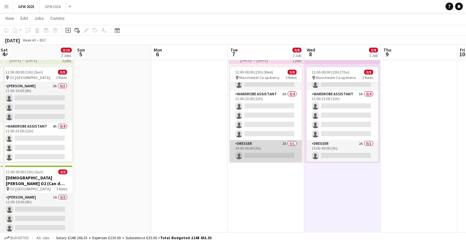
click at [274, 149] on app-card-role "Dresser 2A 0/1 19:00-00:00 (5h) single-neutral-actions" at bounding box center [266, 151] width 72 height 22
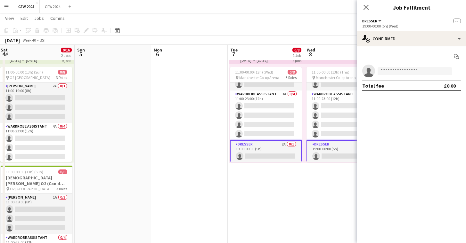
click at [274, 149] on app-card-role "Dresser 2A 0/1 19:00-00:00 (5h) single-neutral-actions" at bounding box center [266, 151] width 72 height 23
click at [38, 18] on span "Jobs" at bounding box center [39, 18] width 10 height 6
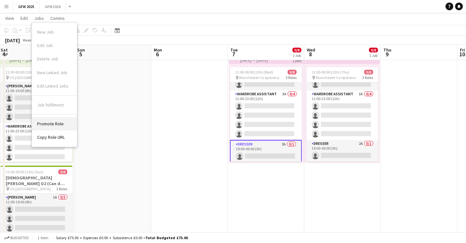
click at [61, 122] on span "Promote Role" at bounding box center [50, 124] width 27 height 6
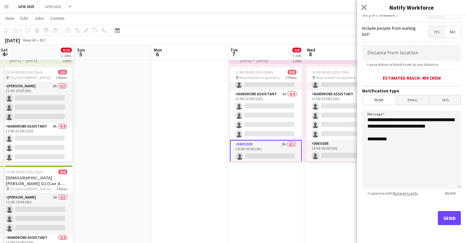
scroll to position [109, 0]
drag, startPoint x: 422, startPoint y: 126, endPoint x: 451, endPoint y: 126, distance: 29.1
click at [451, 126] on textarea "**********" at bounding box center [411, 149] width 99 height 78
drag, startPoint x: 407, startPoint y: 121, endPoint x: 392, endPoint y: 127, distance: 16.2
click at [392, 127] on textarea "**********" at bounding box center [411, 149] width 99 height 78
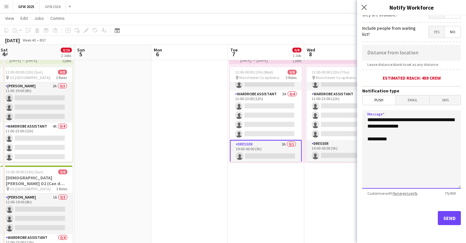
paste textarea
type textarea "**********"
click at [447, 219] on button "Send" at bounding box center [449, 218] width 23 height 14
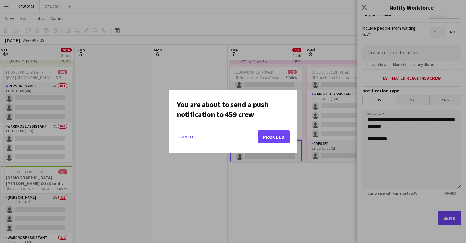
click at [279, 139] on button "Proceed" at bounding box center [274, 137] width 32 height 13
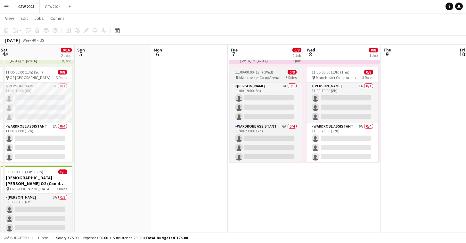
click at [267, 73] on span "11:00-00:00 (13h) (Wed)" at bounding box center [254, 72] width 38 height 5
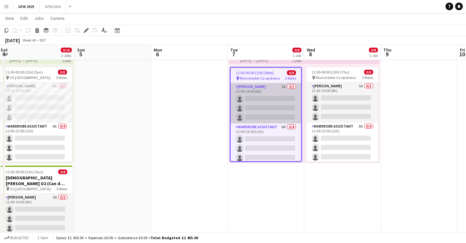
click at [265, 92] on app-card-role "Seamster 1A 0/3 11:00-19:00 (8h) single-neutral-actions single-neutral-actions …" at bounding box center [265, 103] width 70 height 40
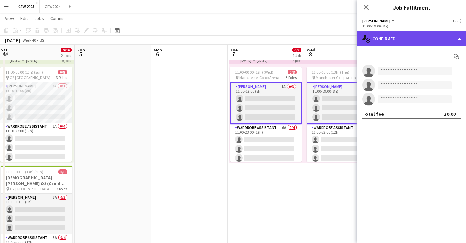
click at [402, 42] on div "single-neutral-actions-check-2 Confirmed" at bounding box center [411, 38] width 109 height 15
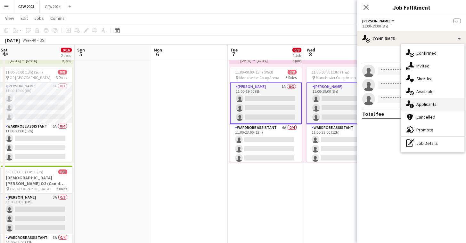
click at [430, 104] on span "Applicants" at bounding box center [426, 104] width 20 height 6
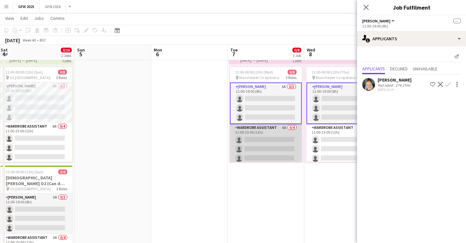
click at [278, 133] on app-card-role "Wardrobe Assistant 6A 0/4 11:00-23:00 (12h) single-neutral-actions single-neutr…" at bounding box center [266, 149] width 72 height 50
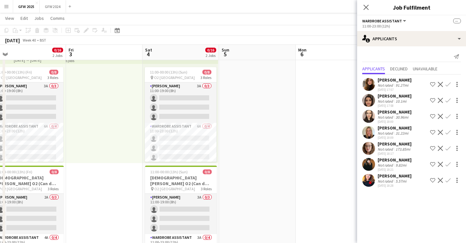
drag, startPoint x: 133, startPoint y: 96, endPoint x: 278, endPoint y: 109, distance: 145.3
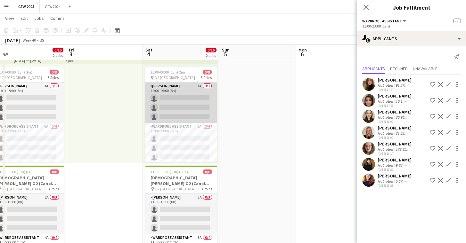
click at [187, 104] on app-card-role "Seamster 3A 0/3 11:00-19:00 (8h) single-neutral-actions single-neutral-actions …" at bounding box center [181, 103] width 72 height 40
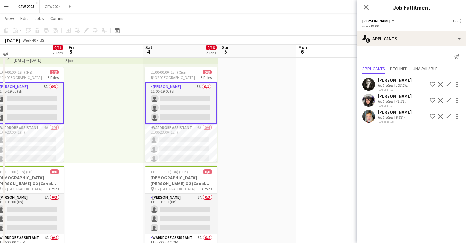
scroll to position [92, 0]
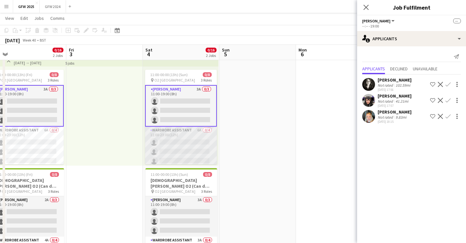
click at [188, 148] on app-card-role "Wardrobe Assistant 6A 0/4 11:00-23:00 (12h) single-neutral-actions single-neutr…" at bounding box center [181, 152] width 72 height 50
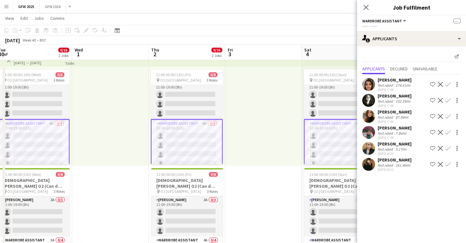
scroll to position [6, 0]
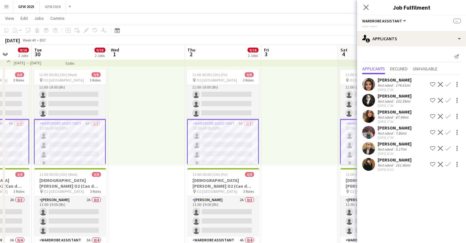
drag, startPoint x: 125, startPoint y: 116, endPoint x: 321, endPoint y: 137, distance: 197.3
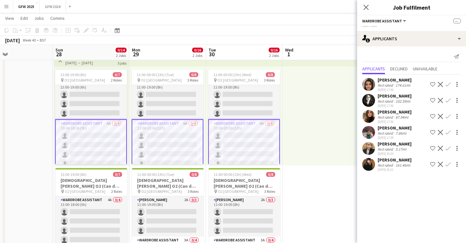
drag, startPoint x: 136, startPoint y: 112, endPoint x: 310, endPoint y: 129, distance: 174.6
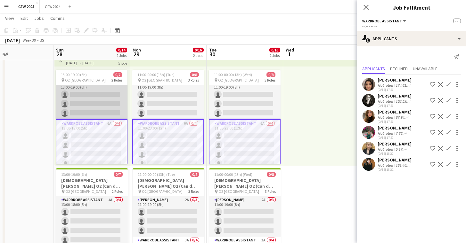
click at [99, 99] on app-card-role "Seamster 3A 0/3 13:00-19:00 (6h) single-neutral-actions single-neutral-actions …" at bounding box center [92, 99] width 72 height 40
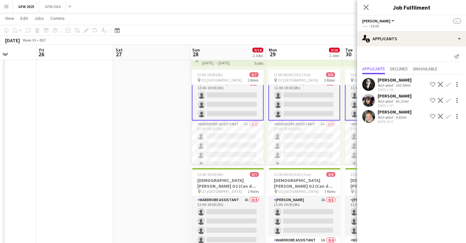
scroll to position [6, 0]
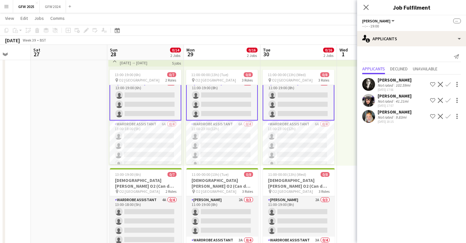
drag, startPoint x: 40, startPoint y: 97, endPoint x: 83, endPoint y: 102, distance: 43.6
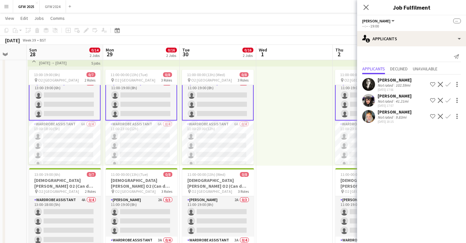
drag, startPoint x: 346, startPoint y: 118, endPoint x: 265, endPoint y: 113, distance: 80.8
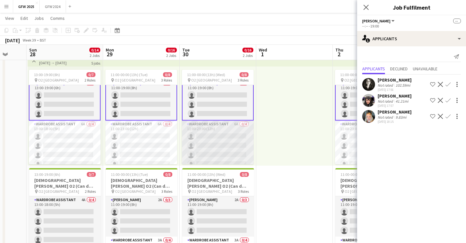
click at [229, 144] on app-card-role "Wardrobe Assistant 6A 0/4 11:00-23:00 (12h) single-neutral-actions single-neutr…" at bounding box center [218, 146] width 72 height 50
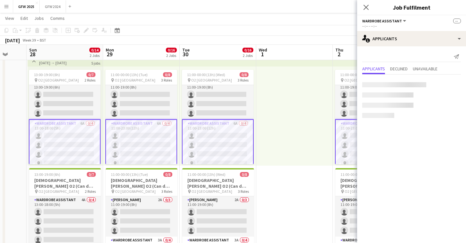
scroll to position [0, 203]
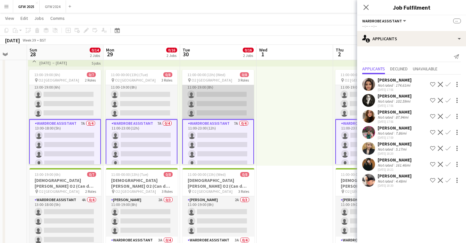
click at [236, 101] on app-card-role "Seamster 4A 0/3 11:00-19:00 (8h) single-neutral-actions single-neutral-actions …" at bounding box center [218, 99] width 72 height 40
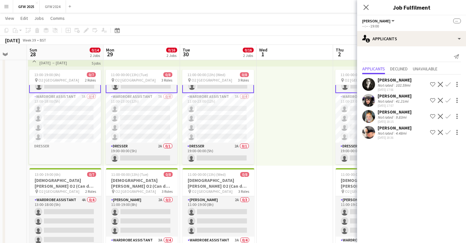
scroll to position [34, 0]
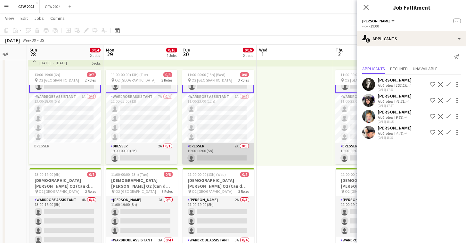
click at [220, 157] on app-card-role "Dresser 2A 0/1 19:00-00:00 (5h) single-neutral-actions" at bounding box center [218, 154] width 72 height 22
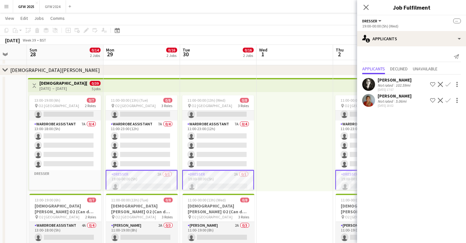
scroll to position [0, 0]
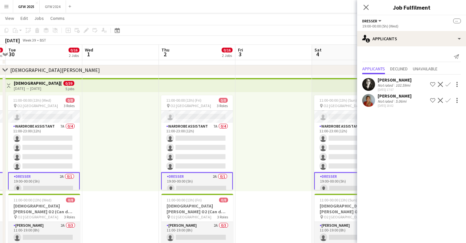
drag, startPoint x: 305, startPoint y: 140, endPoint x: 129, endPoint y: 136, distance: 176.7
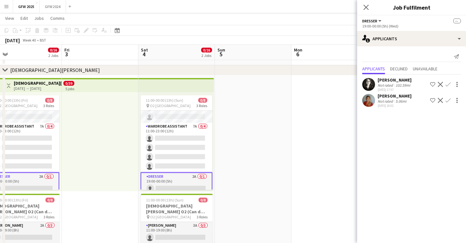
drag, startPoint x: 274, startPoint y: 135, endPoint x: 107, endPoint y: 128, distance: 166.6
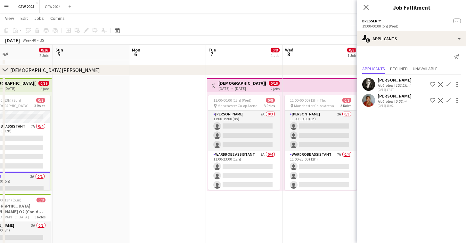
drag, startPoint x: 331, startPoint y: 137, endPoint x: 171, endPoint y: 132, distance: 160.1
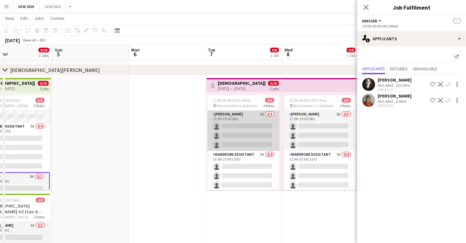
click at [246, 132] on app-card-role "Seamster 2A 0/3 11:00-19:00 (8h) single-neutral-actions single-neutral-actions …" at bounding box center [243, 131] width 72 height 40
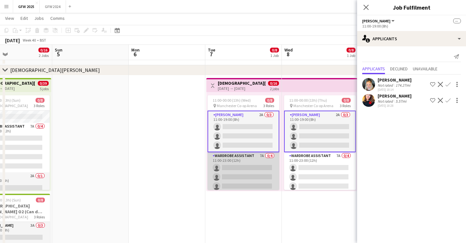
click at [250, 169] on app-card-role "Wardrobe Assistant 7A 0/4 11:00-23:00 (12h) single-neutral-actions single-neutr…" at bounding box center [243, 177] width 72 height 50
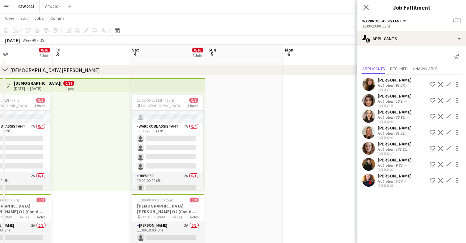
drag, startPoint x: 169, startPoint y: 144, endPoint x: 323, endPoint y: 146, distance: 153.7
click at [234, 141] on app-date-cell at bounding box center [244, 189] width 77 height 226
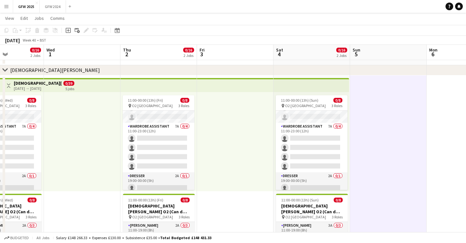
drag, startPoint x: 225, startPoint y: 142, endPoint x: 369, endPoint y: 145, distance: 144.1
click at [235, 142] on div at bounding box center [235, 141] width 77 height 99
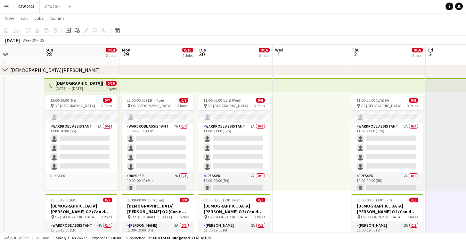
drag, startPoint x: 105, startPoint y: 130, endPoint x: 318, endPoint y: 136, distance: 213.6
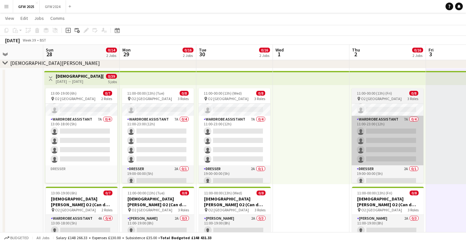
scroll to position [73, 0]
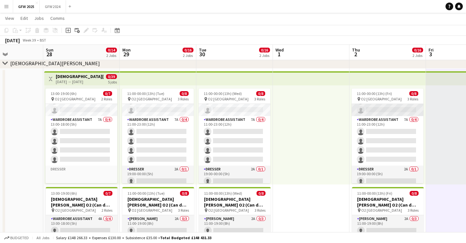
click at [378, 106] on app-card-role "Seamster 5A 0/3 11:00-19:00 (8h) single-neutral-actions single-neutral-actions …" at bounding box center [387, 96] width 72 height 40
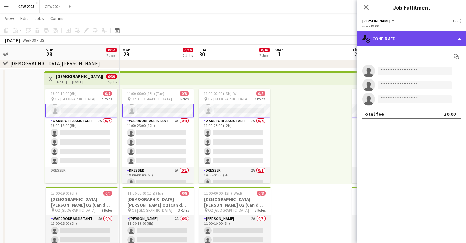
click at [421, 40] on div "single-neutral-actions-check-2 Confirmed" at bounding box center [411, 38] width 109 height 15
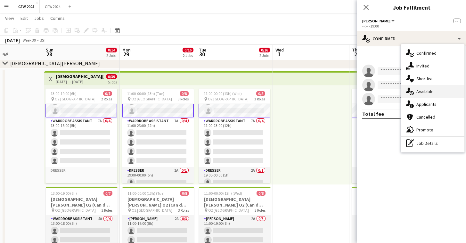
click at [433, 92] on span "Available" at bounding box center [424, 92] width 17 height 6
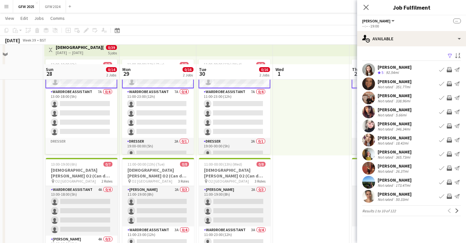
scroll to position [122, 0]
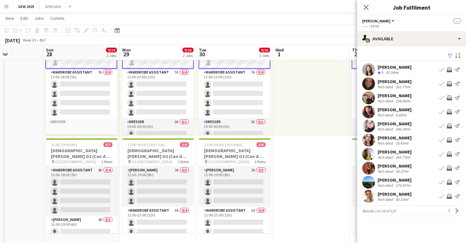
click at [300, 101] on div at bounding box center [311, 86] width 77 height 99
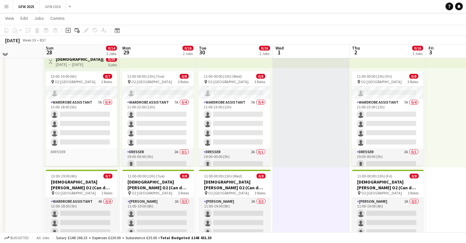
scroll to position [89, 0]
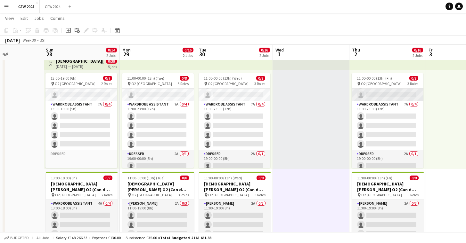
click at [381, 96] on app-card-role "Seamster 5A 0/3 11:00-19:00 (8h) single-neutral-actions single-neutral-actions …" at bounding box center [387, 80] width 72 height 40
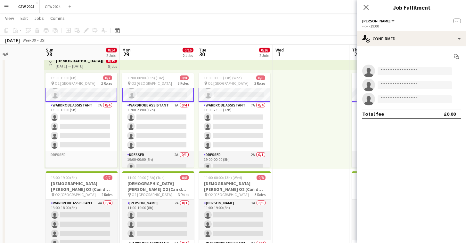
scroll to position [88, 0]
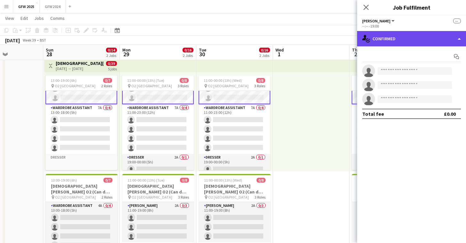
click at [408, 41] on div "single-neutral-actions-check-2 Confirmed" at bounding box center [411, 38] width 109 height 15
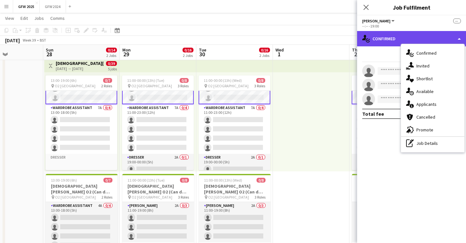
scroll to position [87, 0]
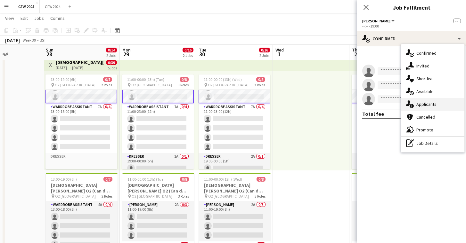
click at [436, 104] on span "Applicants" at bounding box center [426, 104] width 20 height 6
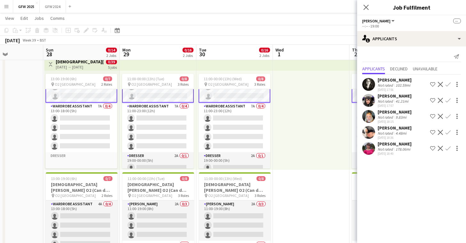
scroll to position [87, 0]
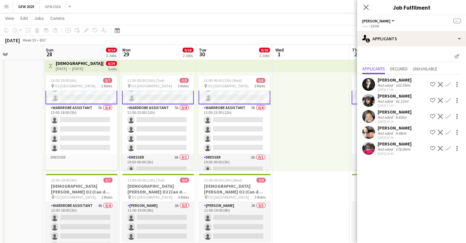
click at [392, 147] on div "Lauren Hickman" at bounding box center [394, 144] width 34 height 6
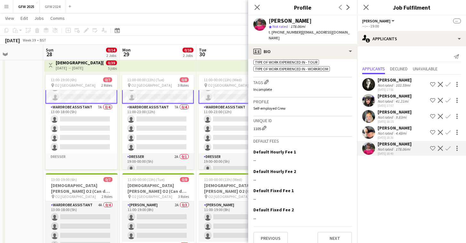
scroll to position [302, 0]
click at [333, 233] on button "Next" at bounding box center [334, 239] width 35 height 13
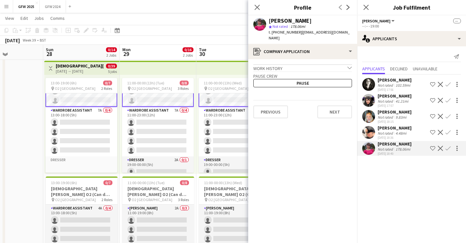
scroll to position [84, 0]
click at [328, 107] on button "Next" at bounding box center [334, 112] width 35 height 13
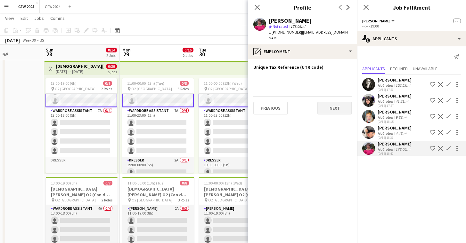
click at [329, 106] on button "Next" at bounding box center [334, 108] width 35 height 13
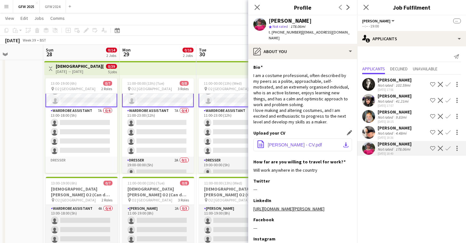
click at [306, 142] on span "Lauren Hickman - CV.pdf" at bounding box center [295, 144] width 54 height 5
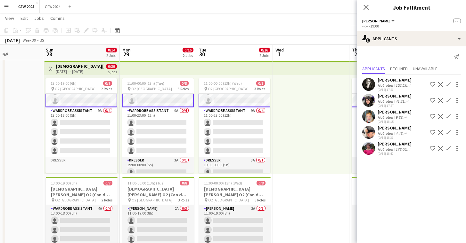
click at [315, 131] on div at bounding box center [311, 124] width 77 height 99
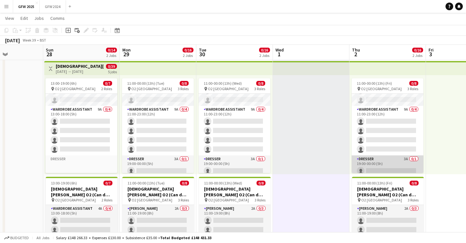
click at [380, 162] on app-card-role "Dresser 3A 0/1 19:00-00:00 (5h) single-neutral-actions" at bounding box center [387, 167] width 72 height 22
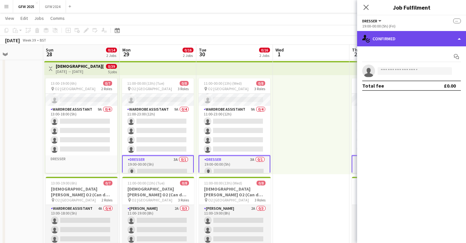
click at [405, 40] on div "single-neutral-actions-check-2 Confirmed" at bounding box center [411, 38] width 109 height 15
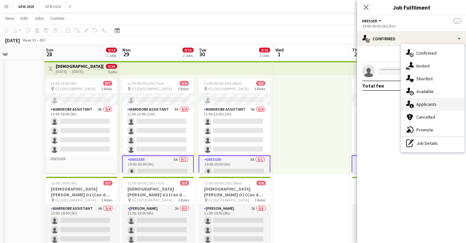
click at [437, 101] on div "single-neutral-actions-information Applicants" at bounding box center [432, 104] width 63 height 13
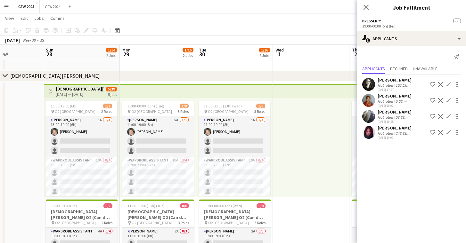
scroll to position [61, 0]
